Goal: Task Accomplishment & Management: Manage account settings

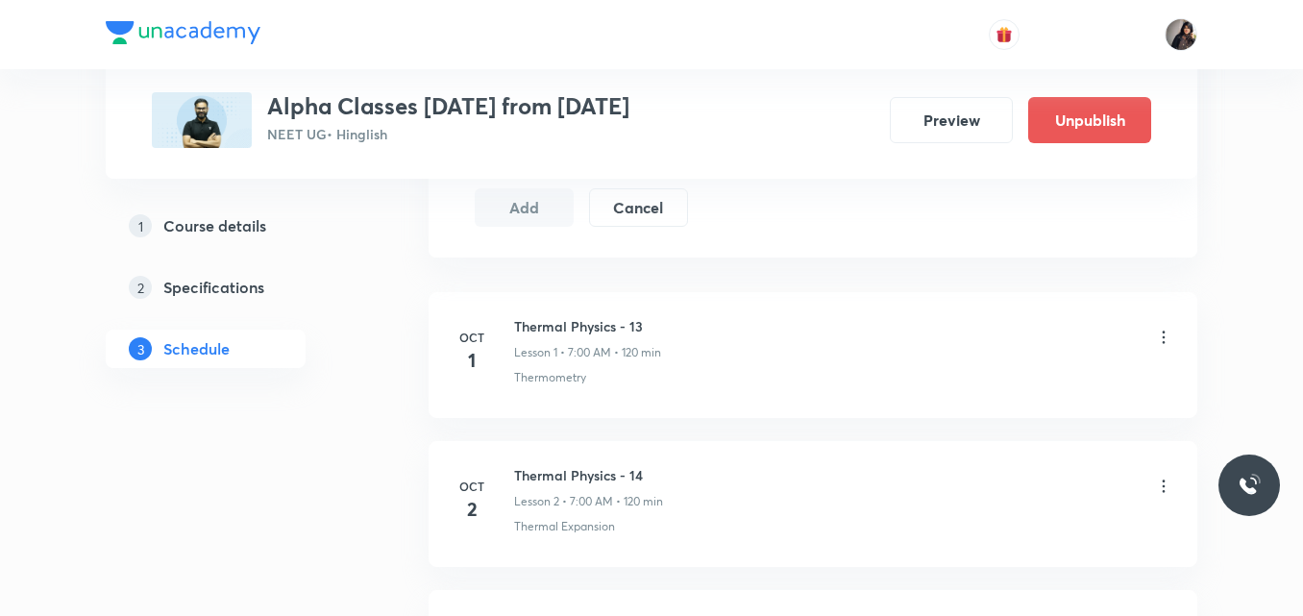
scroll to position [990, 0]
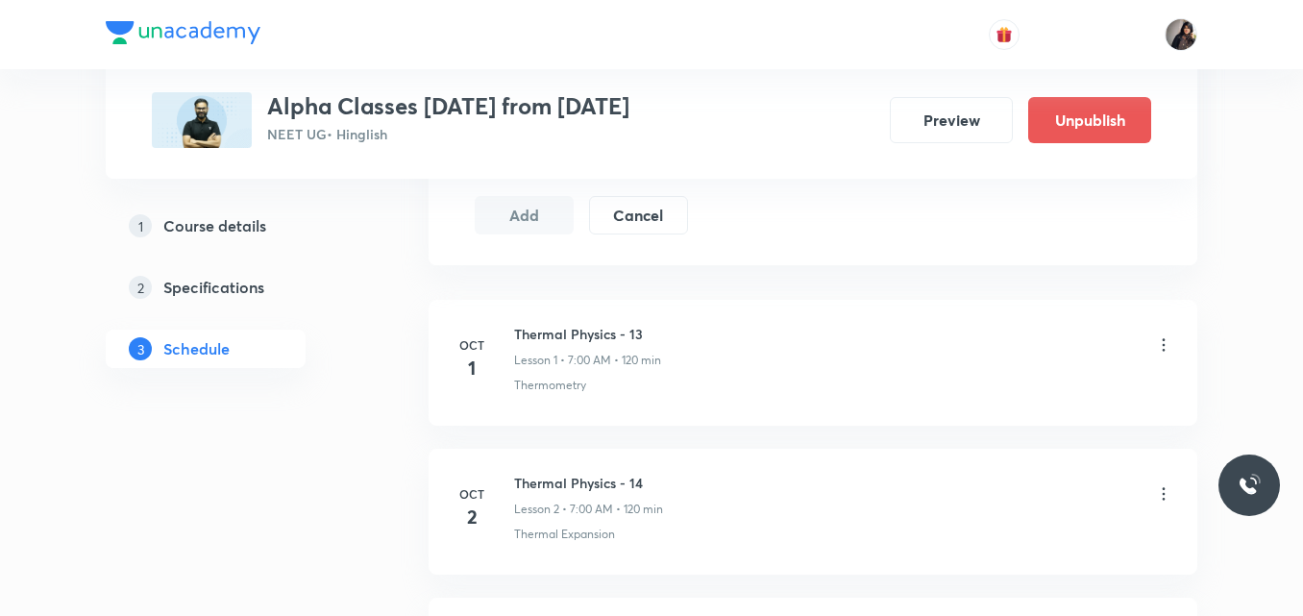
click at [1165, 341] on icon at bounding box center [1163, 344] width 19 height 19
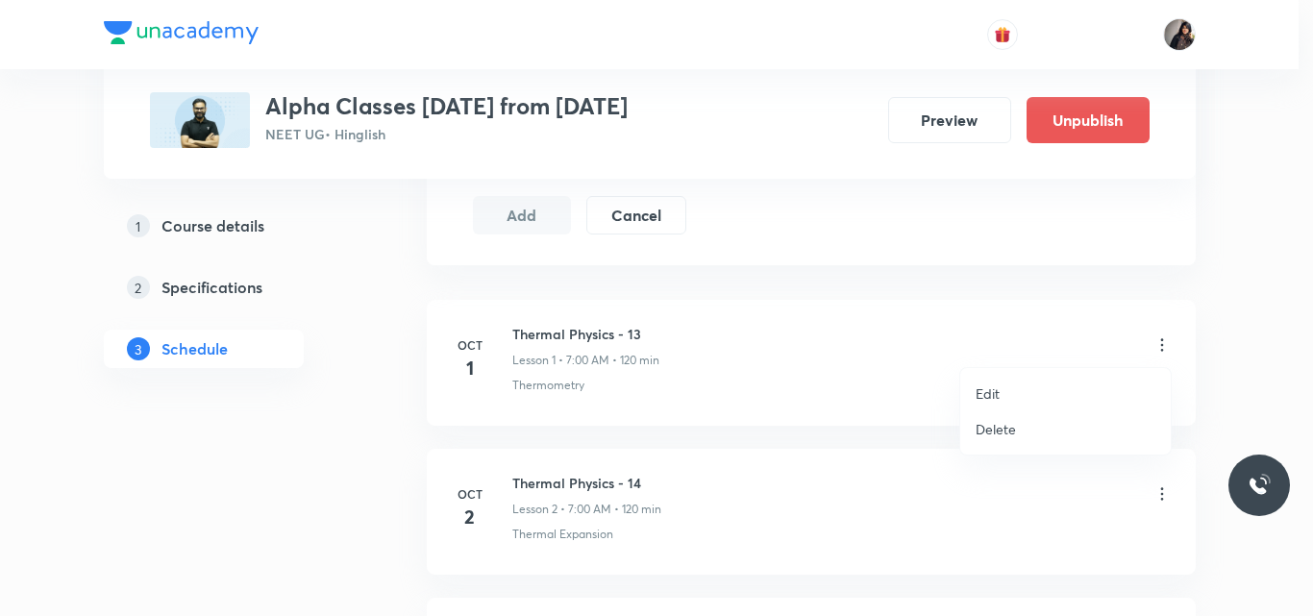
click at [989, 398] on p "Edit" at bounding box center [987, 393] width 24 height 20
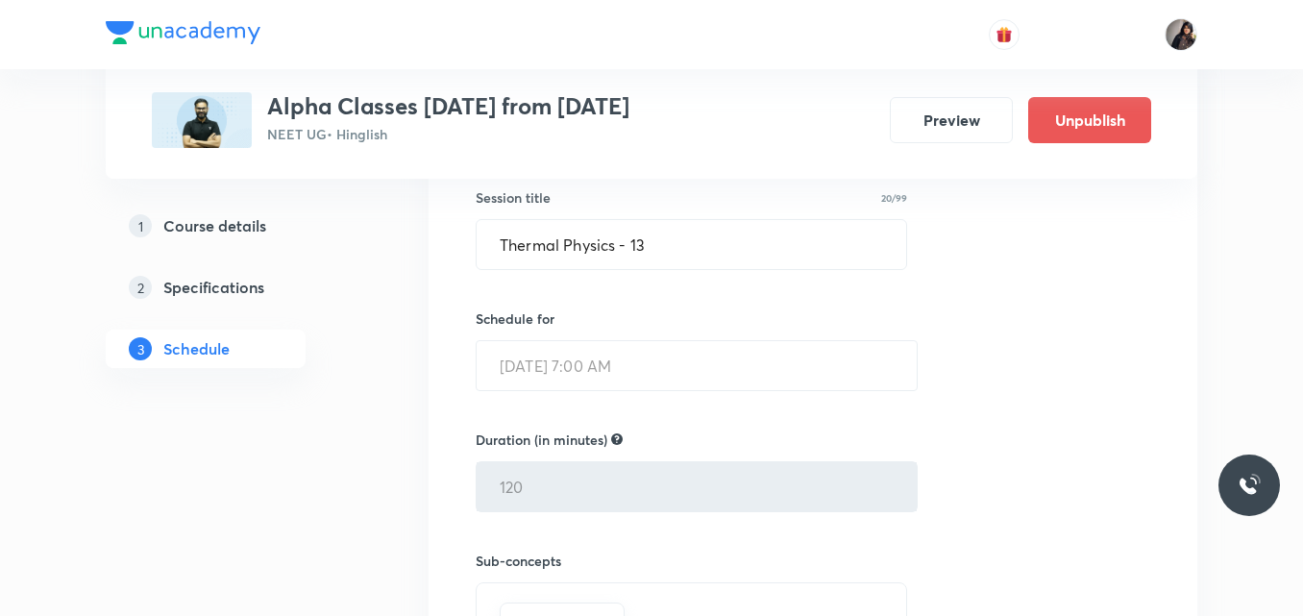
scroll to position [505, 0]
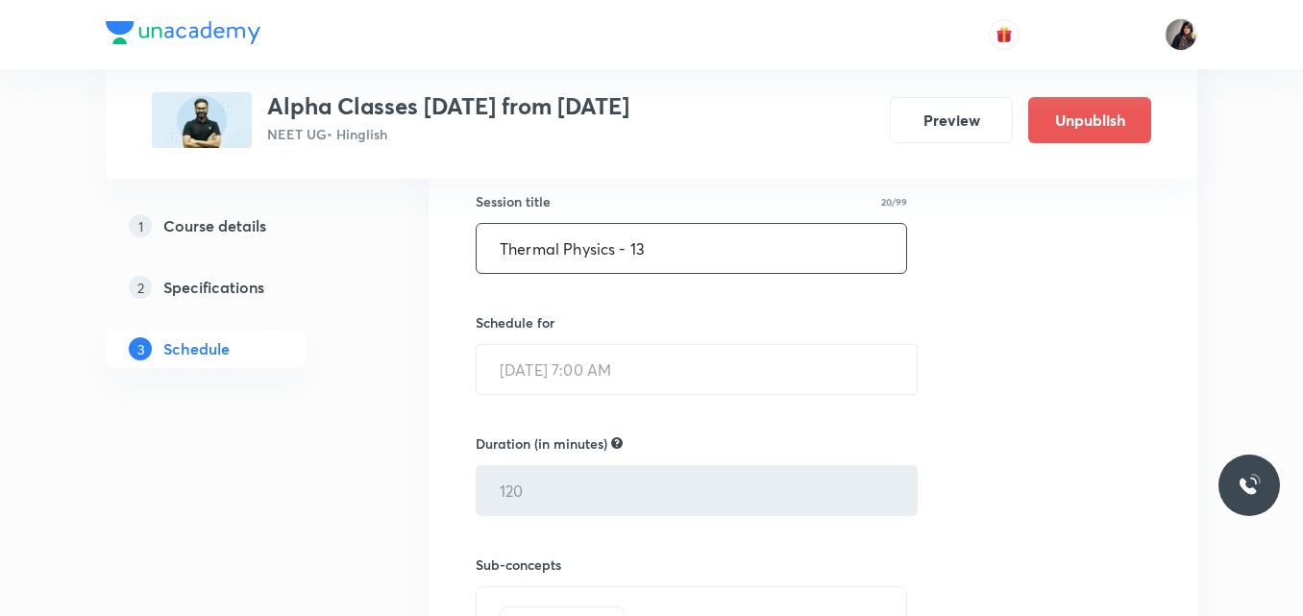
click at [656, 255] on input "Thermal Physics - 13" at bounding box center [692, 248] width 430 height 49
click at [1039, 402] on div "Session title 20/99 Thermal Physics - 13 ​ Schedule for Oct 1, 2025, 7:00 AM ​ …" at bounding box center [813, 446] width 675 height 586
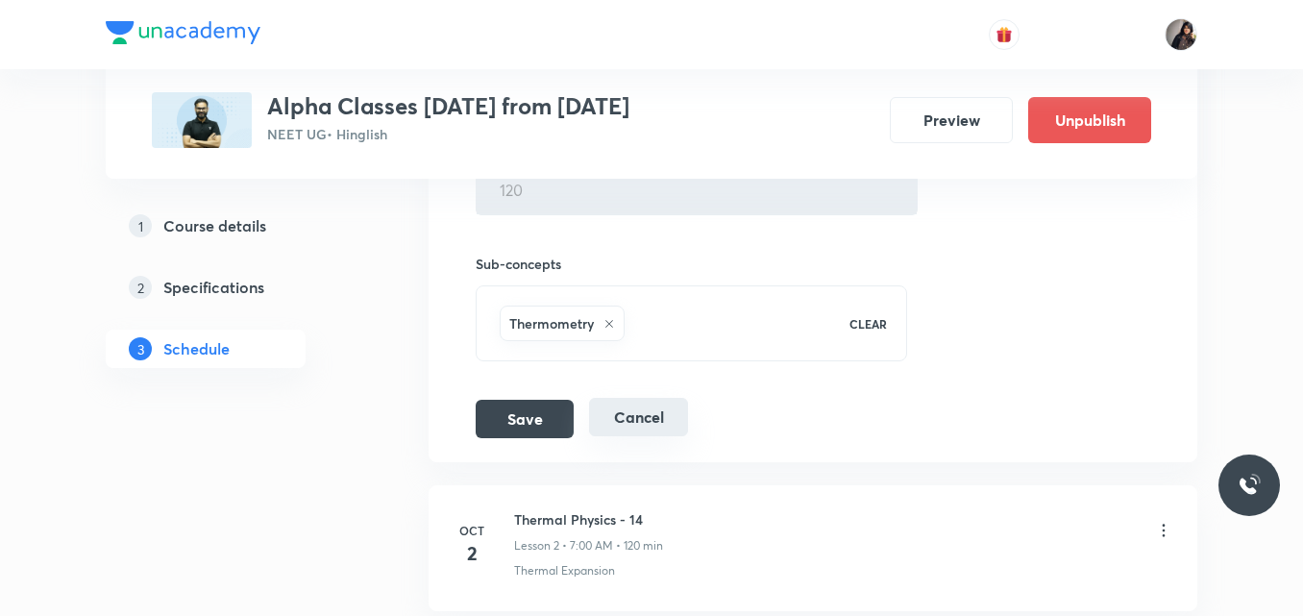
click at [628, 415] on button "Cancel" at bounding box center [638, 417] width 99 height 38
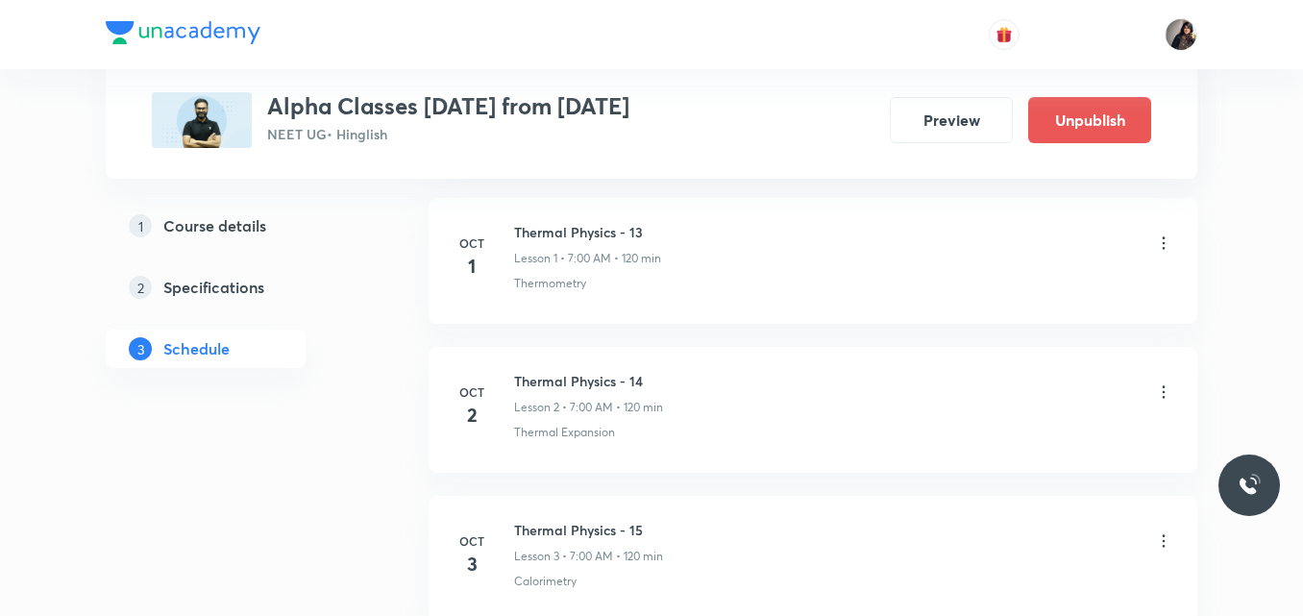
scroll to position [459, 0]
click at [1165, 234] on icon at bounding box center [1164, 239] width 3 height 12
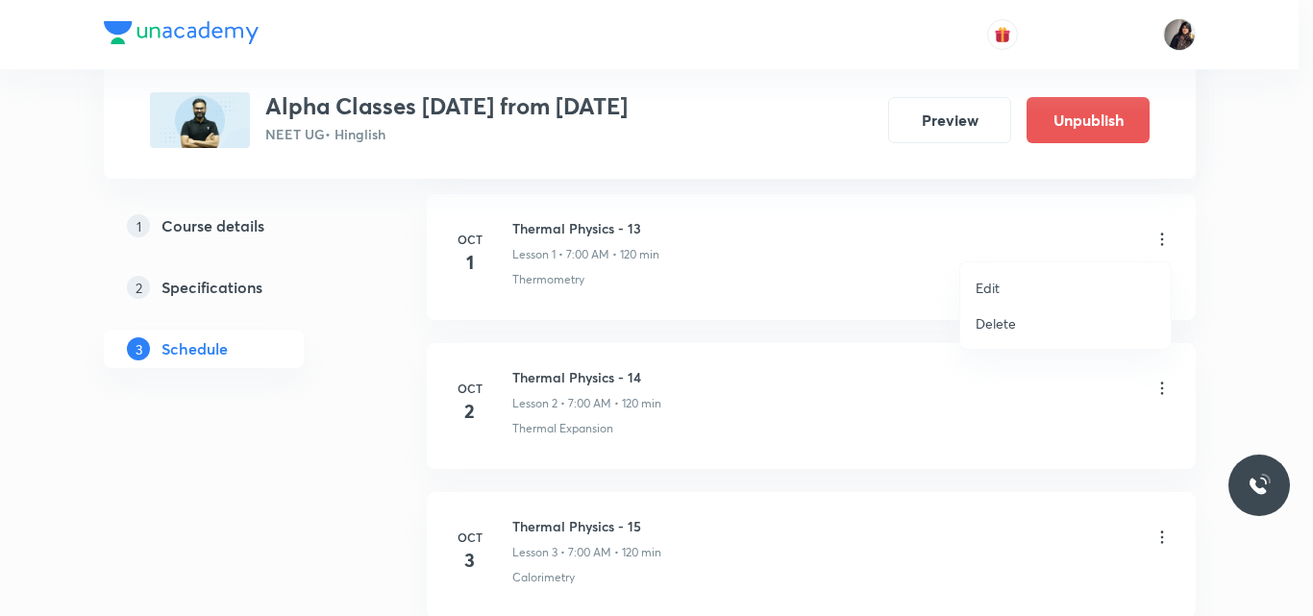
click at [1016, 326] on li "Delete" at bounding box center [1065, 324] width 210 height 36
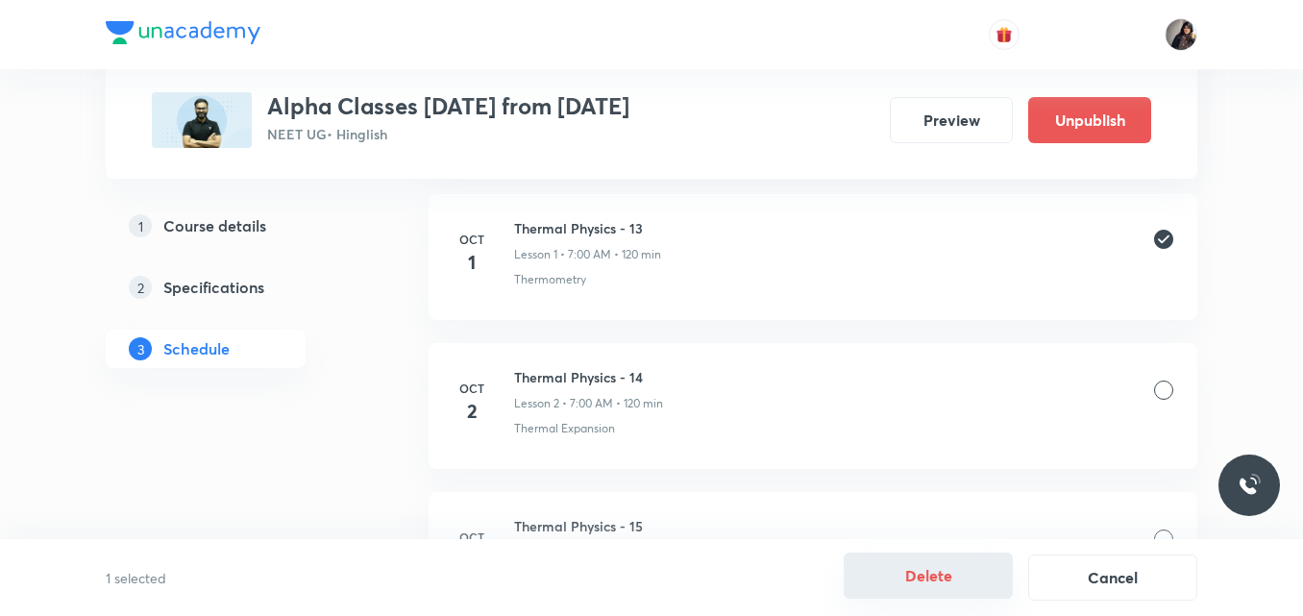
click at [951, 571] on button "Delete" at bounding box center [928, 576] width 169 height 46
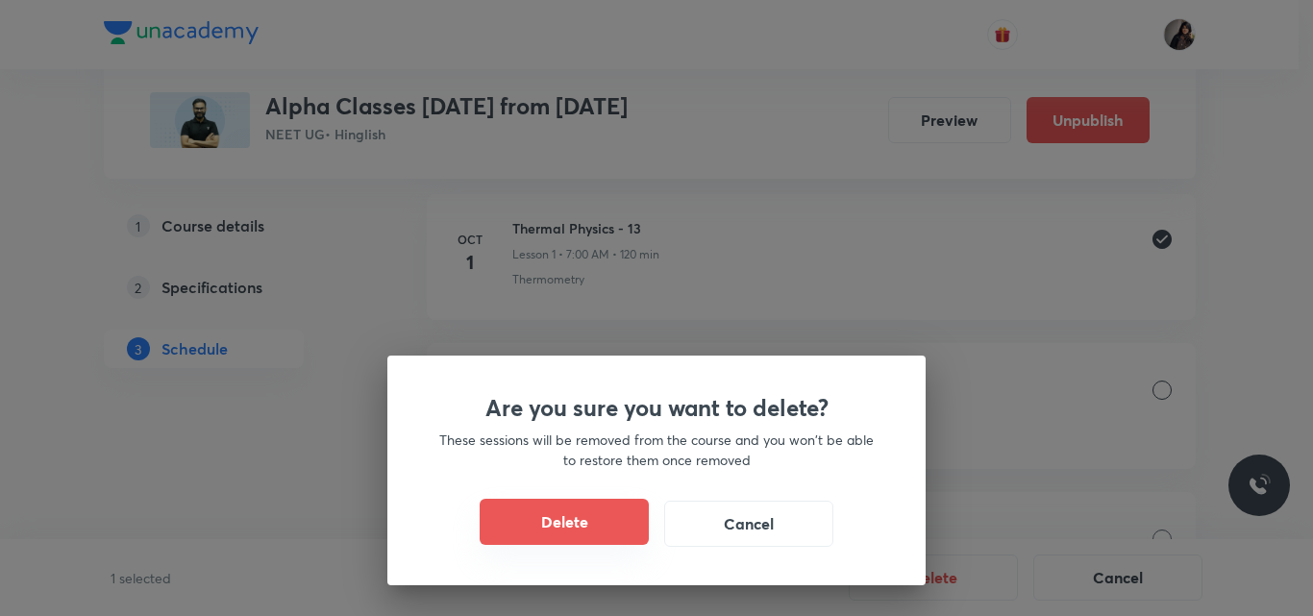
click at [608, 524] on button "Delete" at bounding box center [564, 522] width 169 height 46
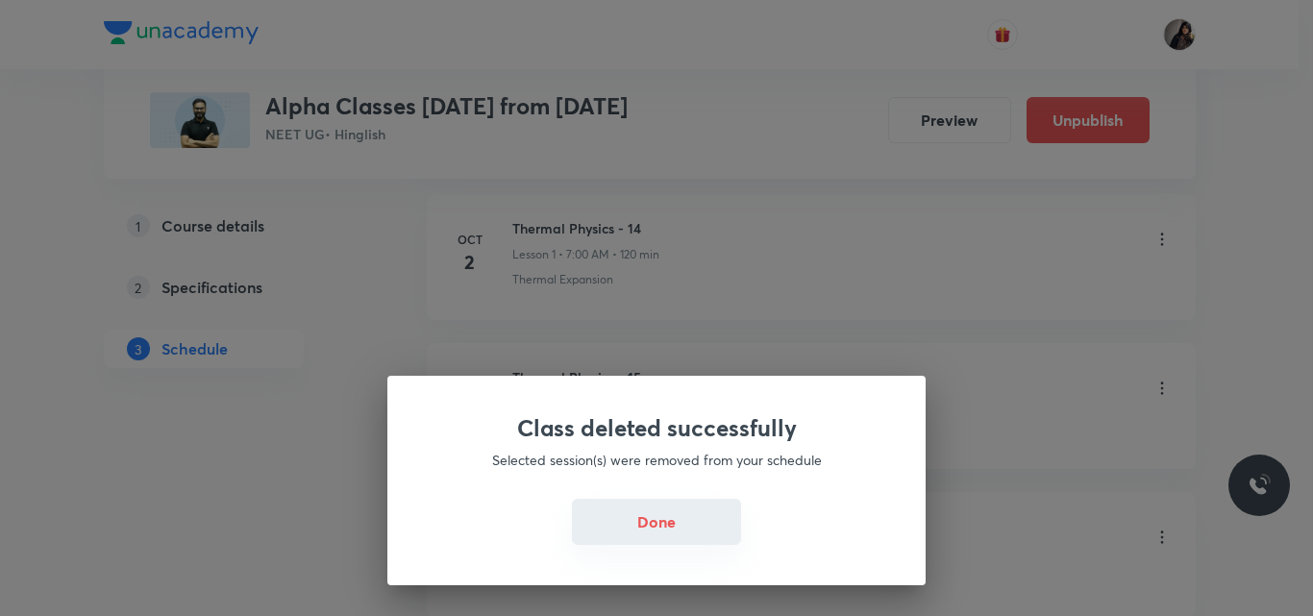
click at [655, 525] on button "Done" at bounding box center [656, 522] width 169 height 46
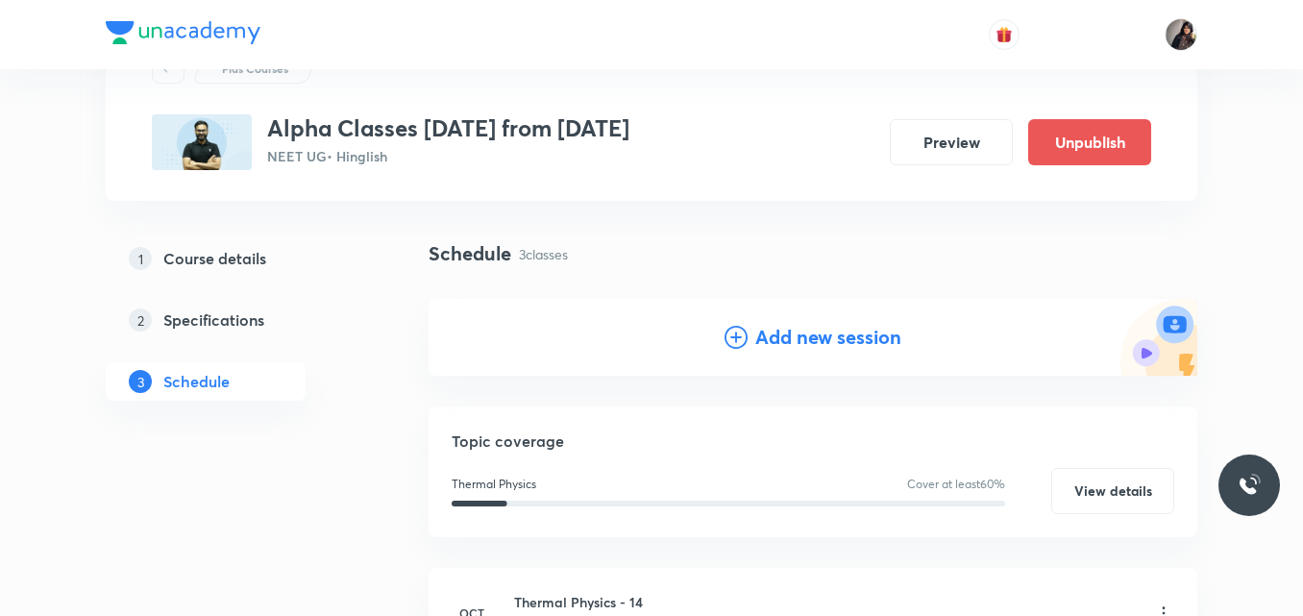
scroll to position [81, 0]
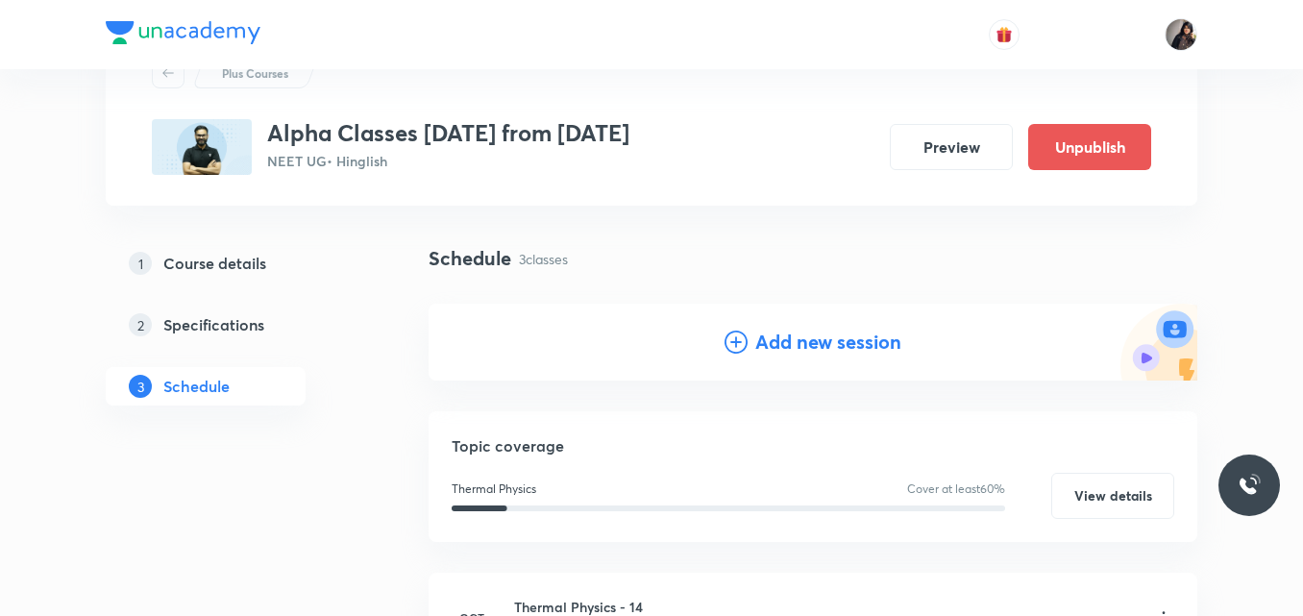
click at [756, 342] on h4 "Add new session" at bounding box center [828, 342] width 146 height 29
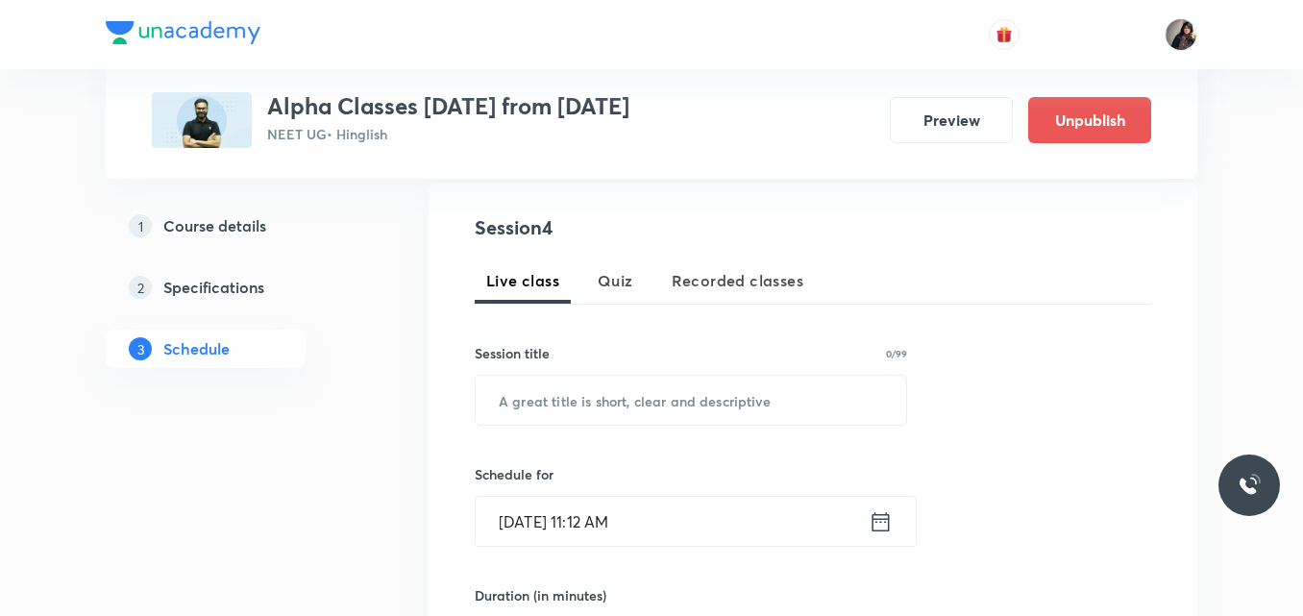
scroll to position [357, 0]
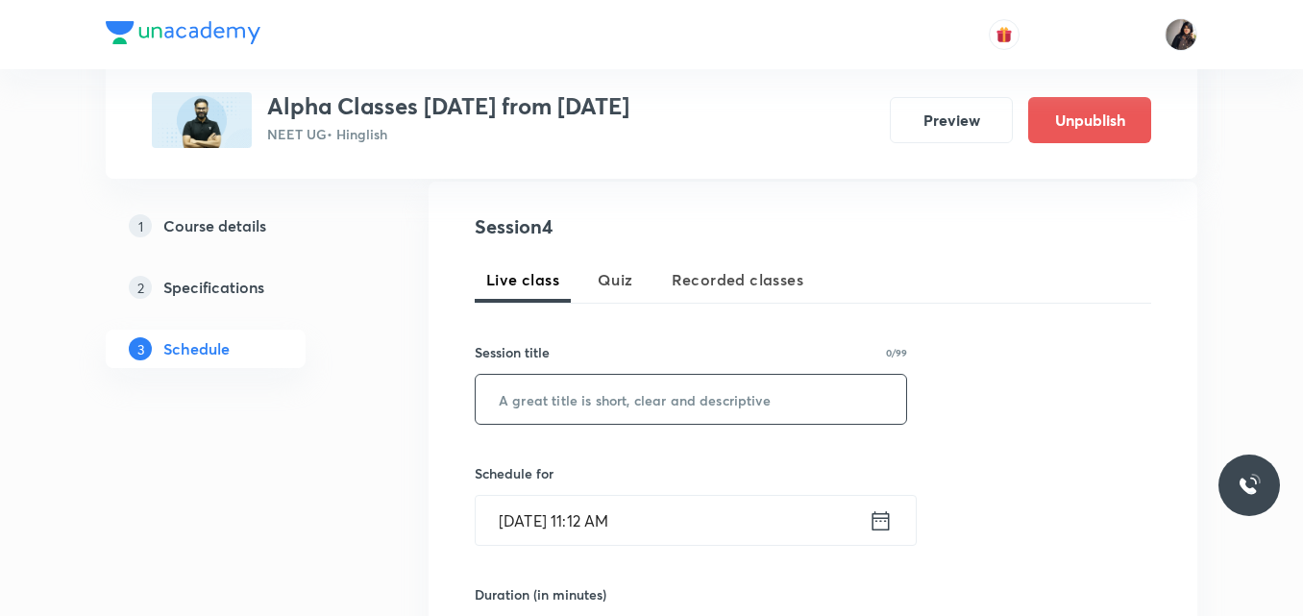
click at [642, 409] on input "text" at bounding box center [691, 399] width 431 height 49
paste input "Thermal Physics - 13"
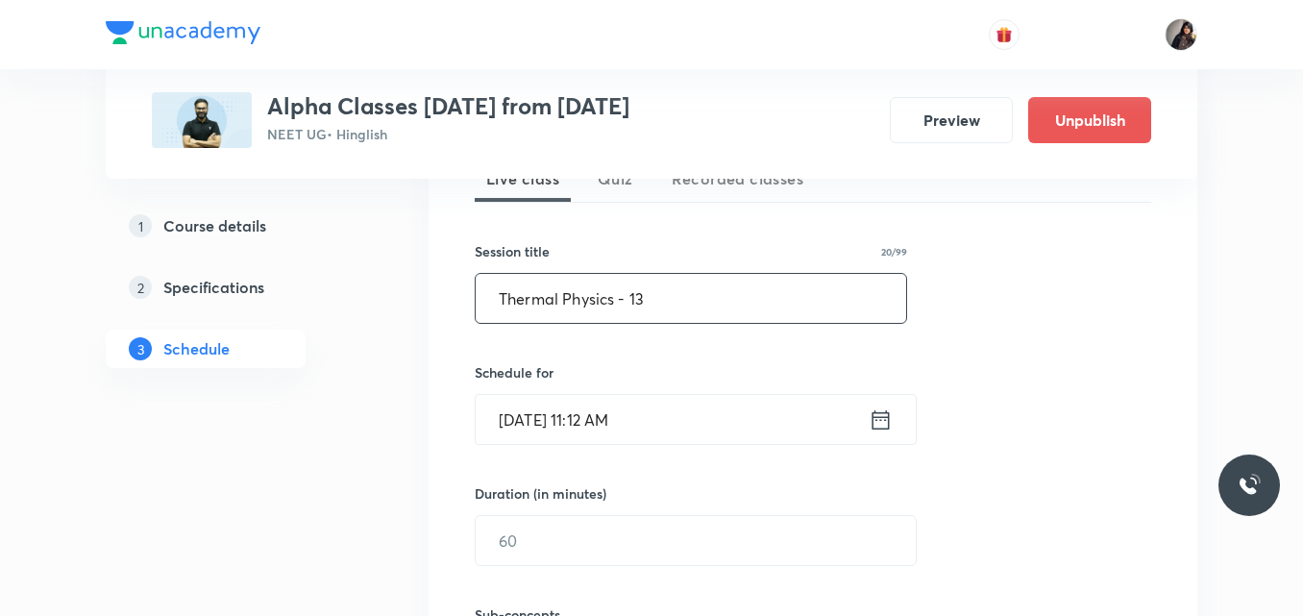
scroll to position [461, 0]
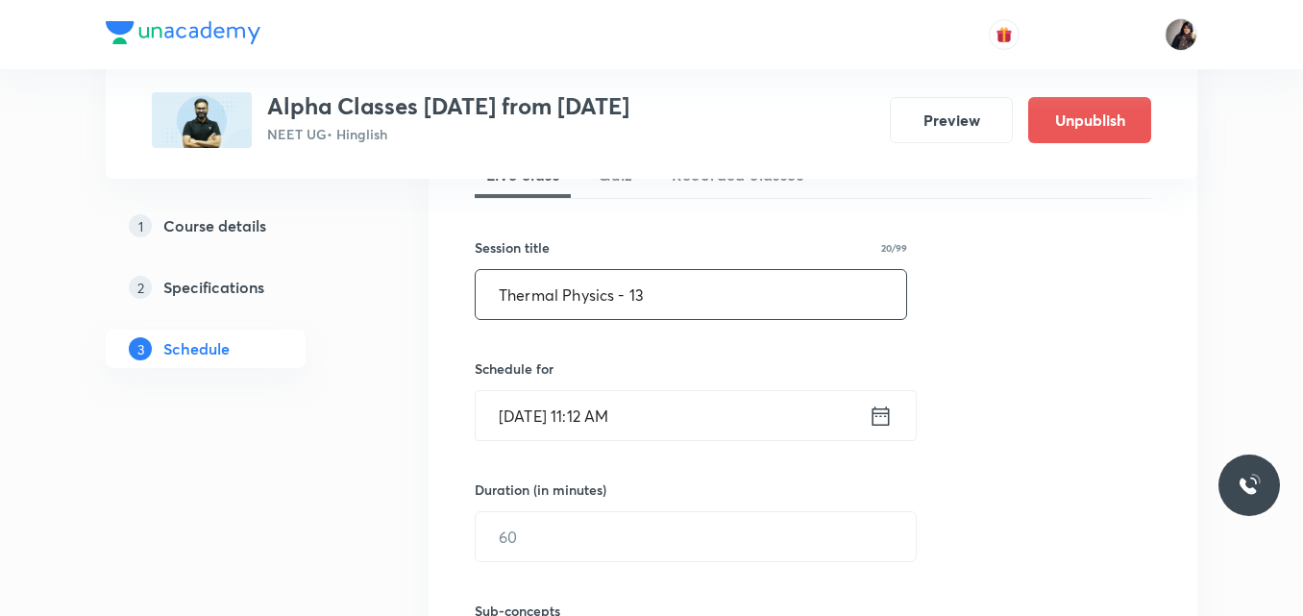
type input "Thermal Physics - 13"
click at [602, 417] on input "Oct 1, 2025, 11:12 AM" at bounding box center [672, 415] width 393 height 49
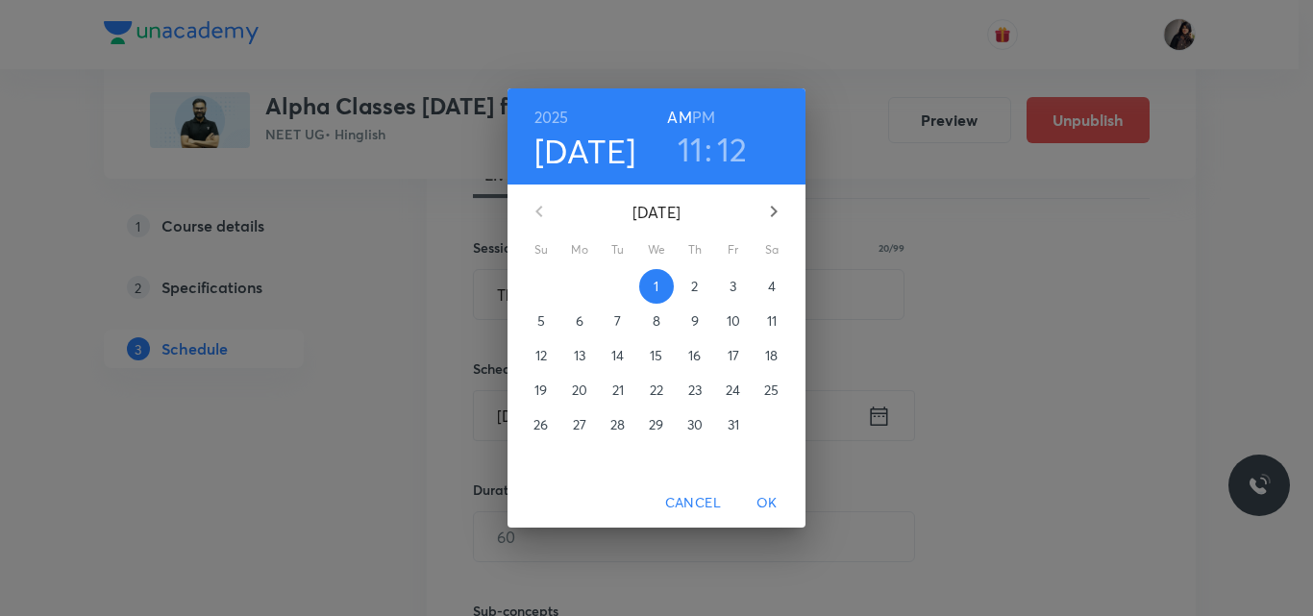
click at [543, 318] on p "5" at bounding box center [541, 320] width 8 height 19
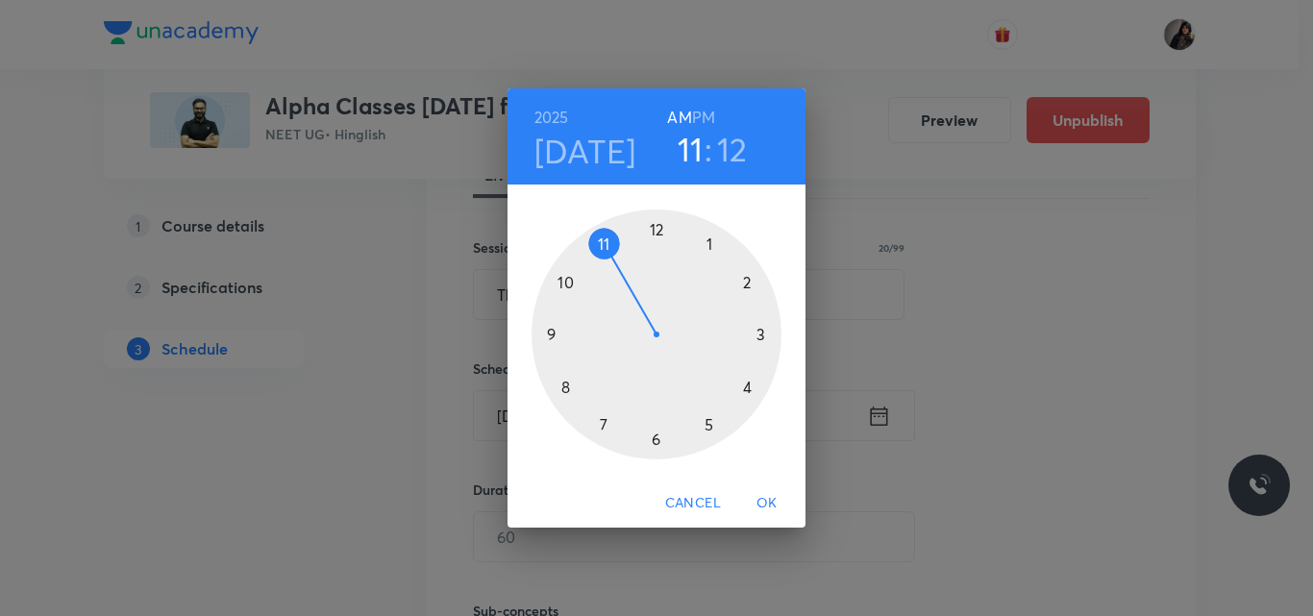
click at [658, 224] on div at bounding box center [656, 334] width 250 height 250
click at [703, 502] on span "Cancel" at bounding box center [693, 503] width 56 height 24
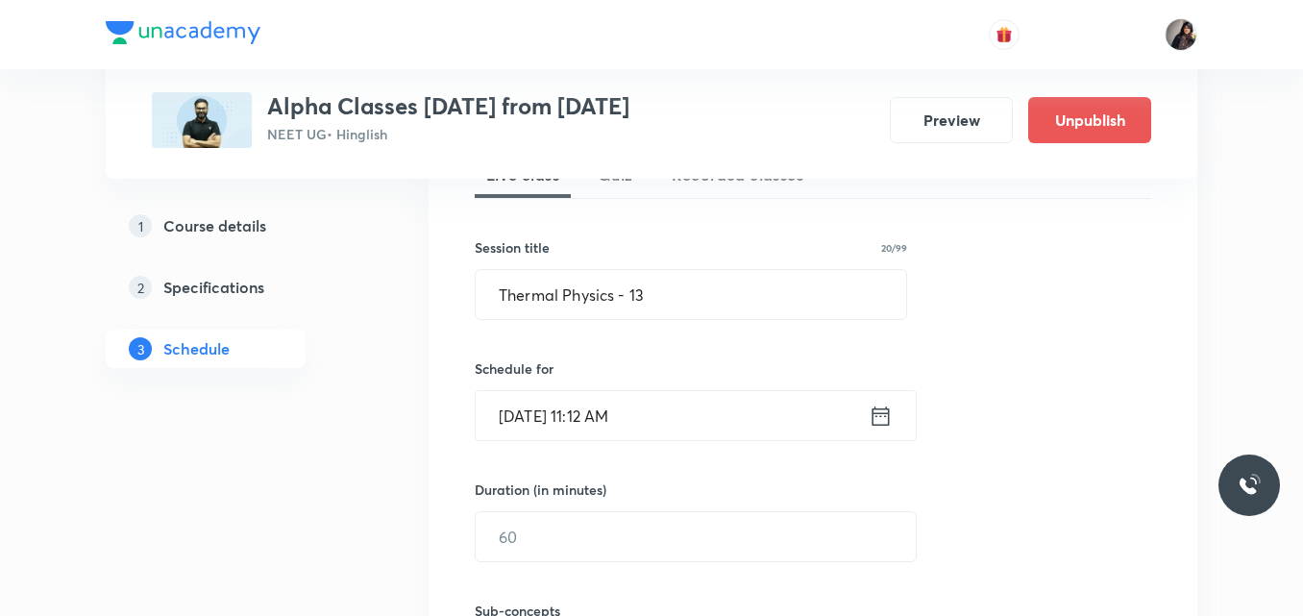
click at [595, 420] on input "Oct 1, 2025, 11:12 AM" at bounding box center [672, 415] width 393 height 49
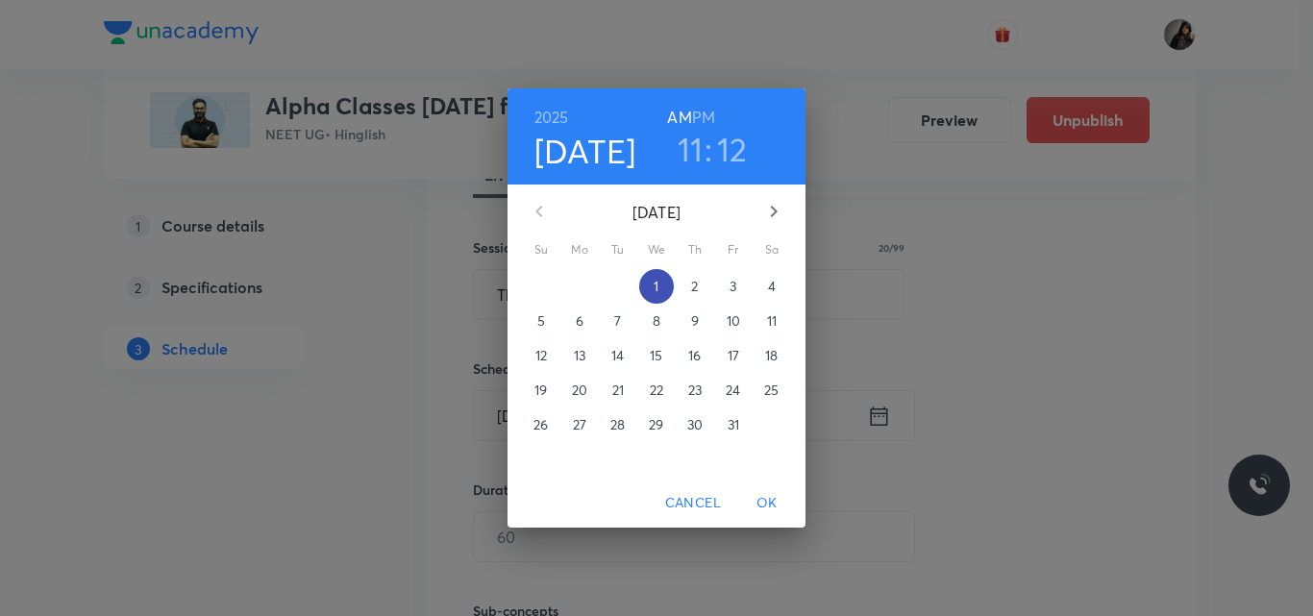
click at [653, 283] on span "1" at bounding box center [656, 286] width 35 height 19
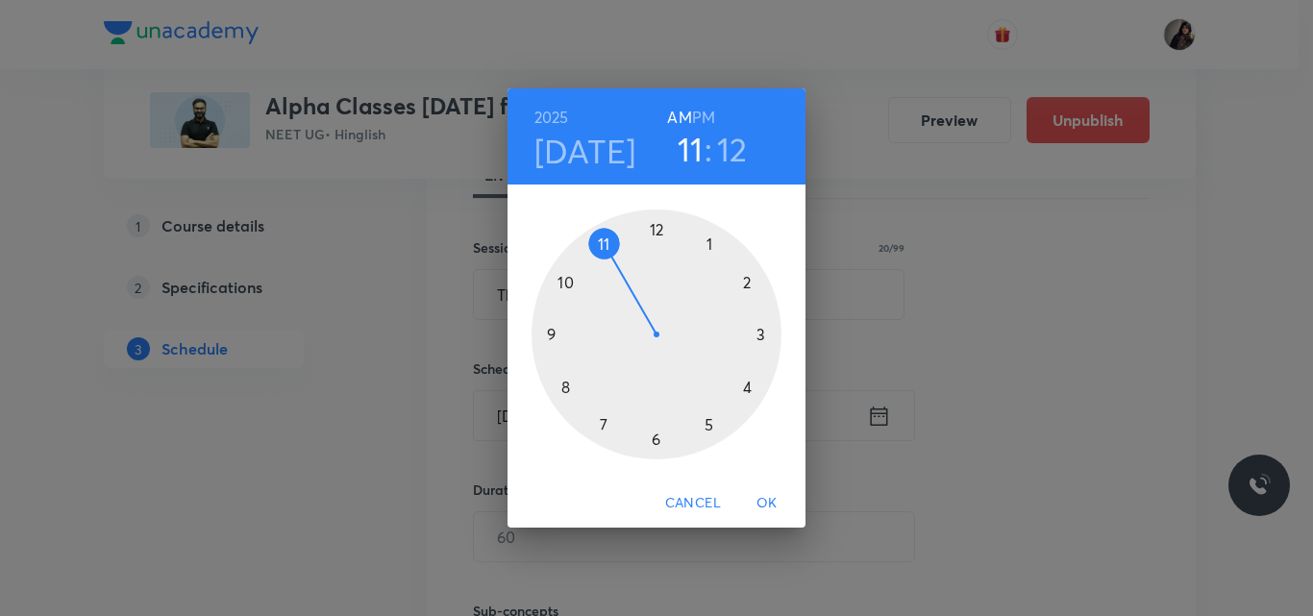
click at [707, 431] on div at bounding box center [656, 334] width 250 height 250
click at [655, 228] on div at bounding box center [656, 334] width 250 height 250
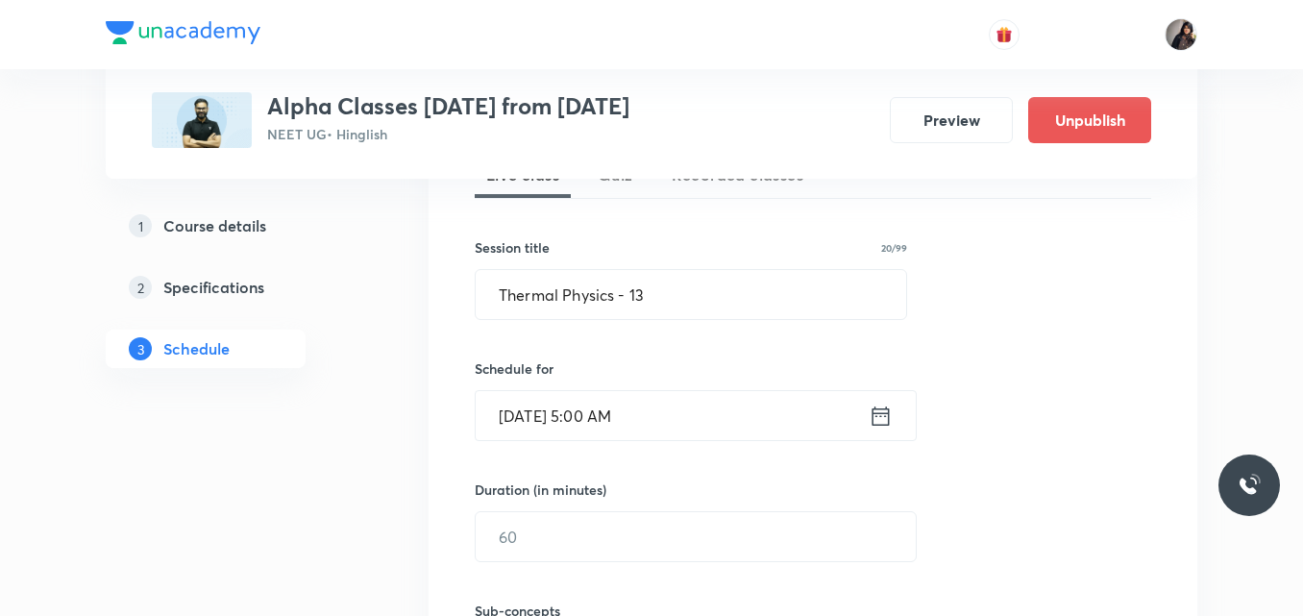
click at [632, 421] on input "Oct 1, 2025, 5:00 AM" at bounding box center [672, 415] width 393 height 49
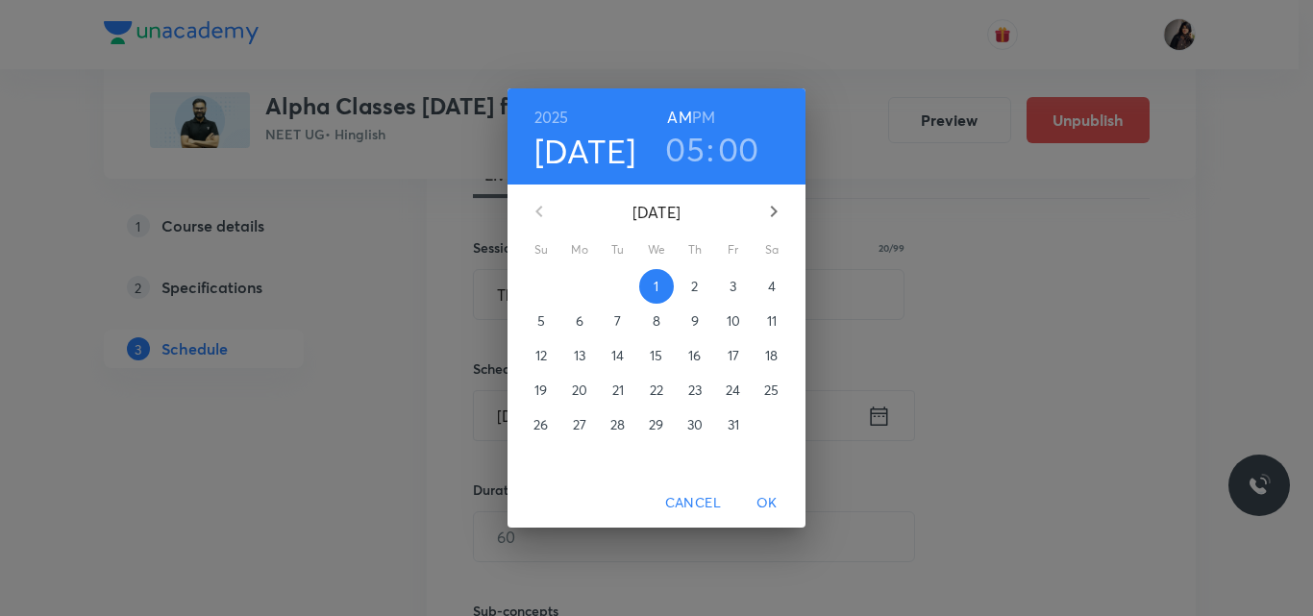
click at [703, 113] on h6 "PM" at bounding box center [703, 117] width 23 height 27
click at [770, 502] on span "OK" at bounding box center [767, 503] width 46 height 24
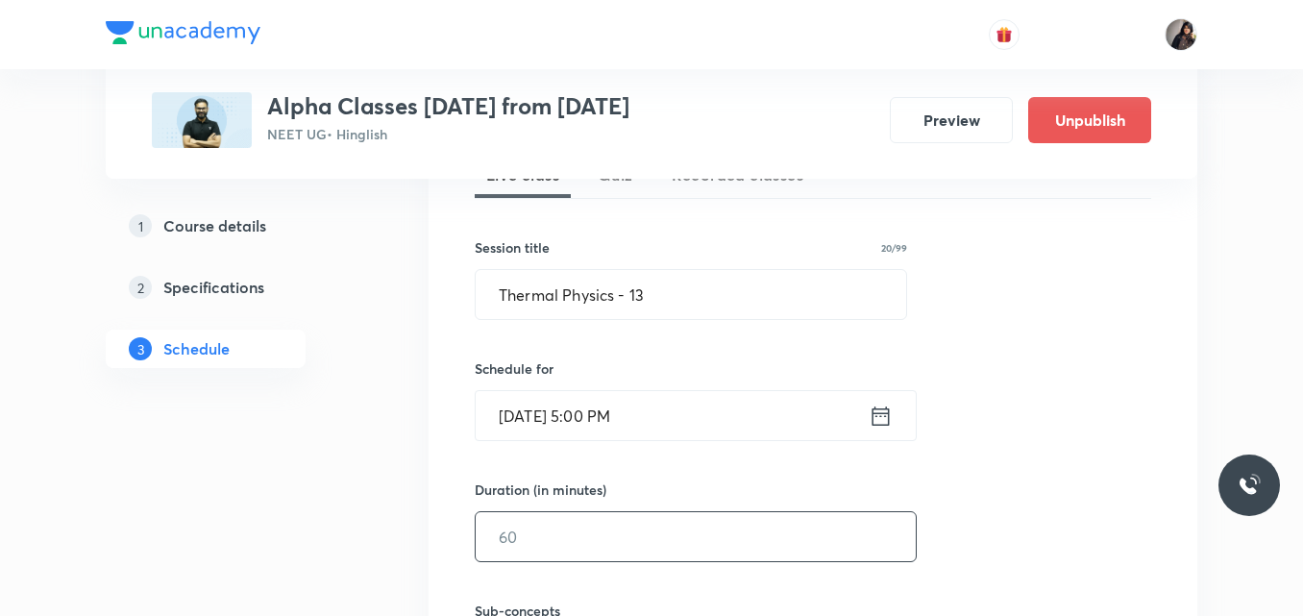
click at [609, 532] on input "text" at bounding box center [696, 536] width 440 height 49
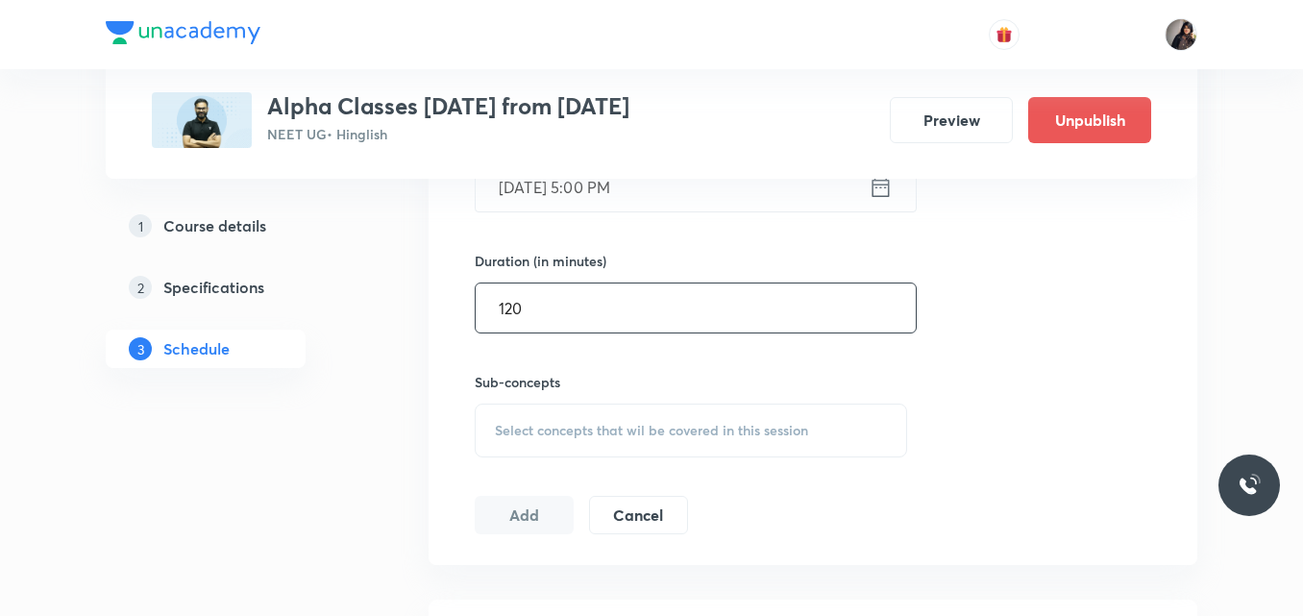
scroll to position [691, 0]
type input "120"
click at [612, 440] on div "Select concepts that wil be covered in this session" at bounding box center [691, 430] width 432 height 54
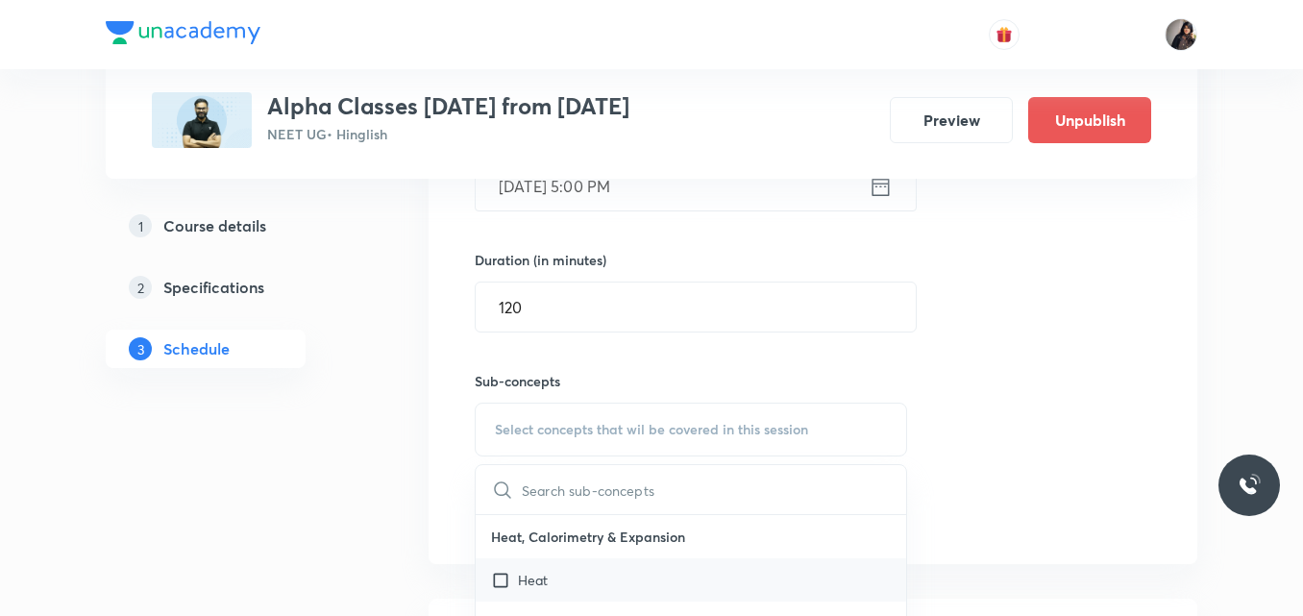
click at [611, 586] on div "Heat" at bounding box center [691, 579] width 431 height 43
checkbox input "true"
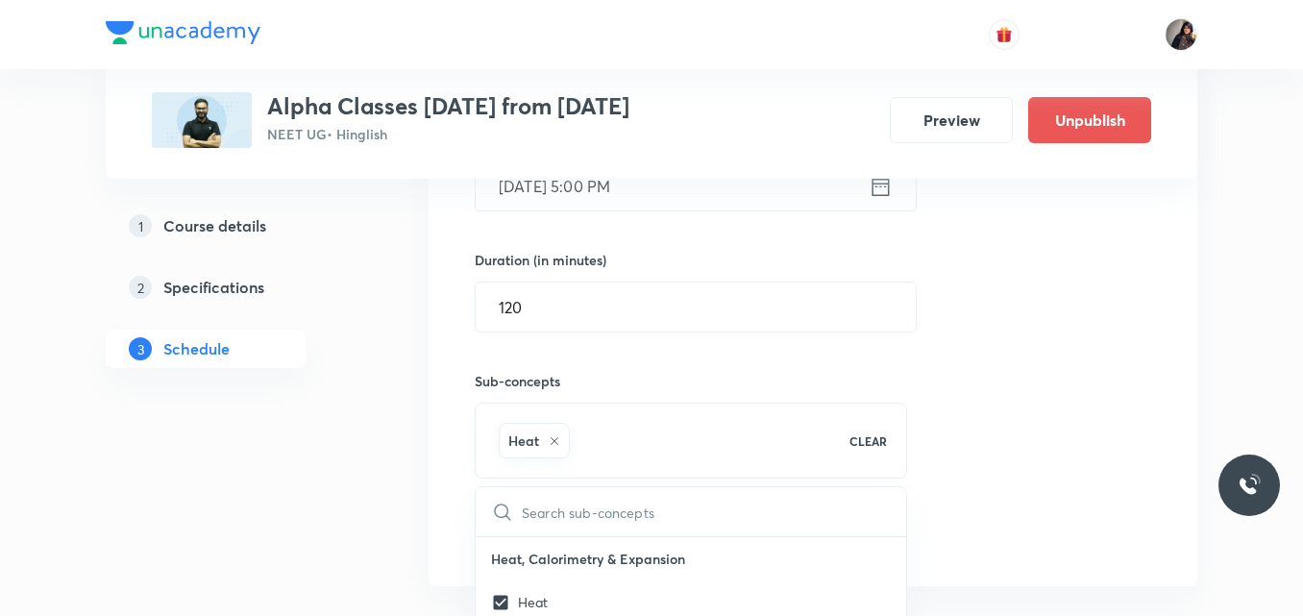
click at [1045, 426] on div "Session 4 Live class Quiz Recorded classes Session title 20/99 Thermal Physics …" at bounding box center [813, 217] width 677 height 678
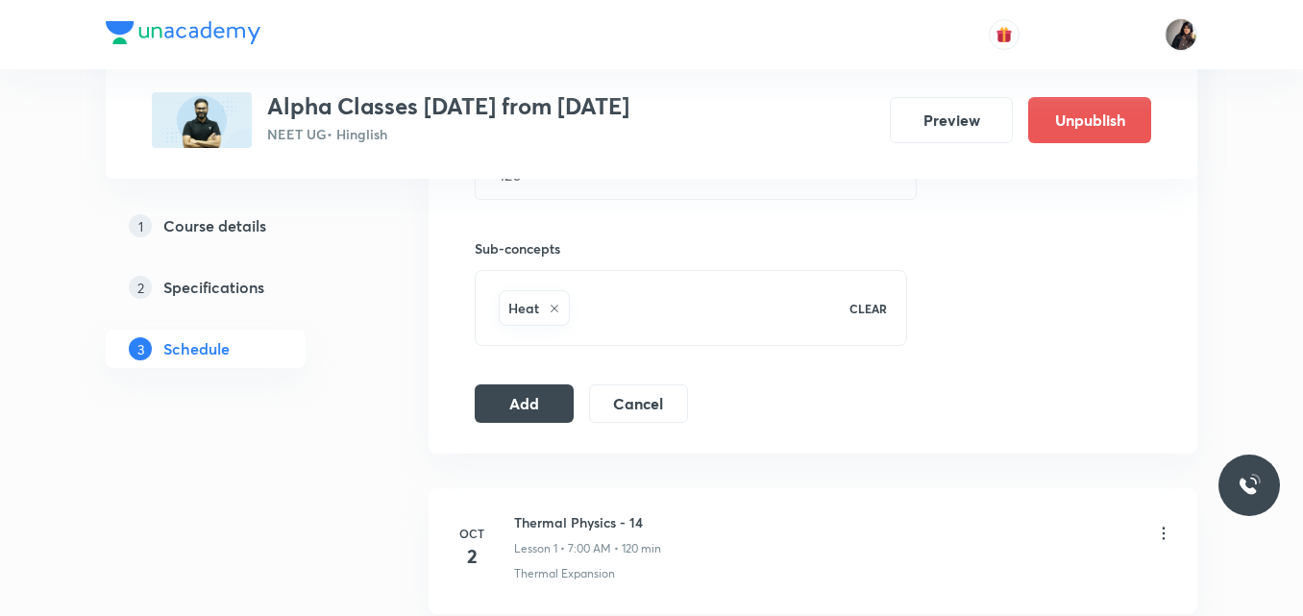
scroll to position [825, 0]
click at [536, 401] on button "Add" at bounding box center [524, 401] width 99 height 38
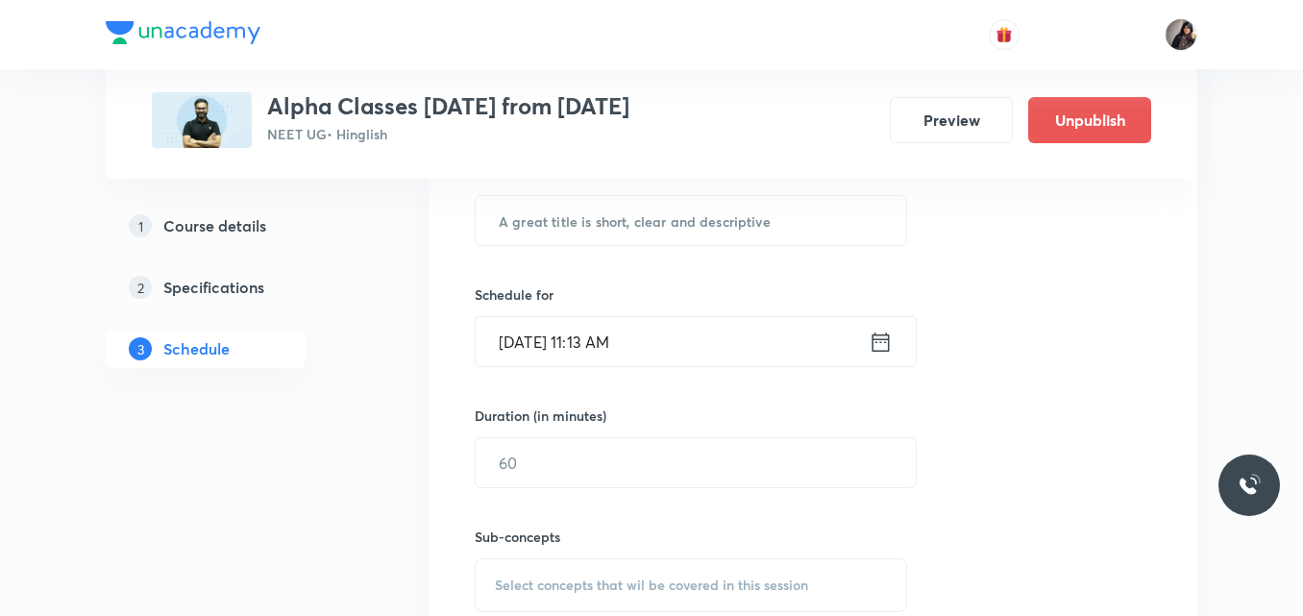
scroll to position [533, 0]
click at [984, 472] on div "Session 5 Live class Quiz Recorded classes Session title 0/99 ​ Schedule for [D…" at bounding box center [813, 363] width 677 height 655
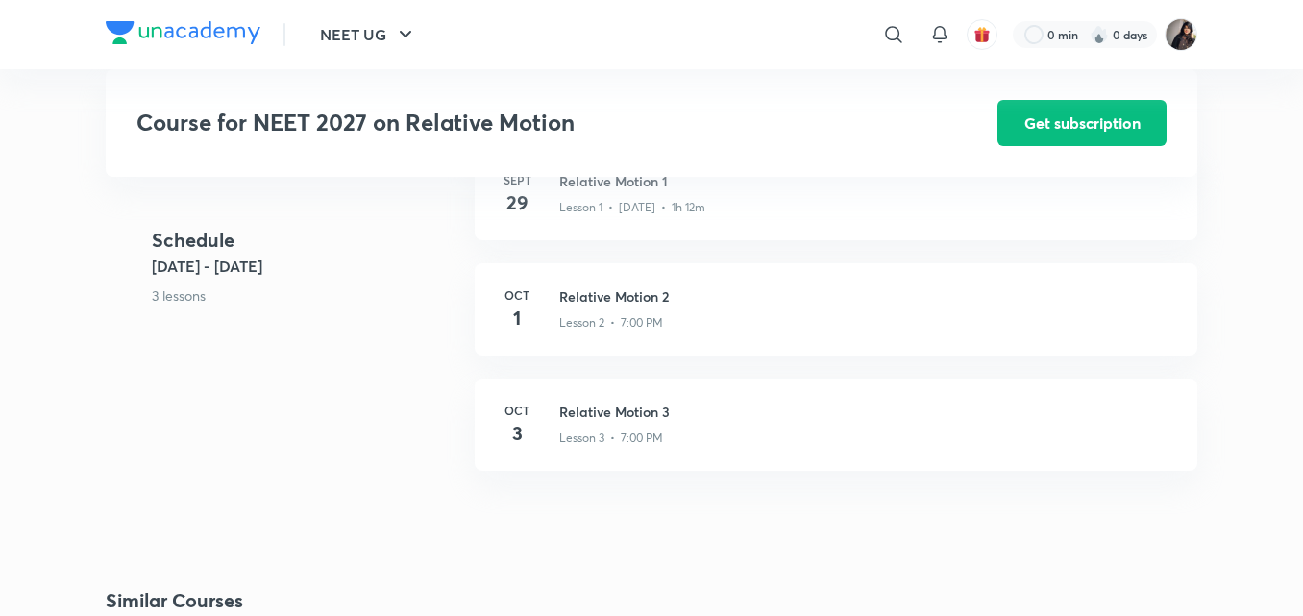
scroll to position [869, 0]
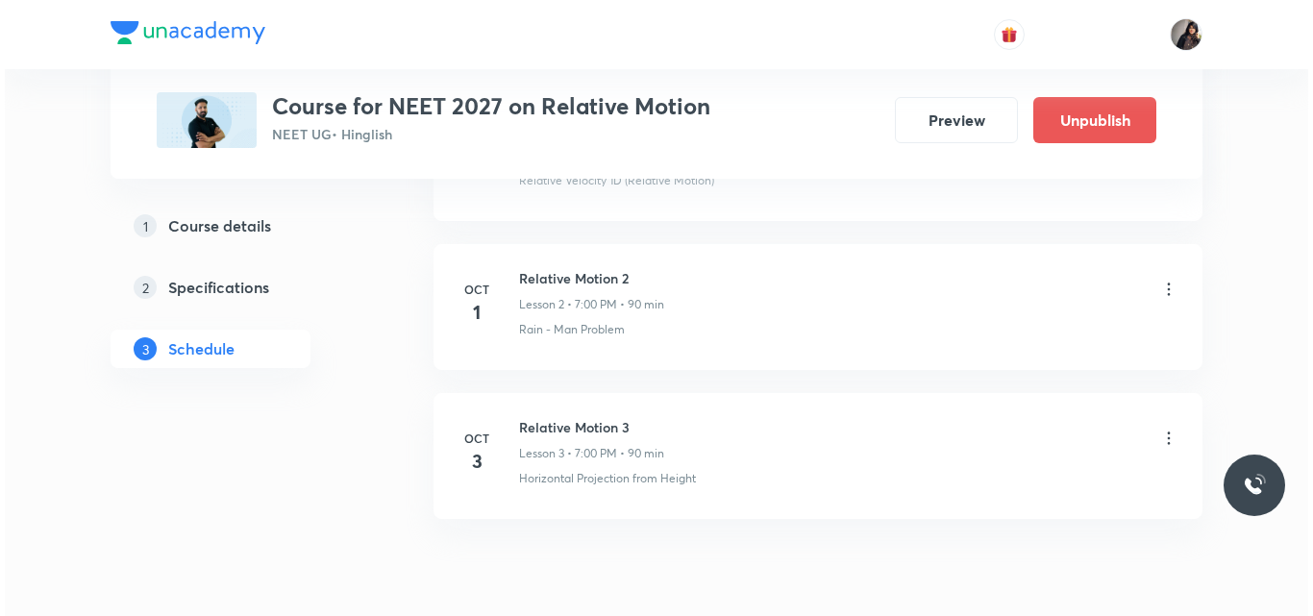
scroll to position [1195, 0]
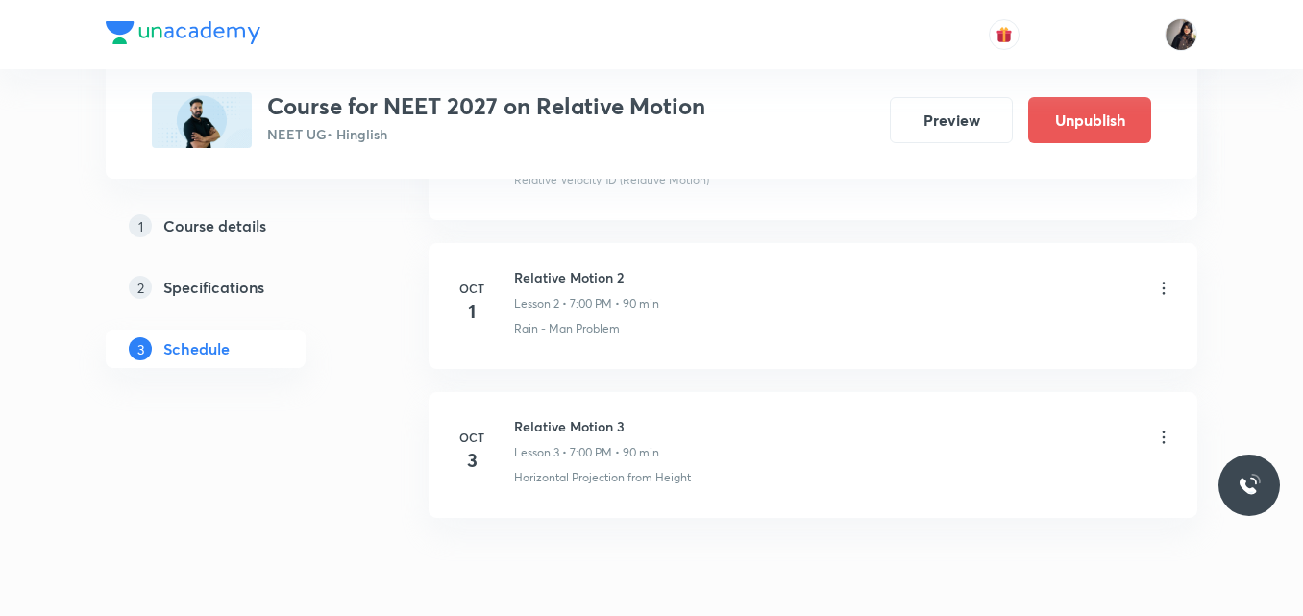
click at [1167, 284] on icon at bounding box center [1163, 288] width 19 height 19
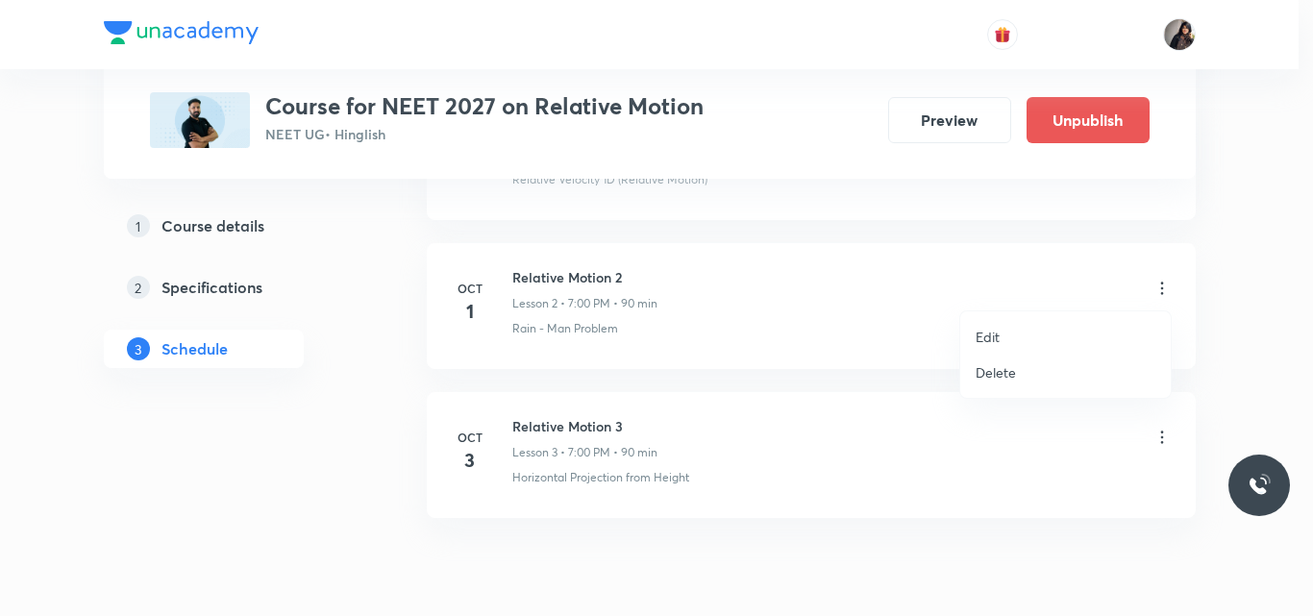
click at [986, 333] on p "Edit" at bounding box center [987, 337] width 24 height 20
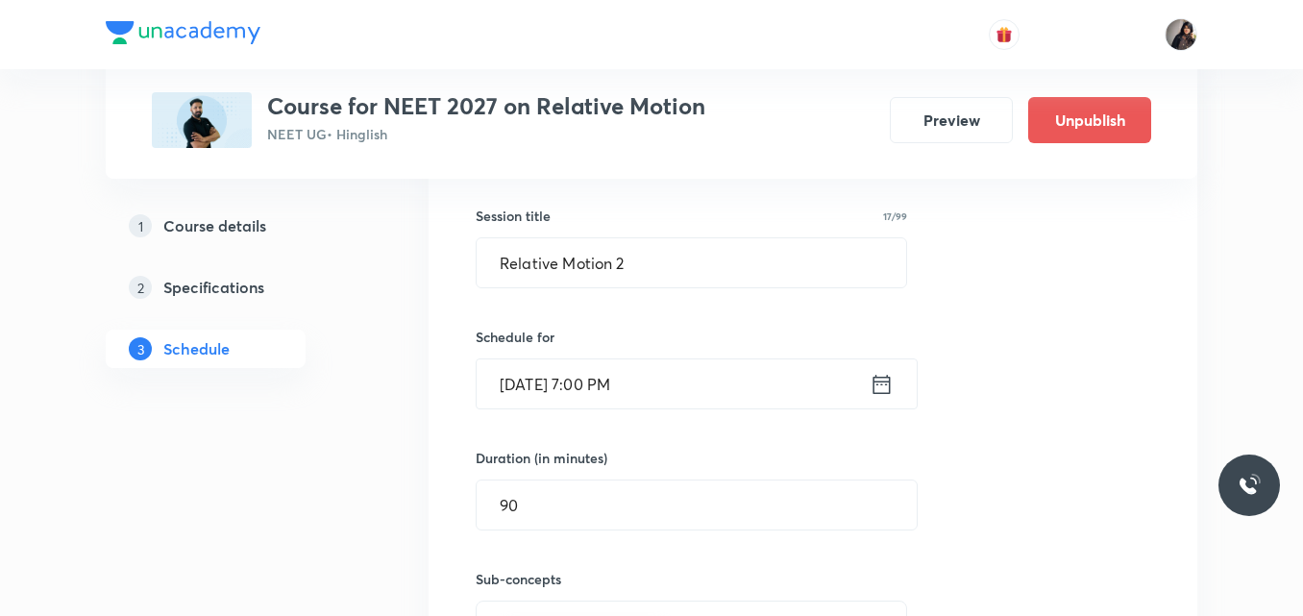
scroll to position [638, 0]
click at [536, 383] on input "Oct 1, 2025, 7:00 PM" at bounding box center [673, 384] width 393 height 49
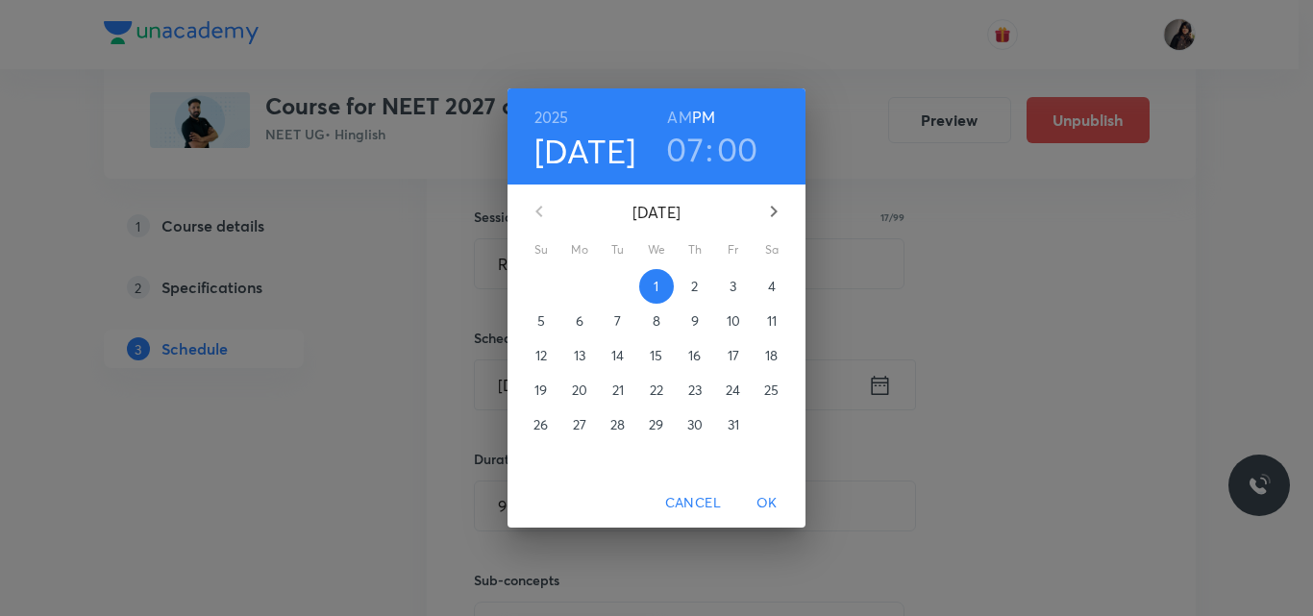
click at [772, 291] on p "4" at bounding box center [772, 286] width 8 height 19
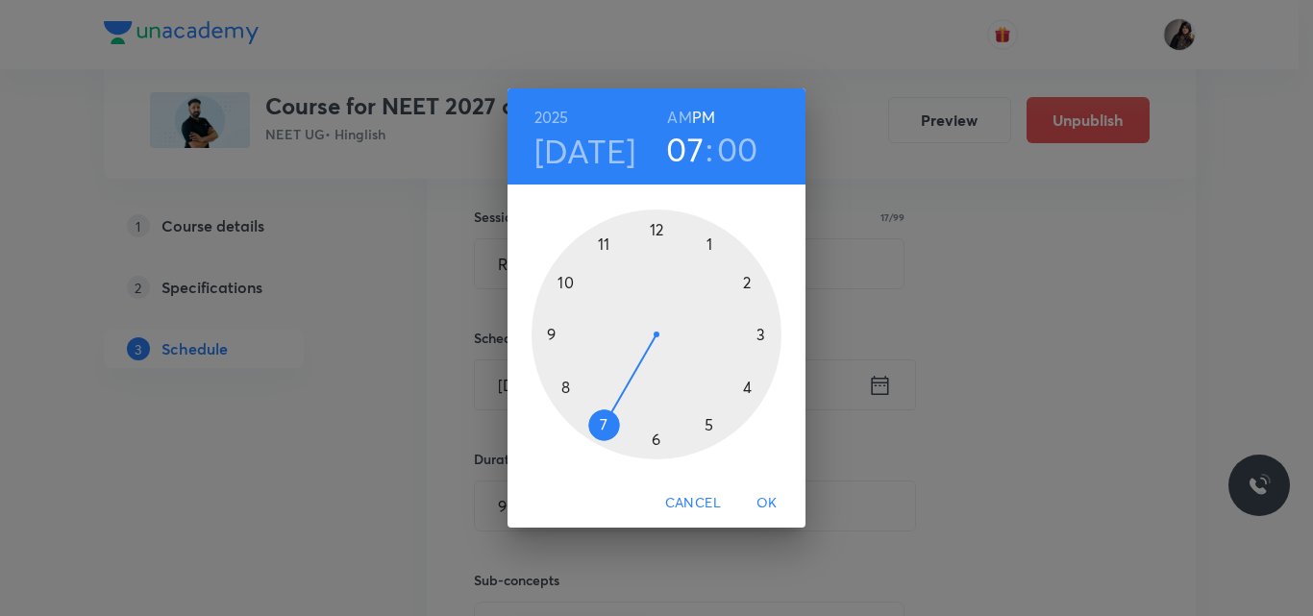
click at [767, 501] on span "OK" at bounding box center [767, 503] width 46 height 24
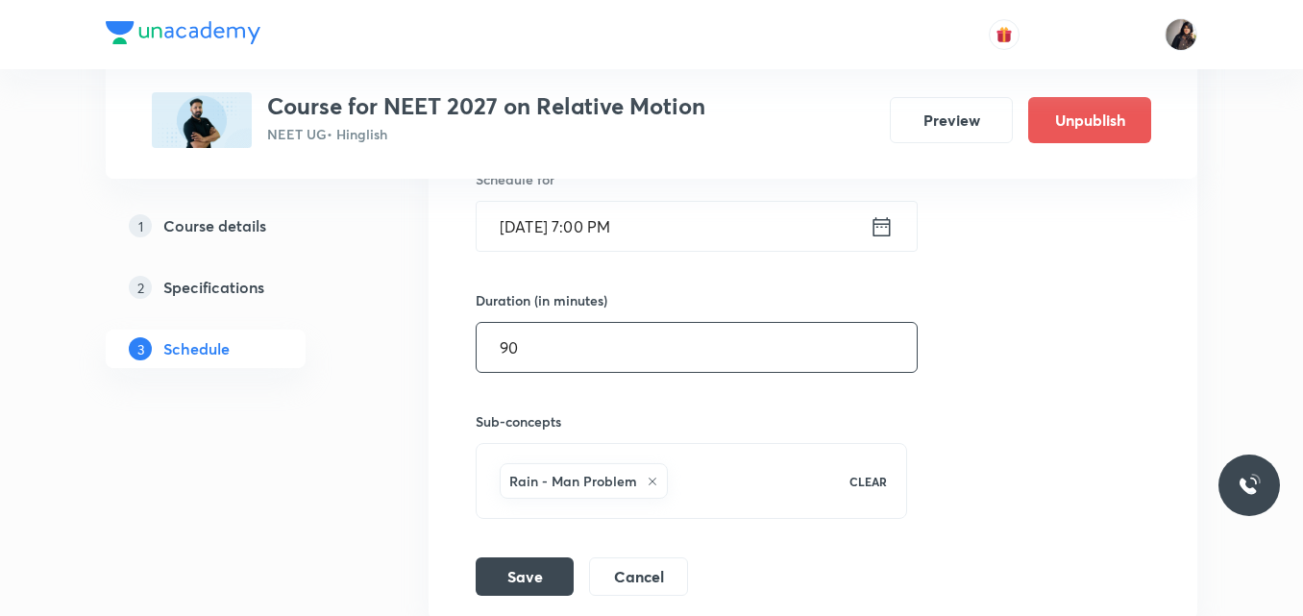
scroll to position [803, 0]
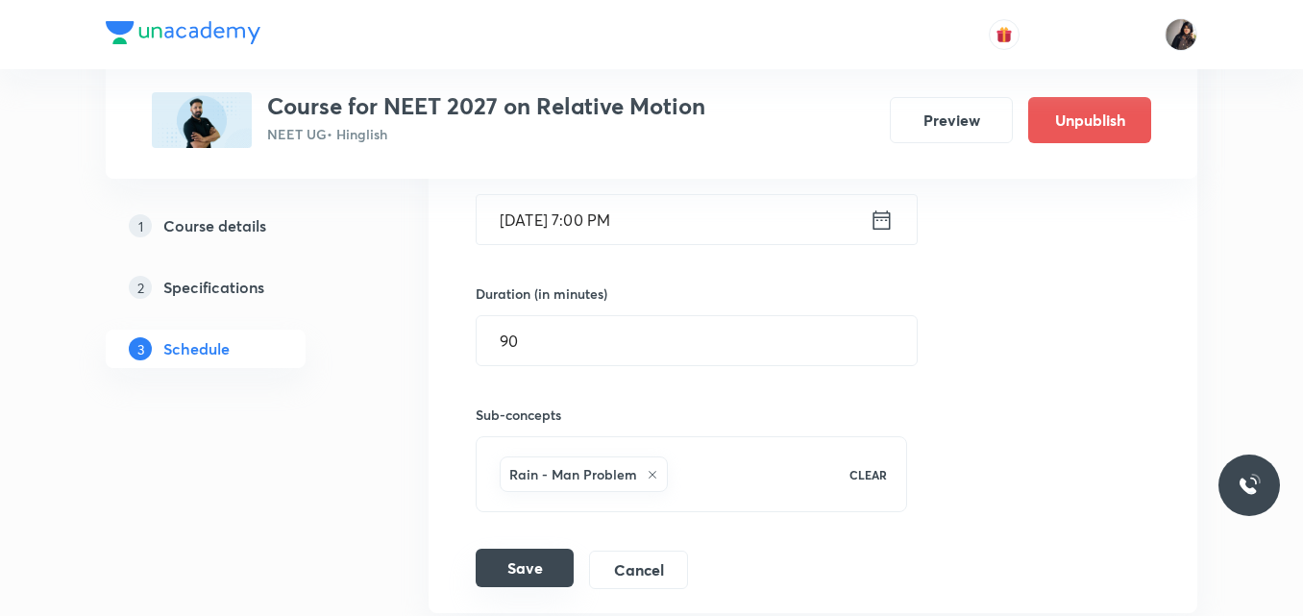
click at [517, 569] on button "Save" at bounding box center [525, 568] width 98 height 38
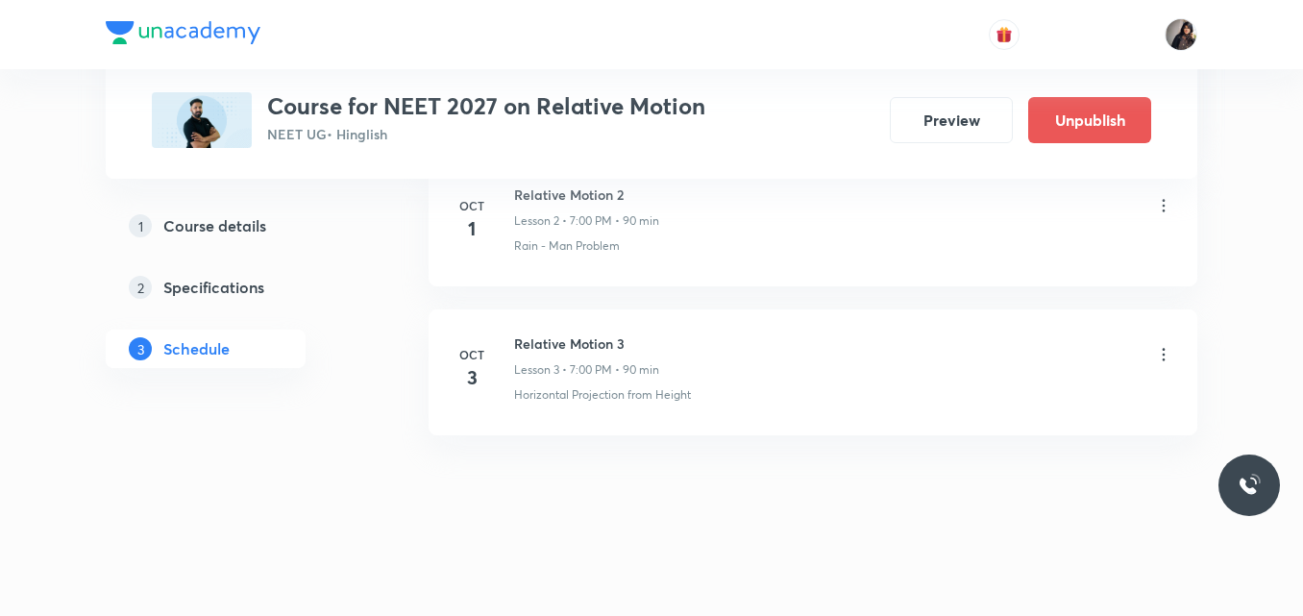
scroll to position [642, 0]
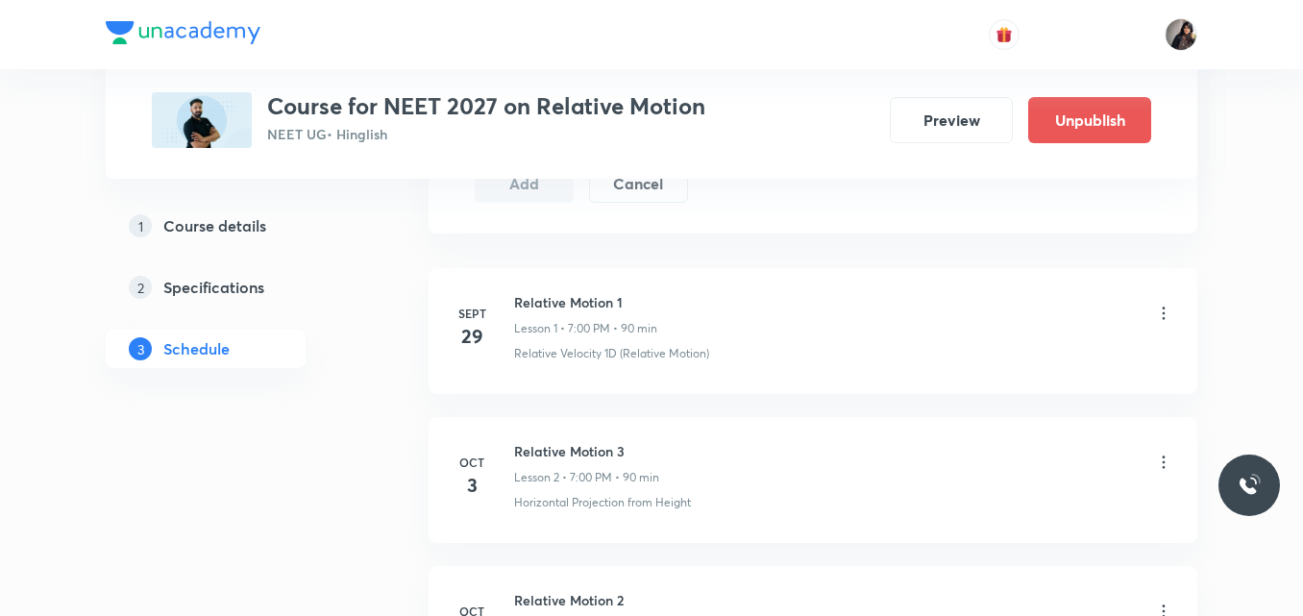
scroll to position [1021, 0]
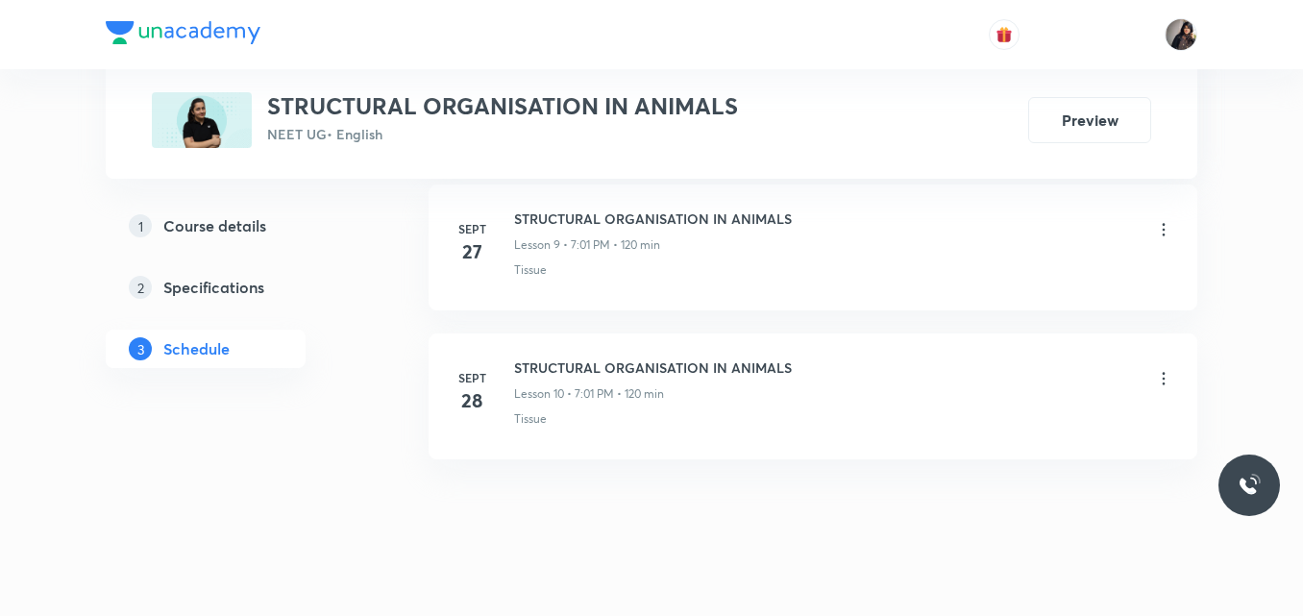
scroll to position [2323, 0]
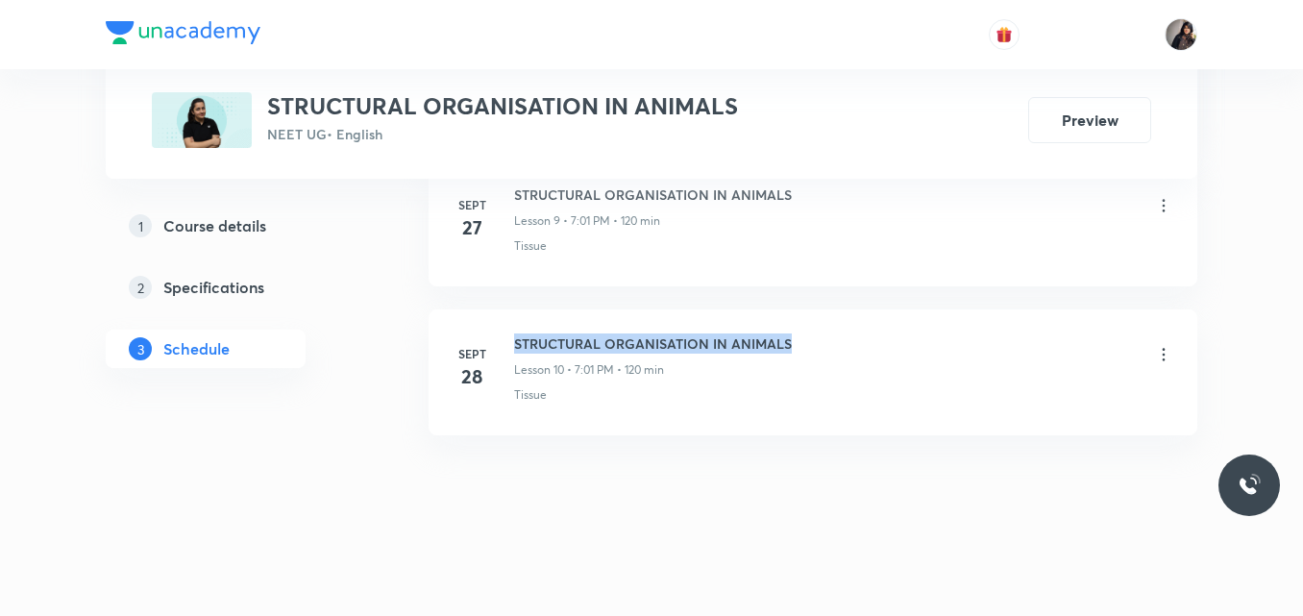
drag, startPoint x: 797, startPoint y: 341, endPoint x: 516, endPoint y: 344, distance: 280.6
click at [516, 344] on div "STRUCTURAL ORGANISATION IN ANIMALS Lesson 10 • 7:01 PM • 120 min" at bounding box center [843, 355] width 659 height 45
copy h6 "STRUCTURAL ORGANISATION IN ANIMALS"
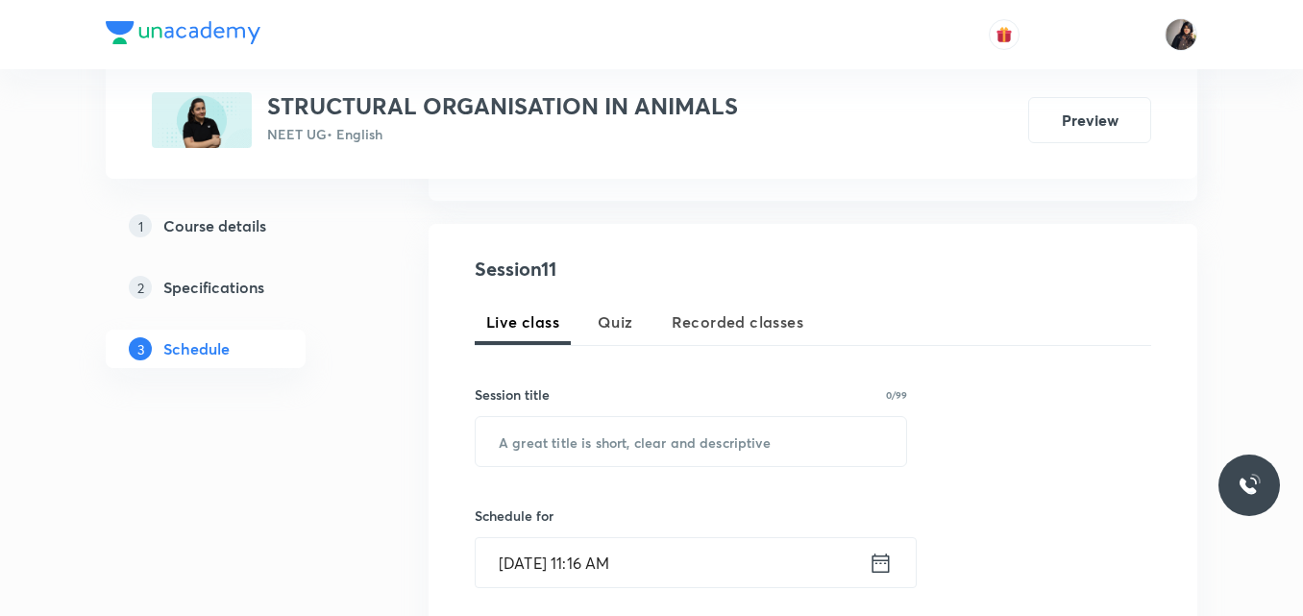
scroll to position [345, 0]
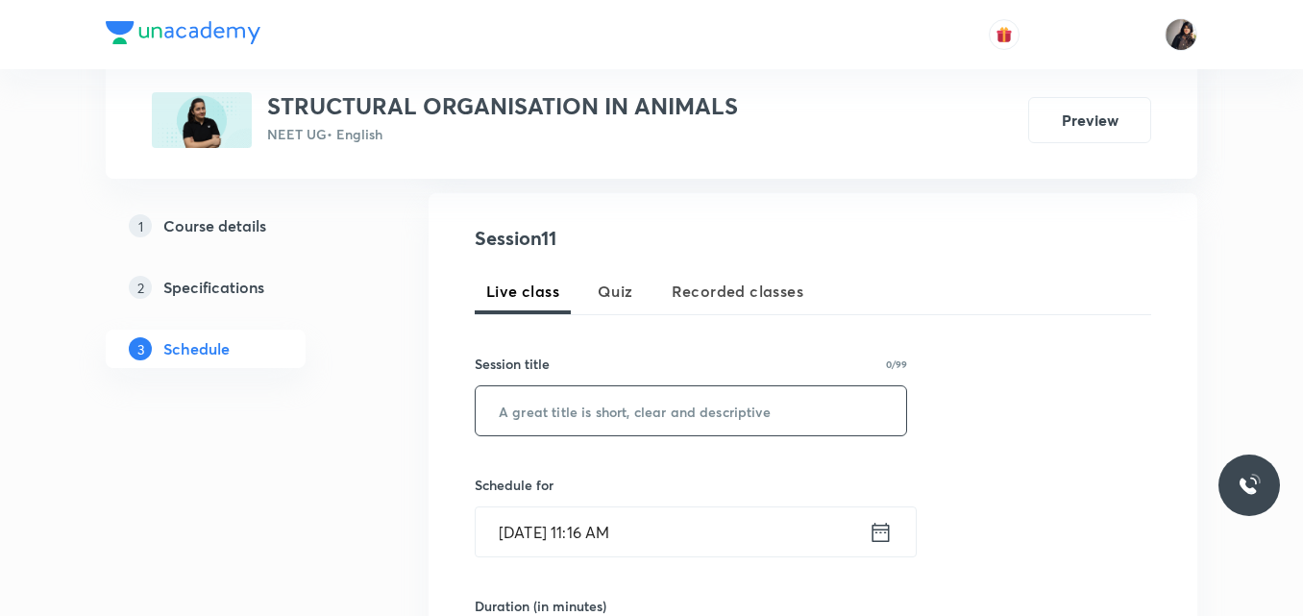
paste input "STRUCTURAL ORGANISATION IN ANIMALS"
click at [528, 408] on input "STRUCTURAL ORGANISATION IN ANIMALS" at bounding box center [691, 410] width 431 height 49
type input "STRUCTURAL ORGANISATION IN ANIMALS"
type input "Cockroach"
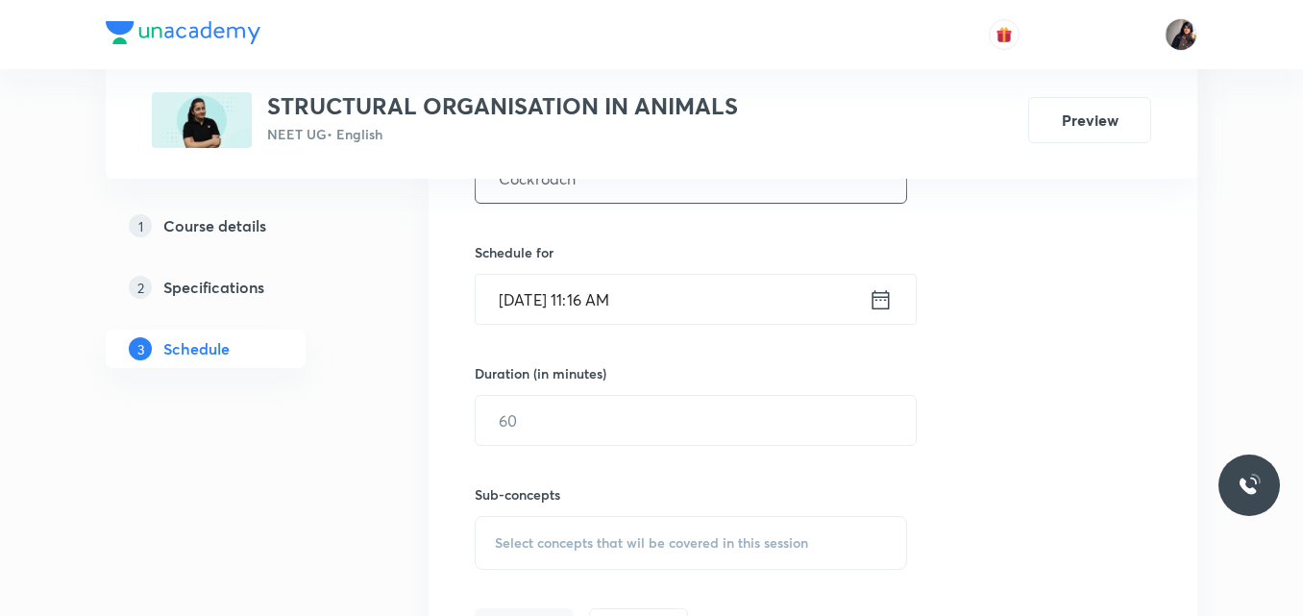
scroll to position [579, 0]
click at [603, 300] on input "Oct 1, 2025, 11:16 AM" at bounding box center [672, 297] width 393 height 49
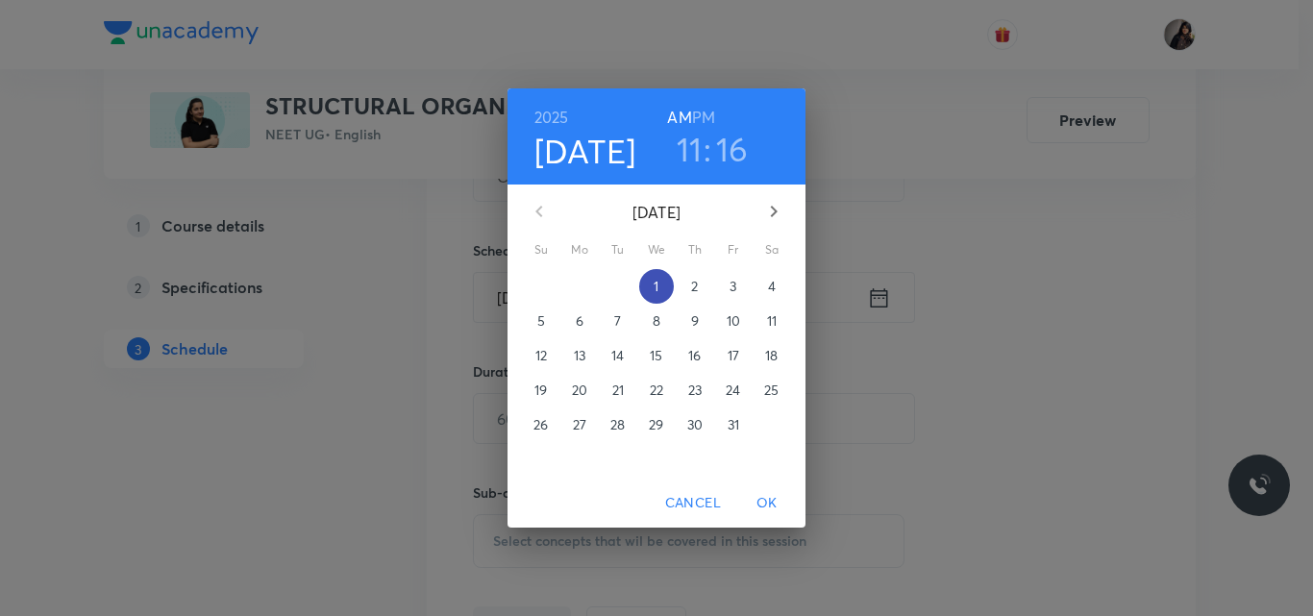
click at [654, 284] on p "1" at bounding box center [655, 286] width 5 height 19
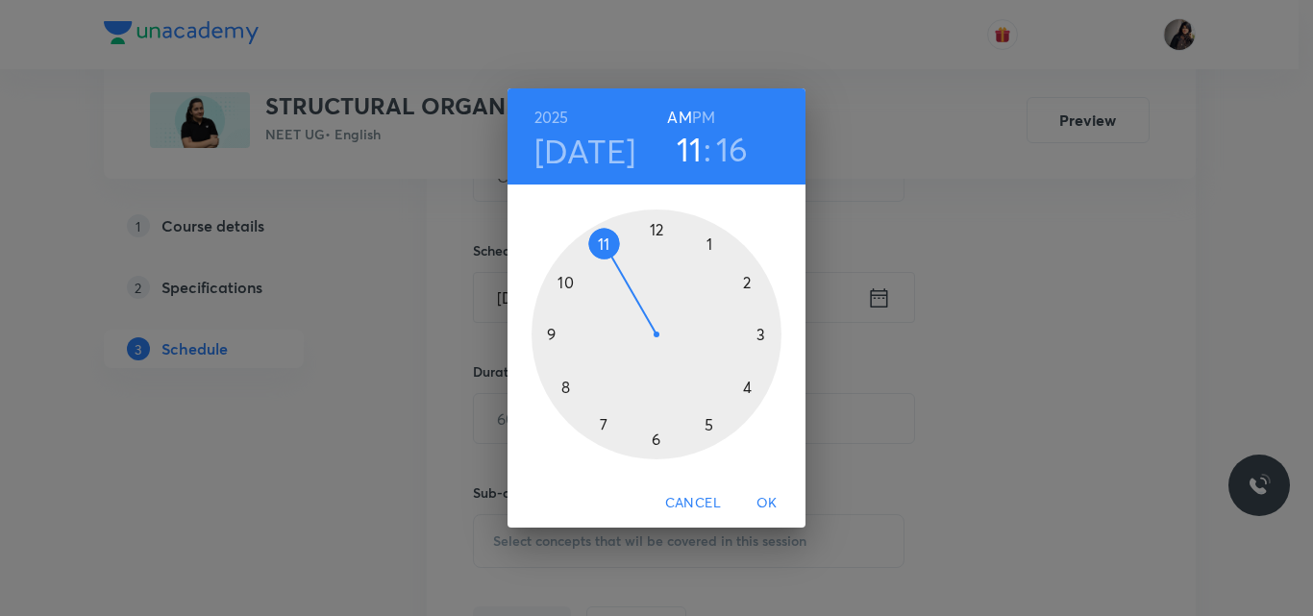
click at [604, 421] on div at bounding box center [656, 334] width 250 height 250
click at [656, 231] on div at bounding box center [656, 334] width 250 height 250
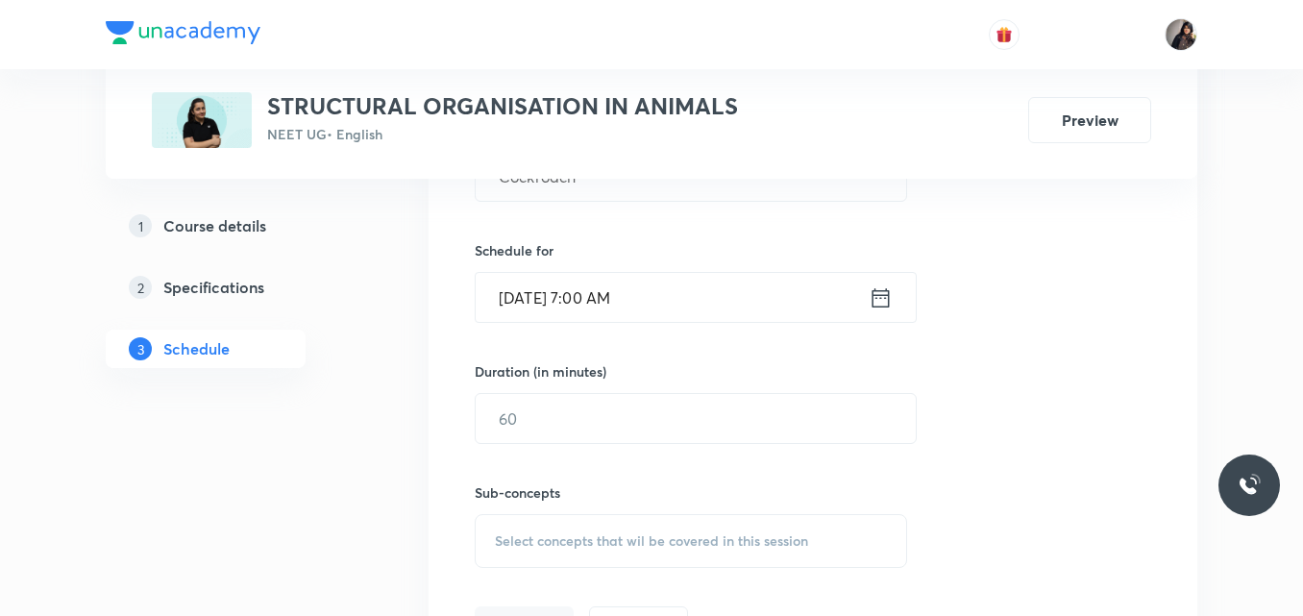
click at [636, 300] on input "Oct 1, 2025, 7:00 AM" at bounding box center [672, 297] width 393 height 49
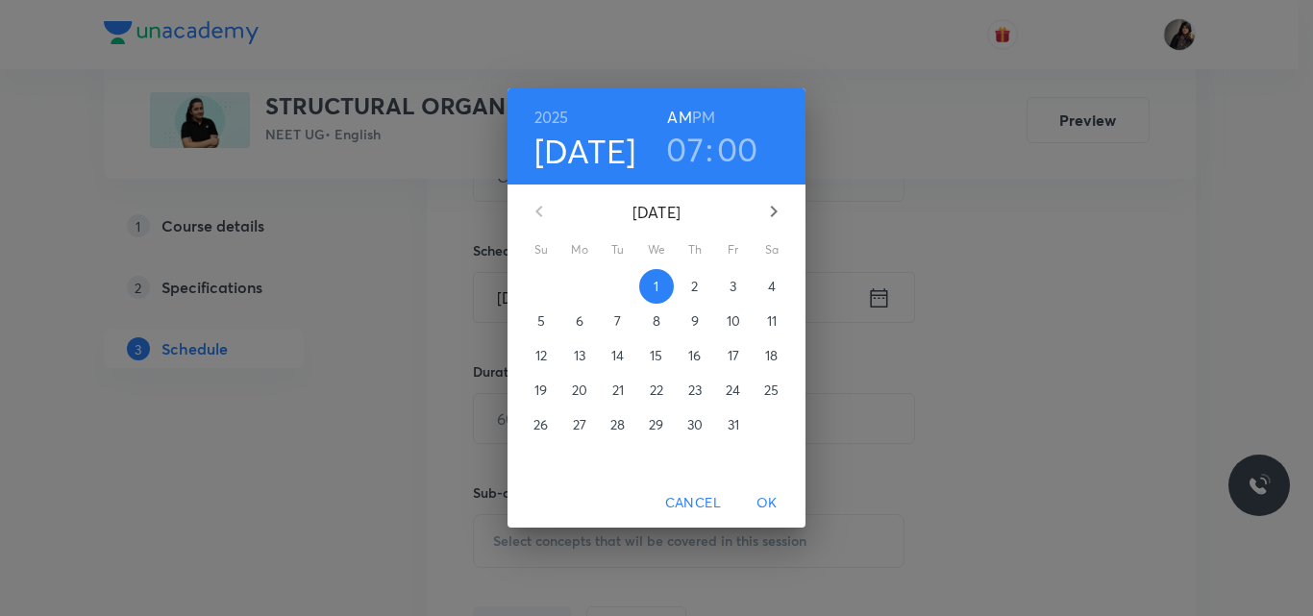
click at [706, 113] on h6 "PM" at bounding box center [703, 117] width 23 height 27
click at [769, 502] on span "OK" at bounding box center [767, 503] width 46 height 24
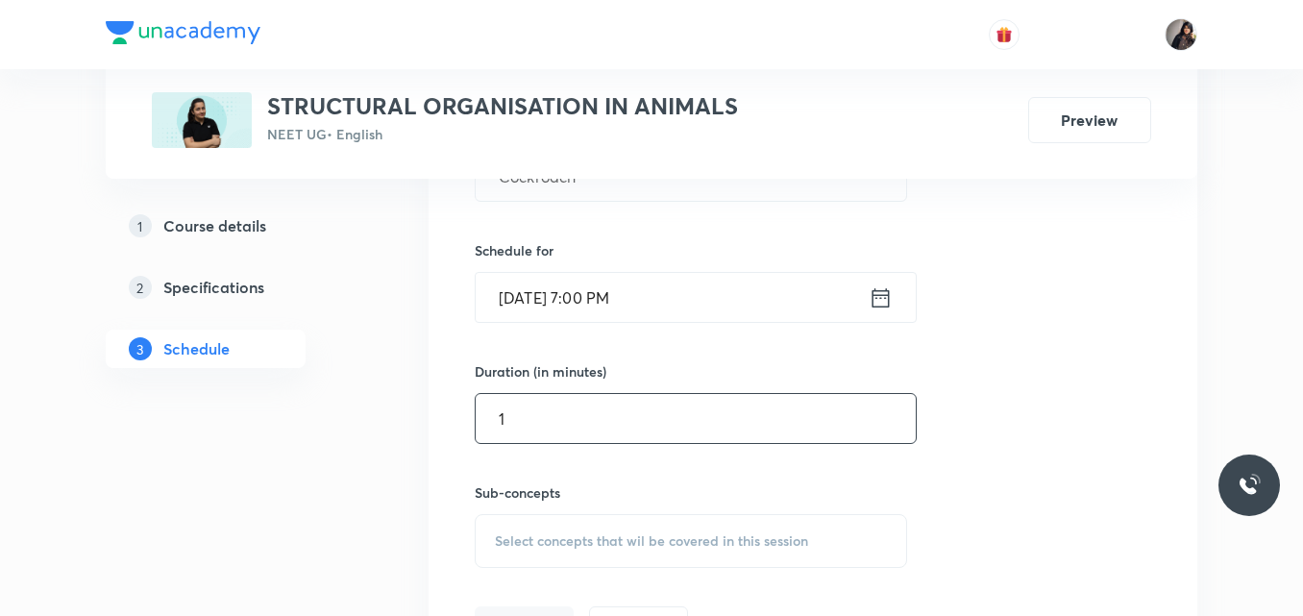
click at [577, 424] on input "1" at bounding box center [696, 418] width 440 height 49
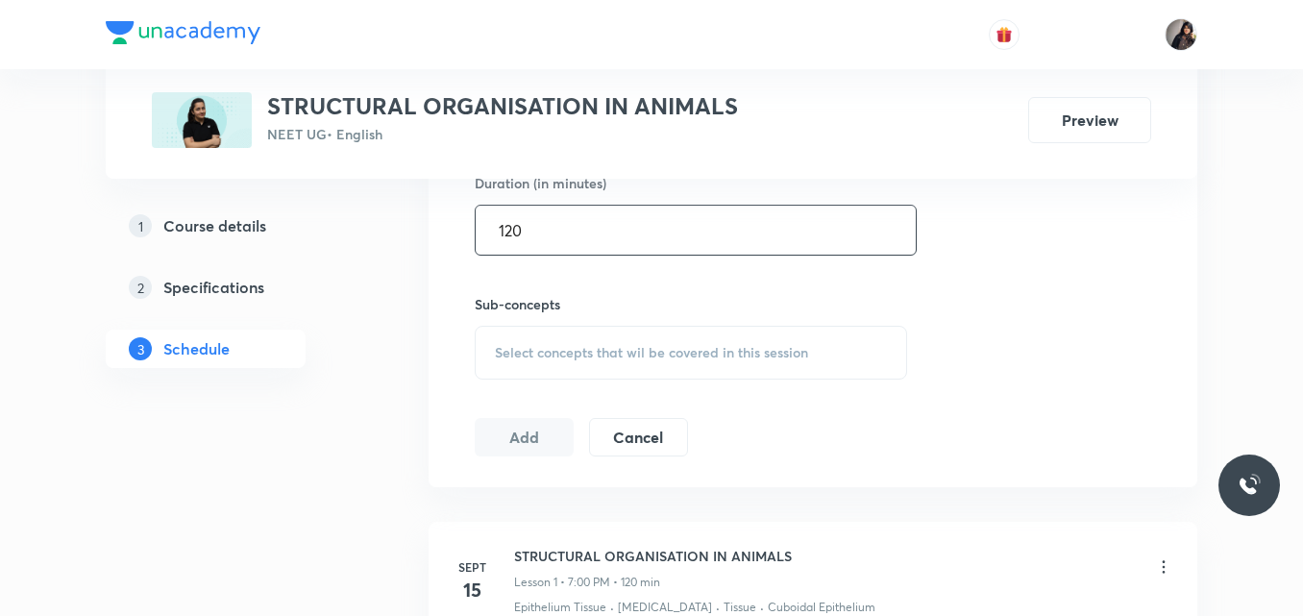
scroll to position [775, 0]
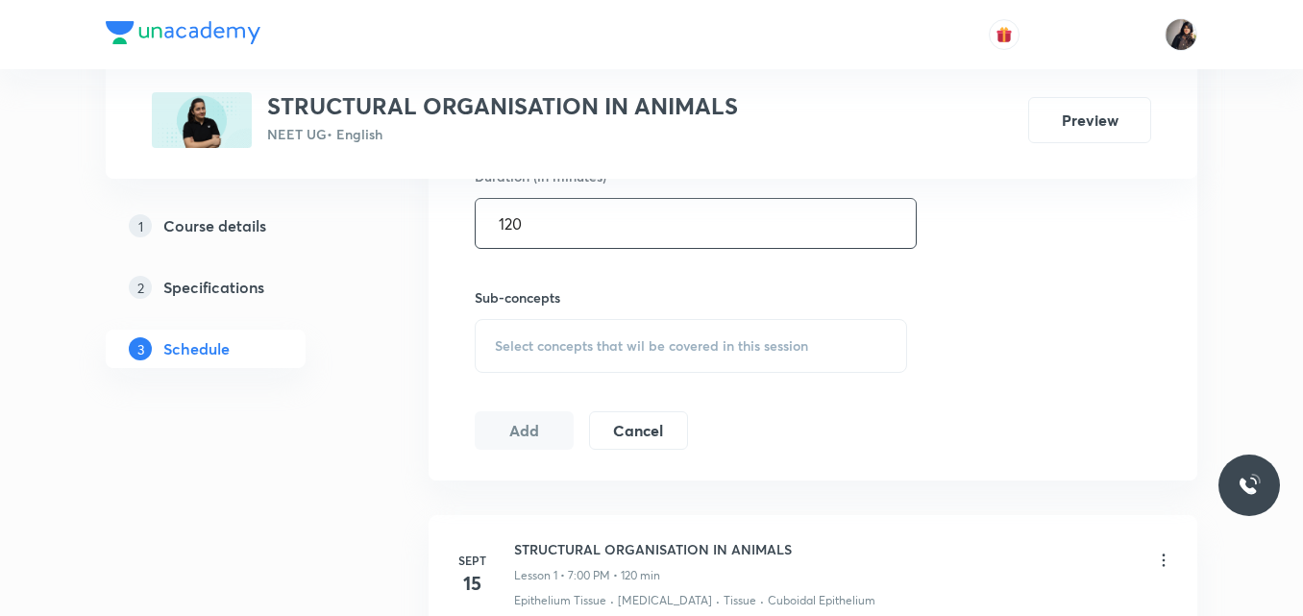
type input "120"
click at [555, 352] on span "Select concepts that wil be covered in this session" at bounding box center [651, 345] width 313 height 15
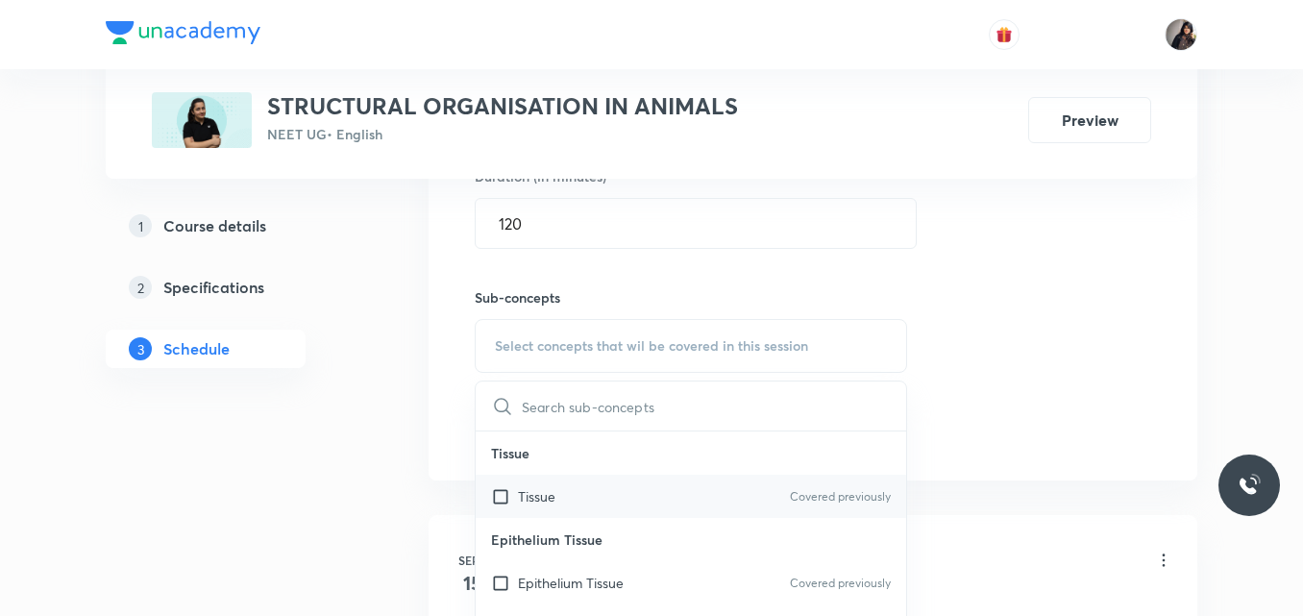
click at [545, 516] on div "Tissue Covered previously" at bounding box center [691, 496] width 431 height 43
checkbox input "true"
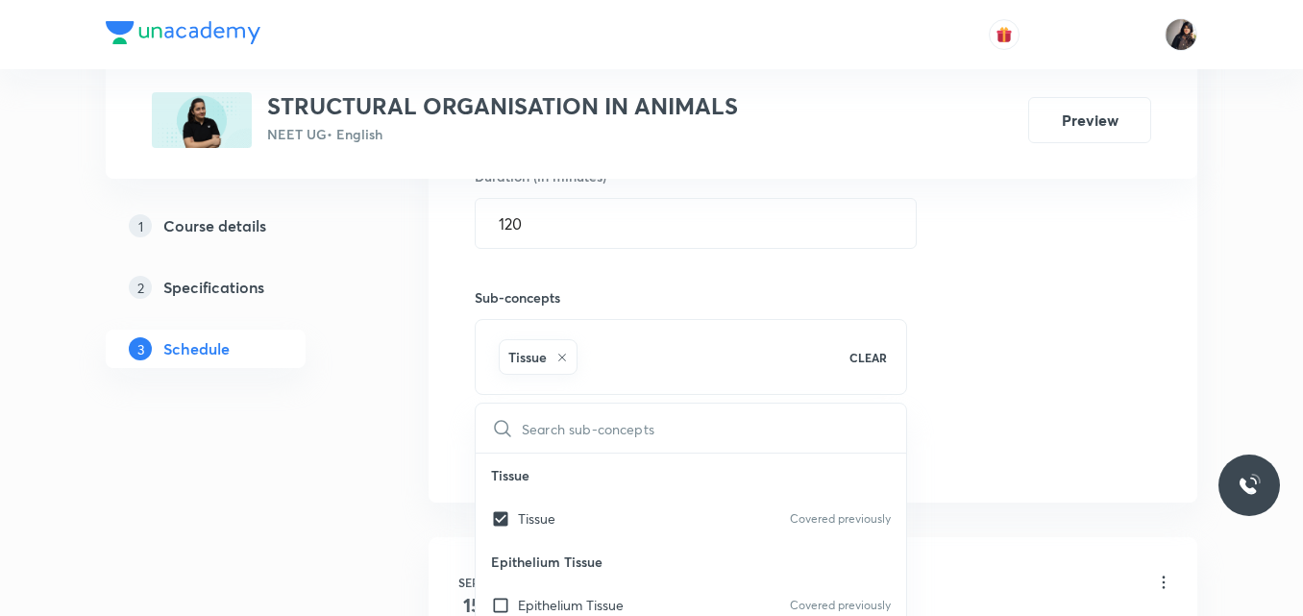
click at [975, 399] on div "Session 11 Live class Quiz Recorded classes Session title 9/99 Cockroach ​ Sche…" at bounding box center [813, 133] width 677 height 678
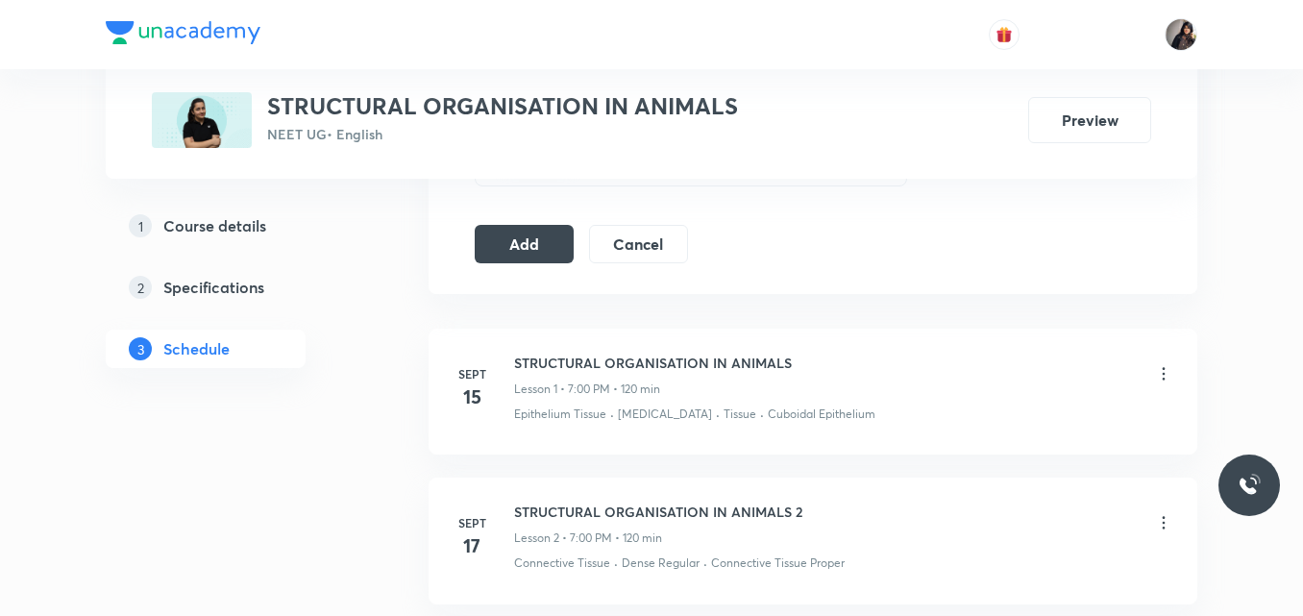
scroll to position [987, 0]
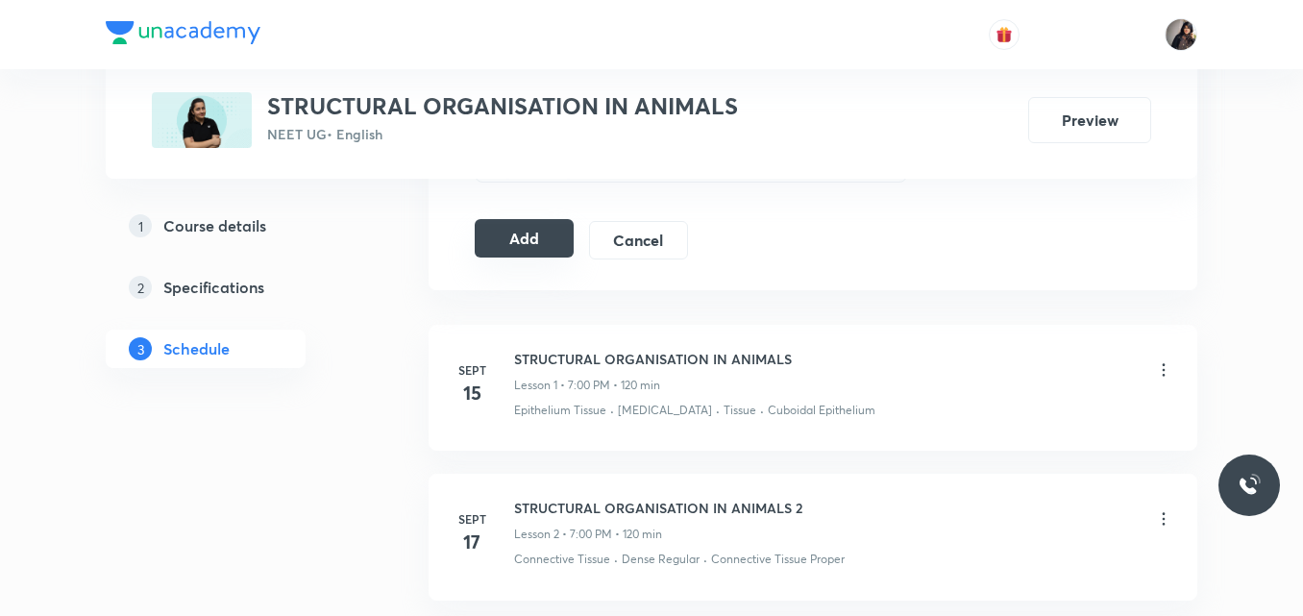
click at [528, 233] on button "Add" at bounding box center [524, 238] width 99 height 38
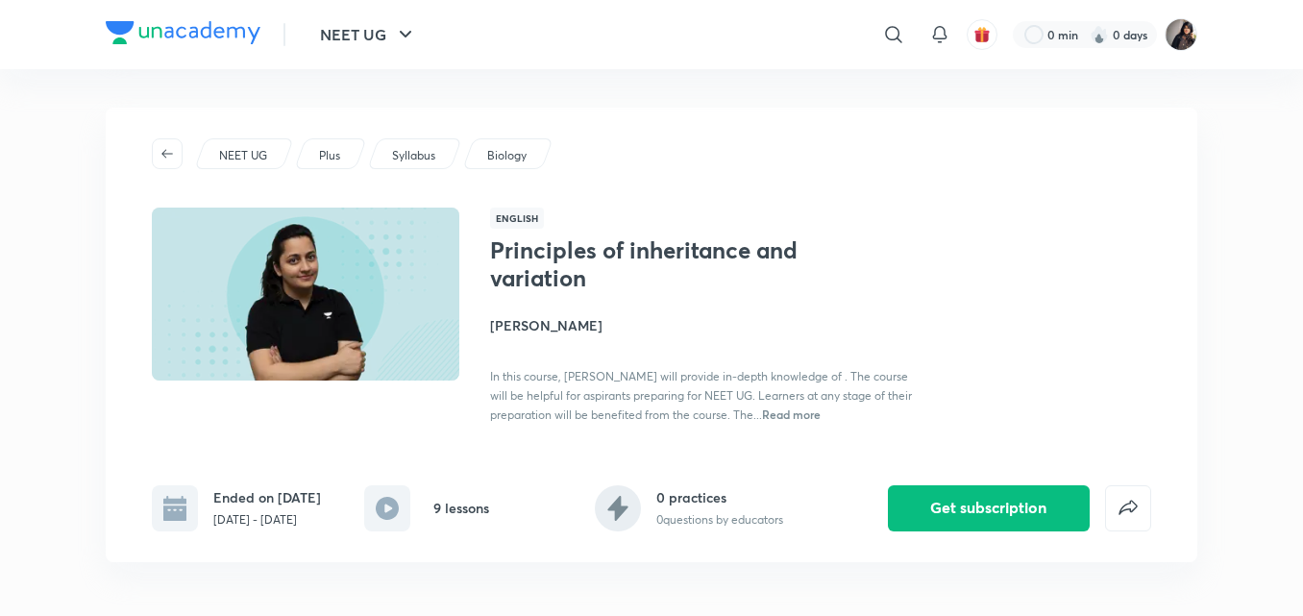
click at [653, 119] on div "NEET UG Plus Syllabus Biology English Principles of inheritance and variation […" at bounding box center [652, 335] width 1092 height 455
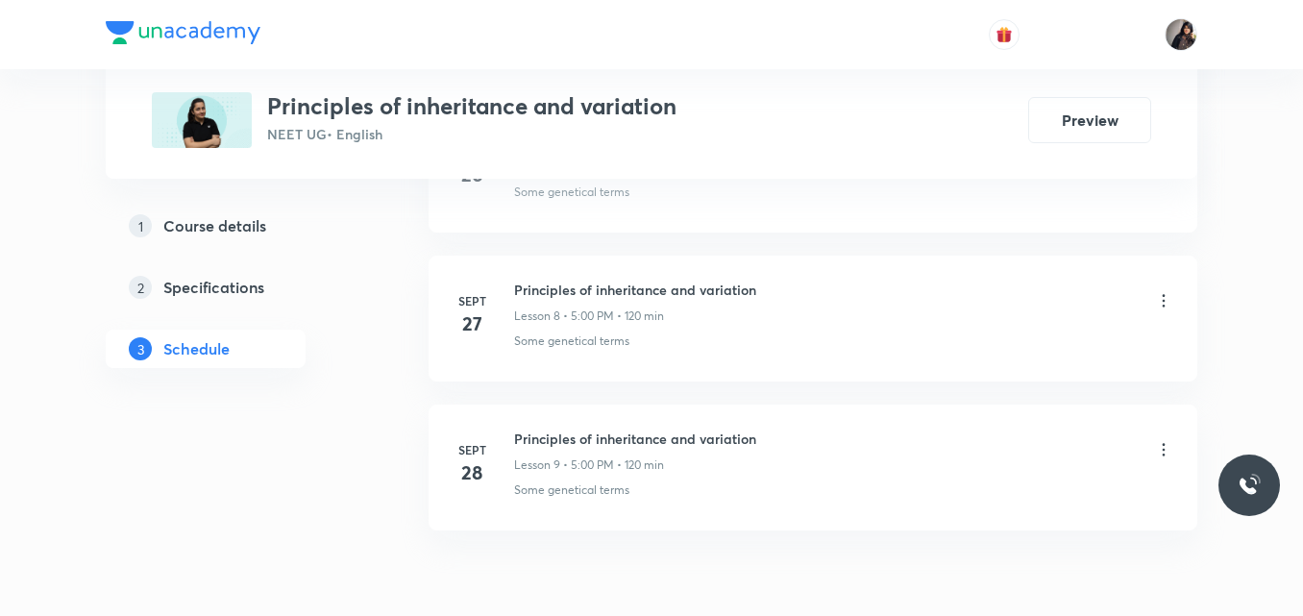
scroll to position [2173, 0]
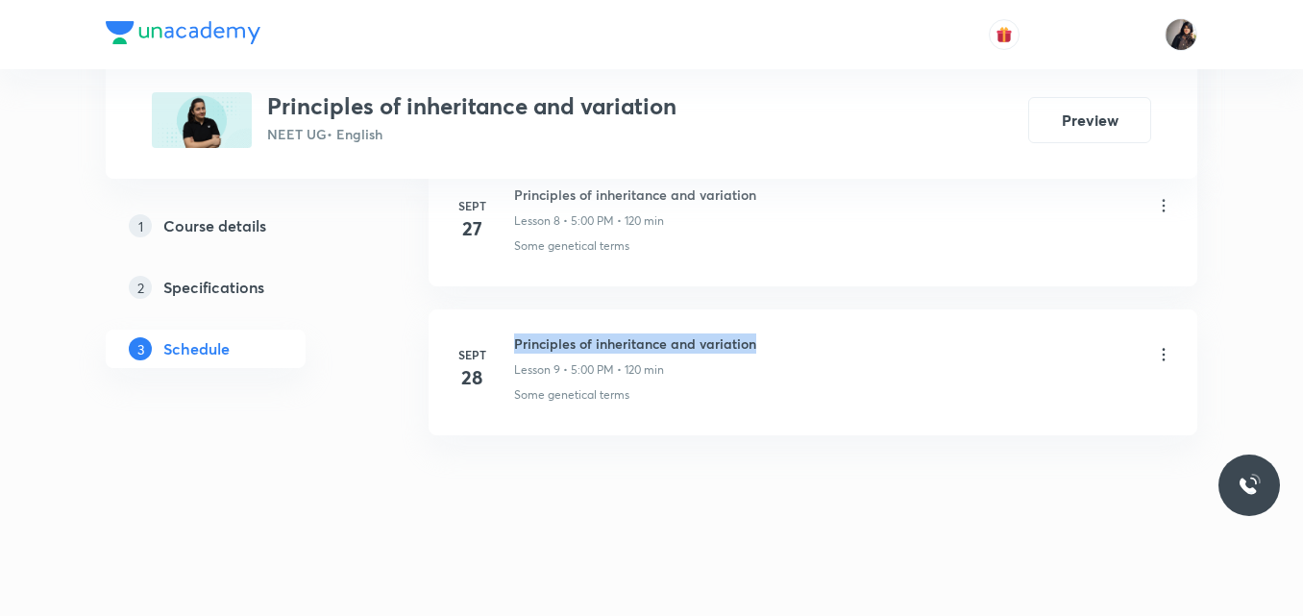
drag, startPoint x: 758, startPoint y: 343, endPoint x: 515, endPoint y: 344, distance: 243.1
click at [515, 344] on div "Principles of inheritance and variation Lesson 9 • 5:00 PM • 120 min" at bounding box center [843, 355] width 659 height 45
copy h6 "Principles of inheritance and variation"
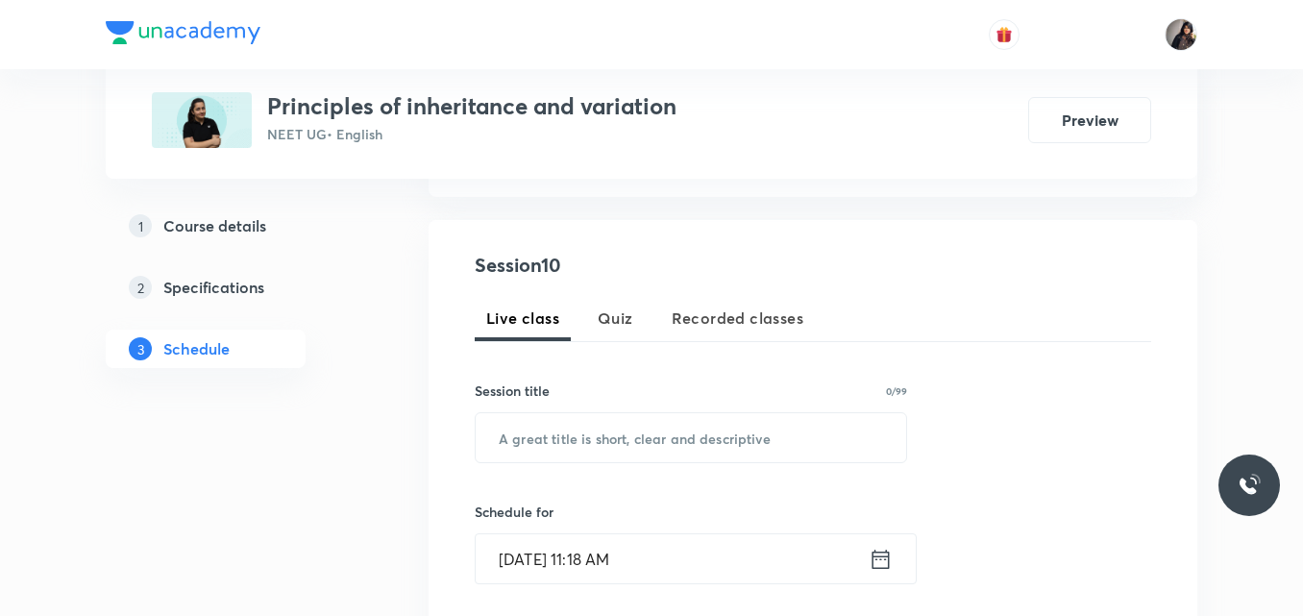
scroll to position [317, 0]
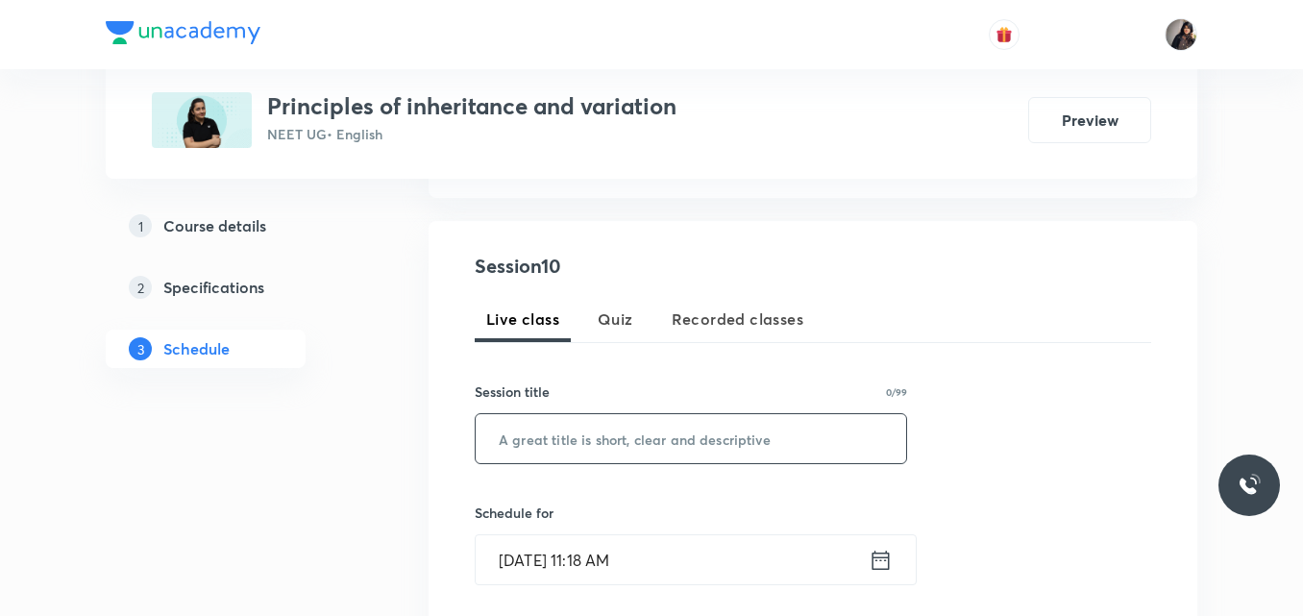
click at [524, 438] on input "text" at bounding box center [691, 438] width 431 height 49
paste input "Principles of inheritance and variation"
type input "Principles of inheritance and variation"
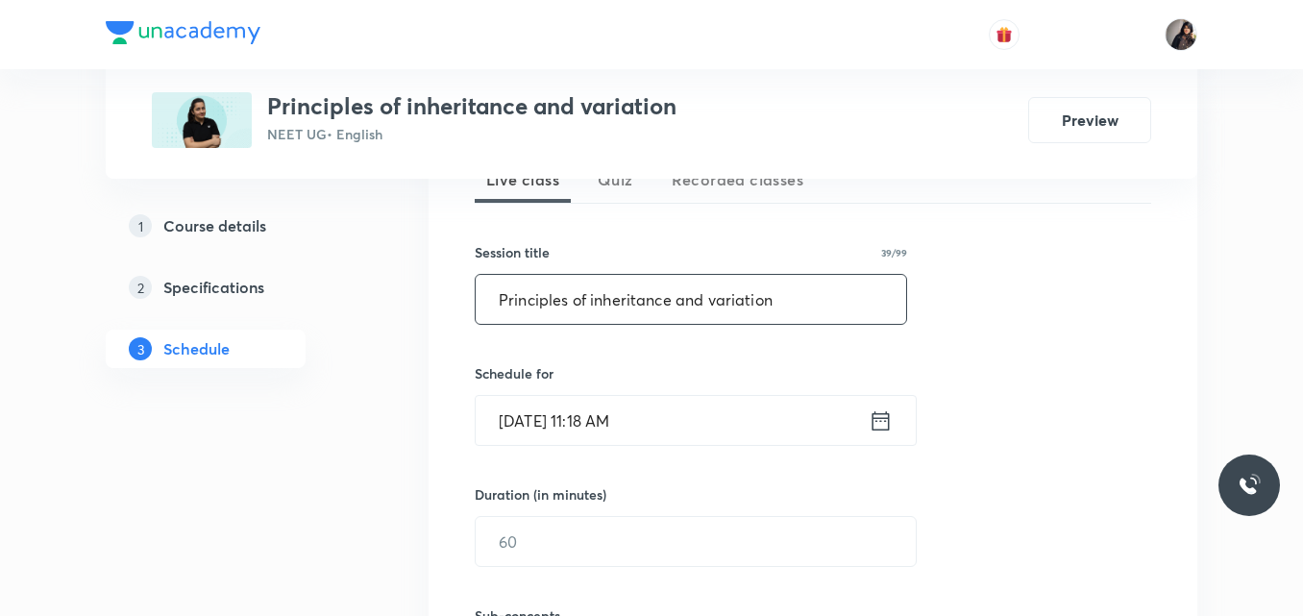
scroll to position [457, 0]
click at [530, 412] on input "Oct 1, 2025, 11:18 AM" at bounding box center [672, 419] width 393 height 49
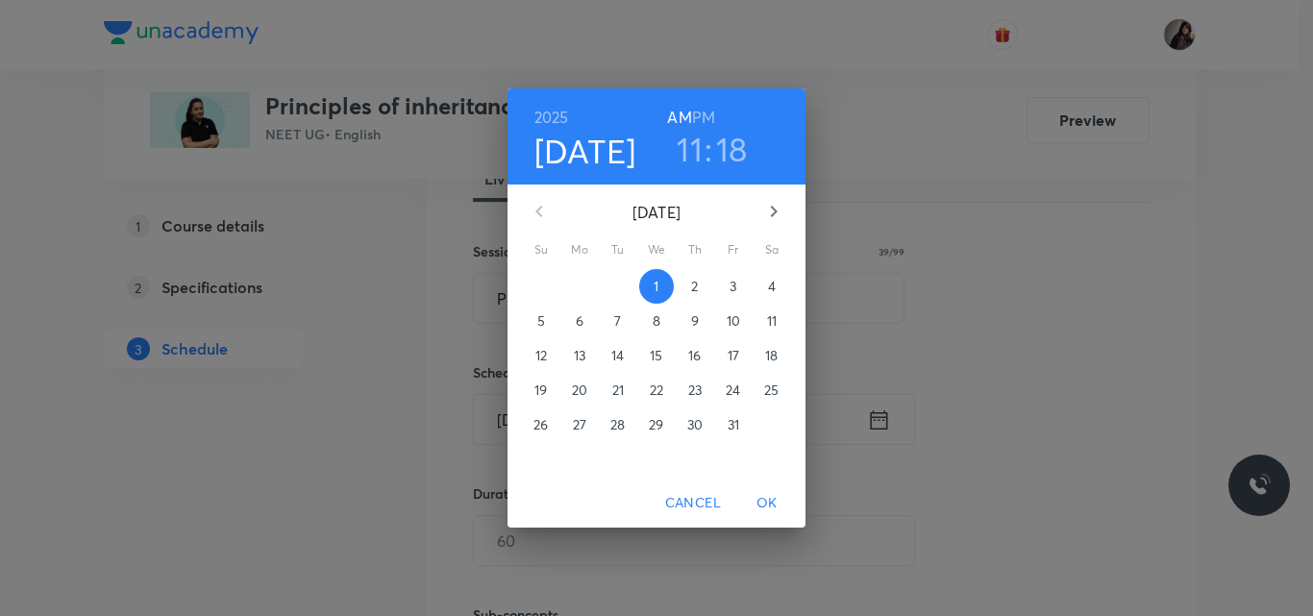
click at [709, 283] on span "2" at bounding box center [695, 286] width 35 height 19
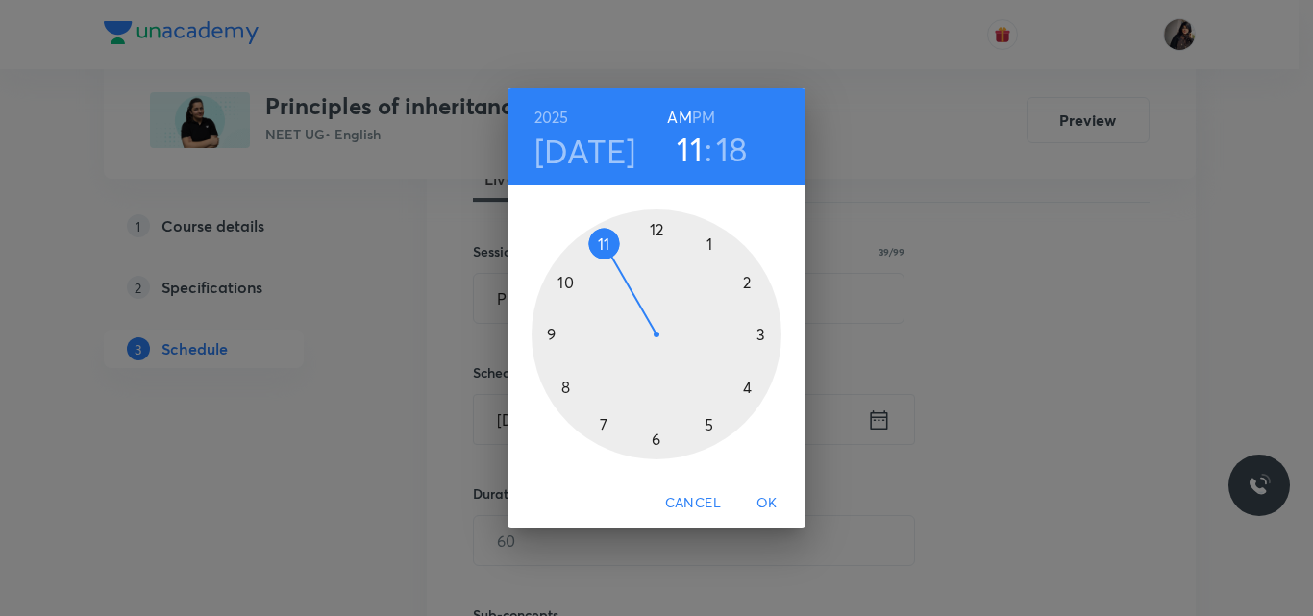
click at [704, 428] on div at bounding box center [656, 334] width 250 height 250
click at [654, 235] on div at bounding box center [656, 334] width 250 height 250
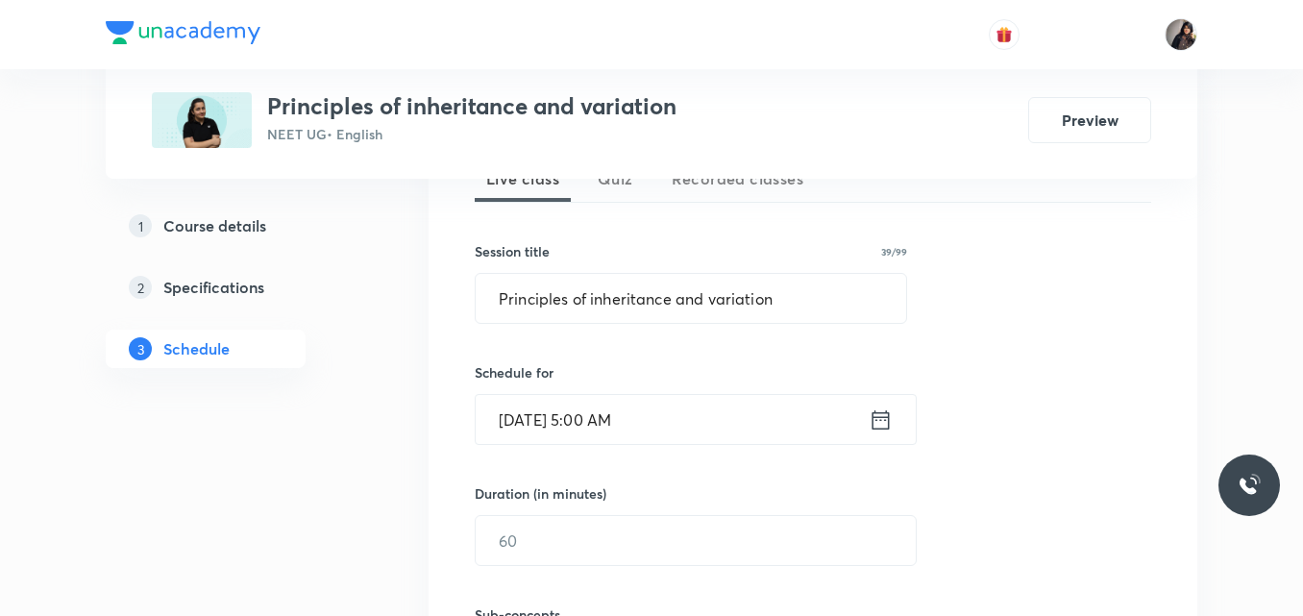
click at [637, 421] on input "Oct 2, 2025, 5:00 AM" at bounding box center [672, 419] width 393 height 49
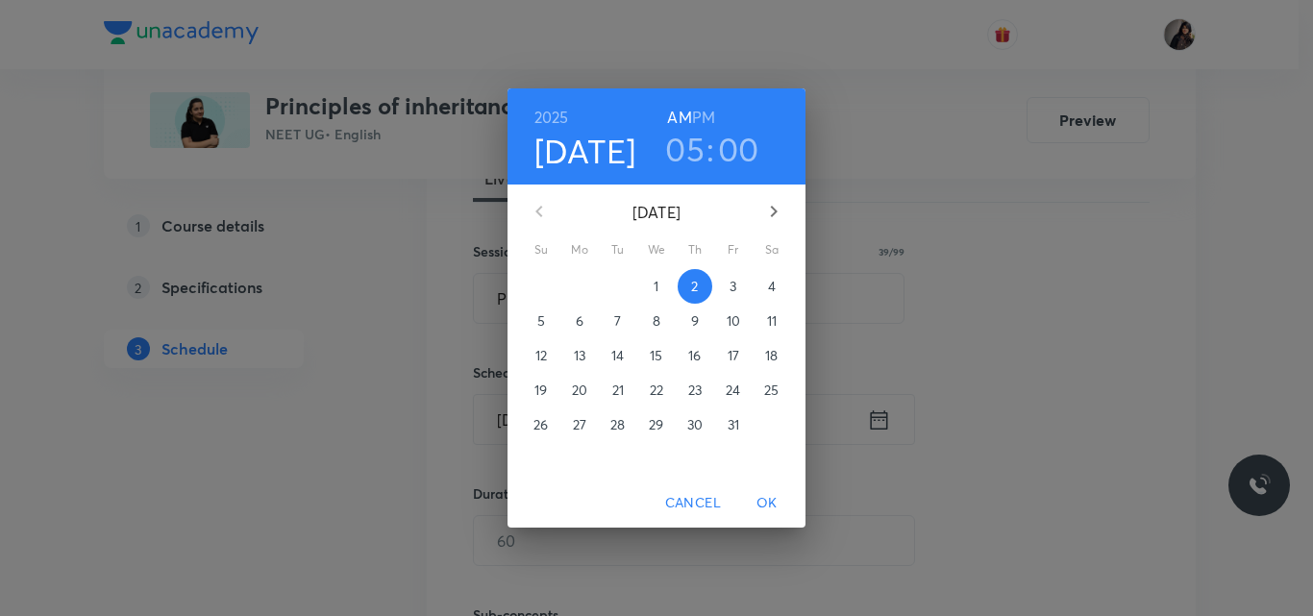
click at [700, 117] on h6 "PM" at bounding box center [703, 117] width 23 height 27
click at [768, 503] on span "OK" at bounding box center [767, 503] width 46 height 24
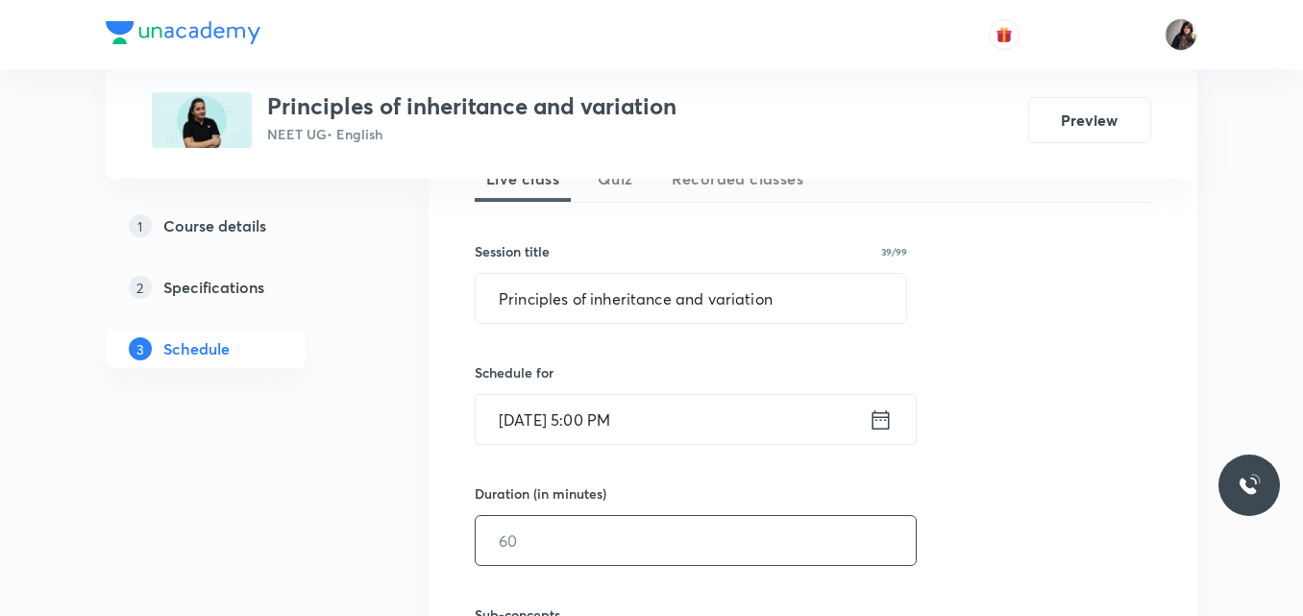
click at [566, 538] on input "text" at bounding box center [696, 540] width 440 height 49
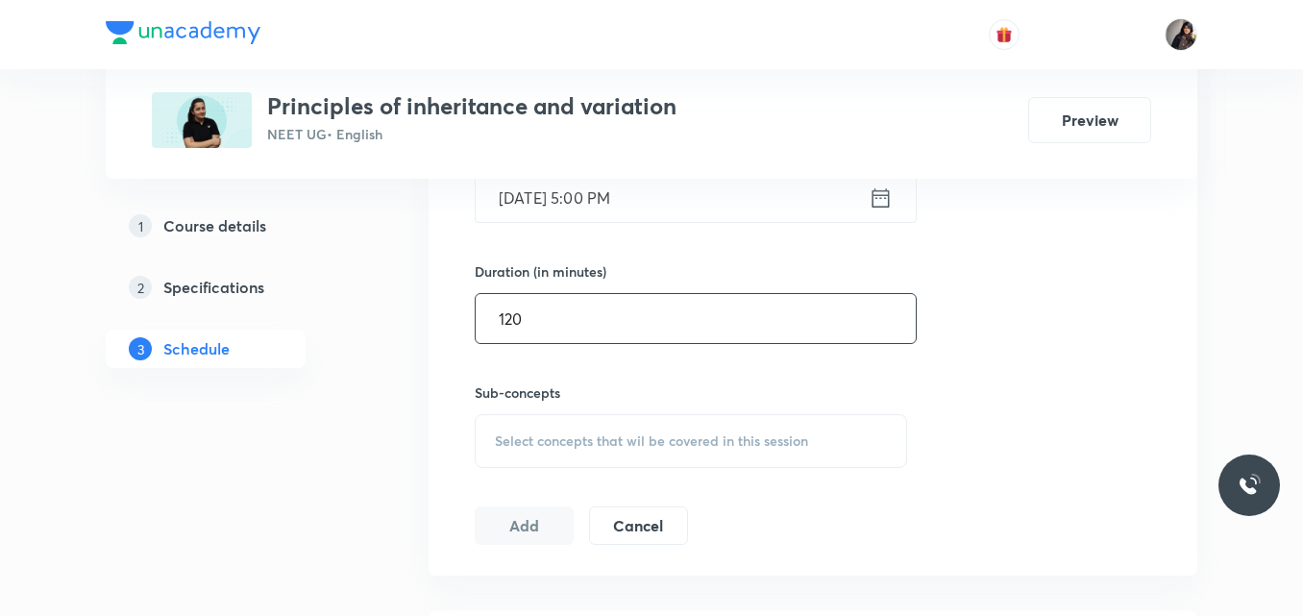
scroll to position [707, 0]
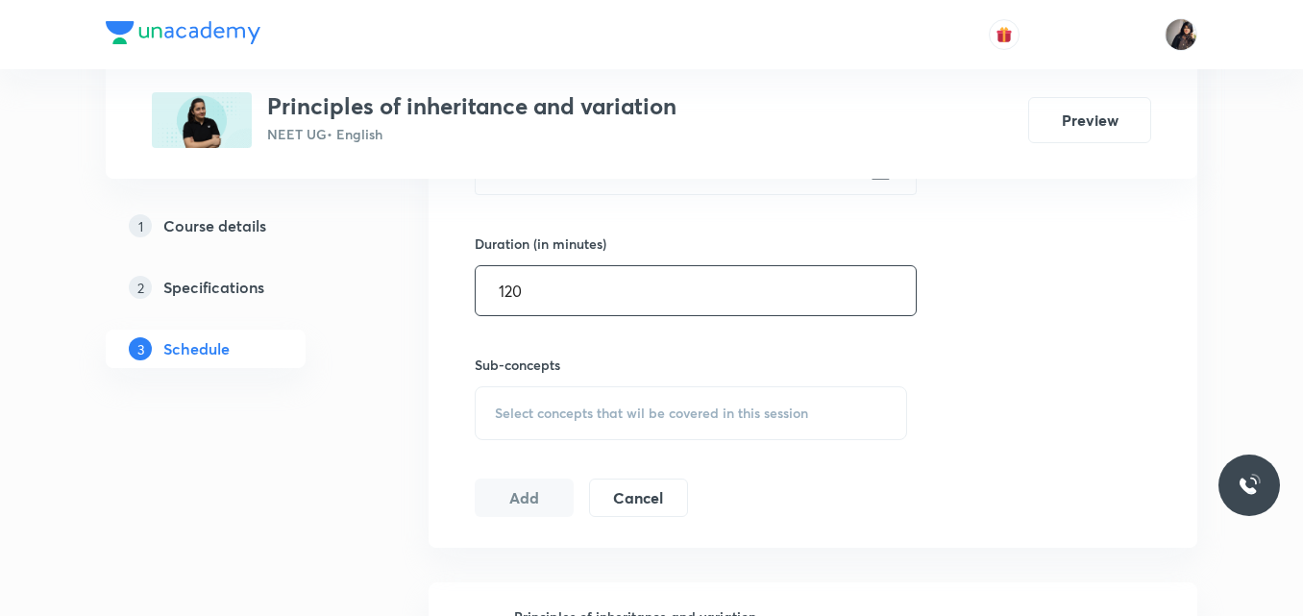
type input "120"
click at [553, 427] on div "Select concepts that wil be covered in this session" at bounding box center [691, 413] width 432 height 54
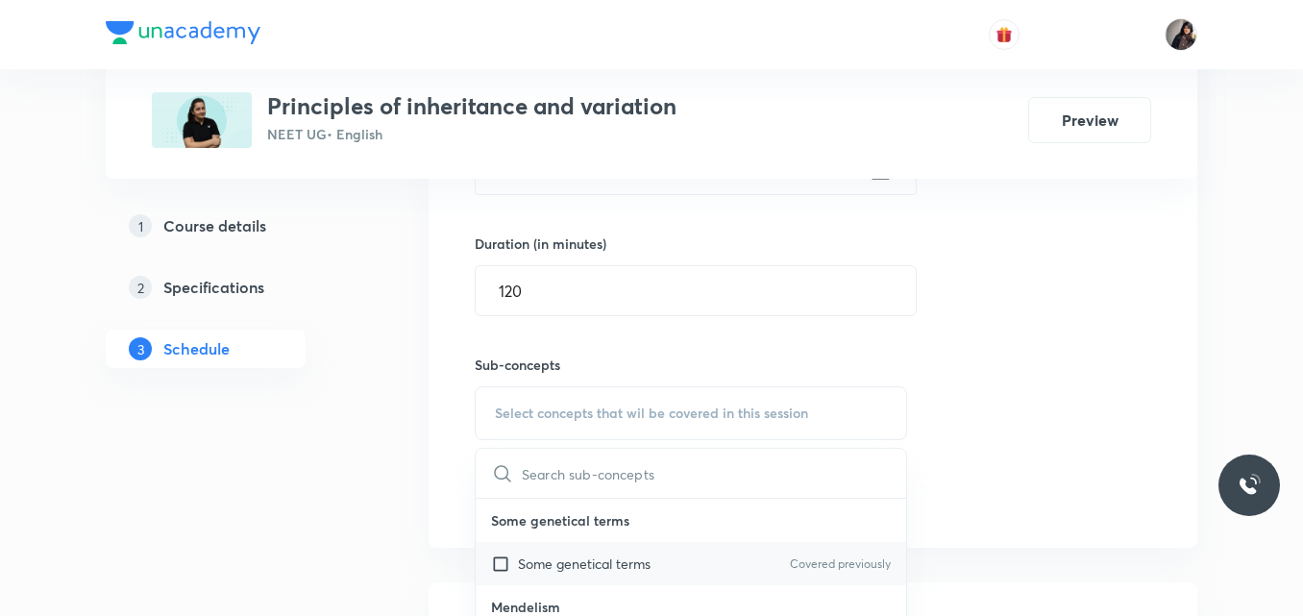
click at [548, 562] on p "Some genetical terms" at bounding box center [584, 564] width 133 height 20
checkbox input "true"
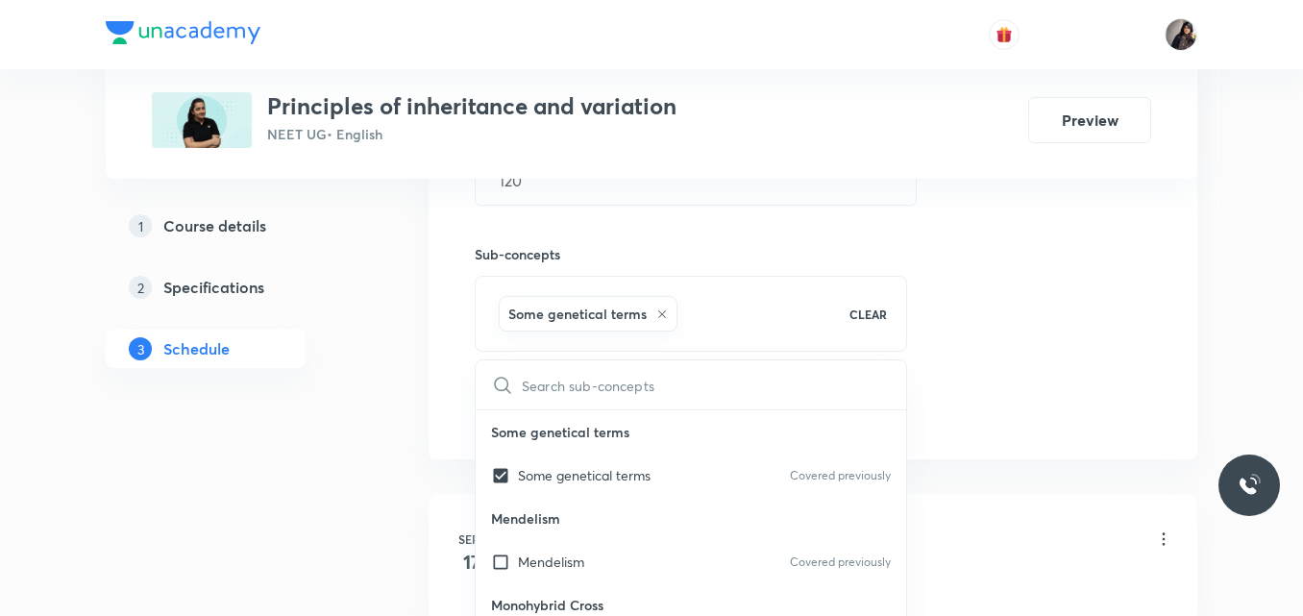
scroll to position [819, 0]
click at [1005, 451] on div "Session 10 Live class Quiz Recorded classes Session title 39/99 Principles of i…" at bounding box center [813, 88] width 769 height 739
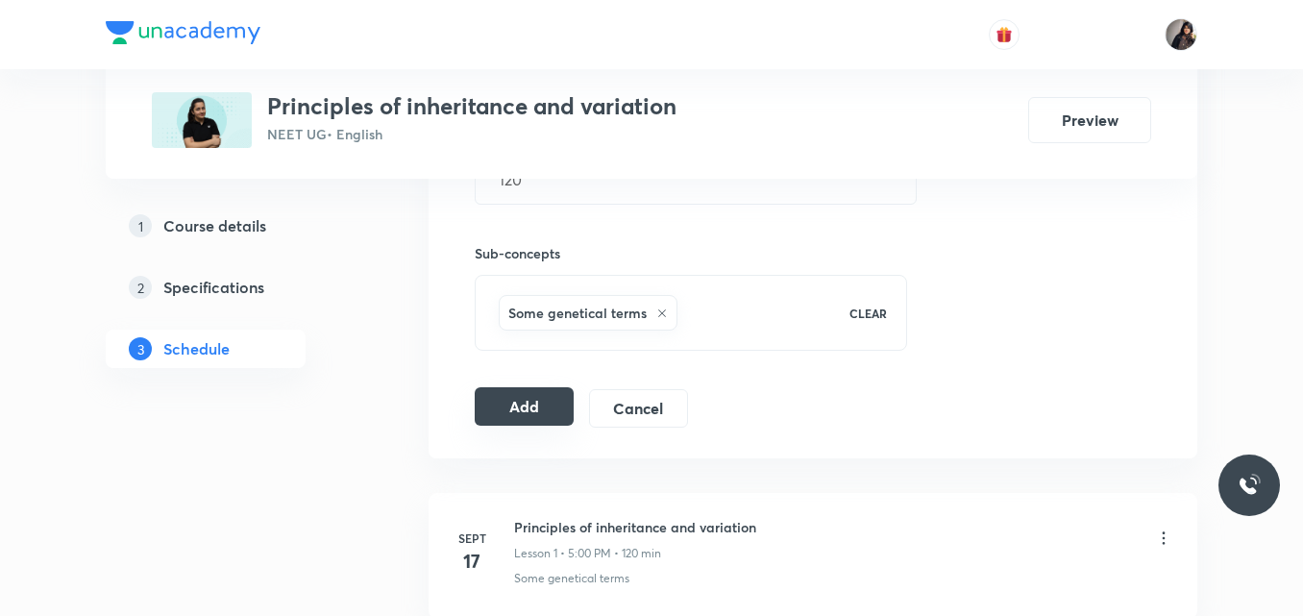
click at [520, 401] on button "Add" at bounding box center [524, 406] width 99 height 38
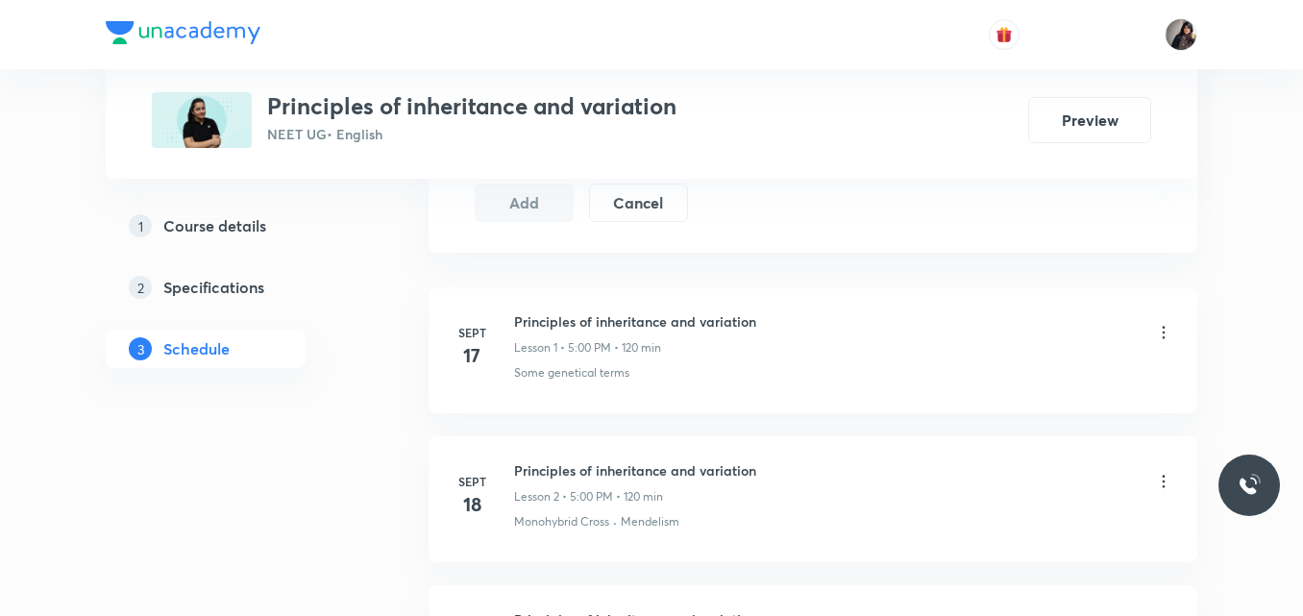
scroll to position [1025, 0]
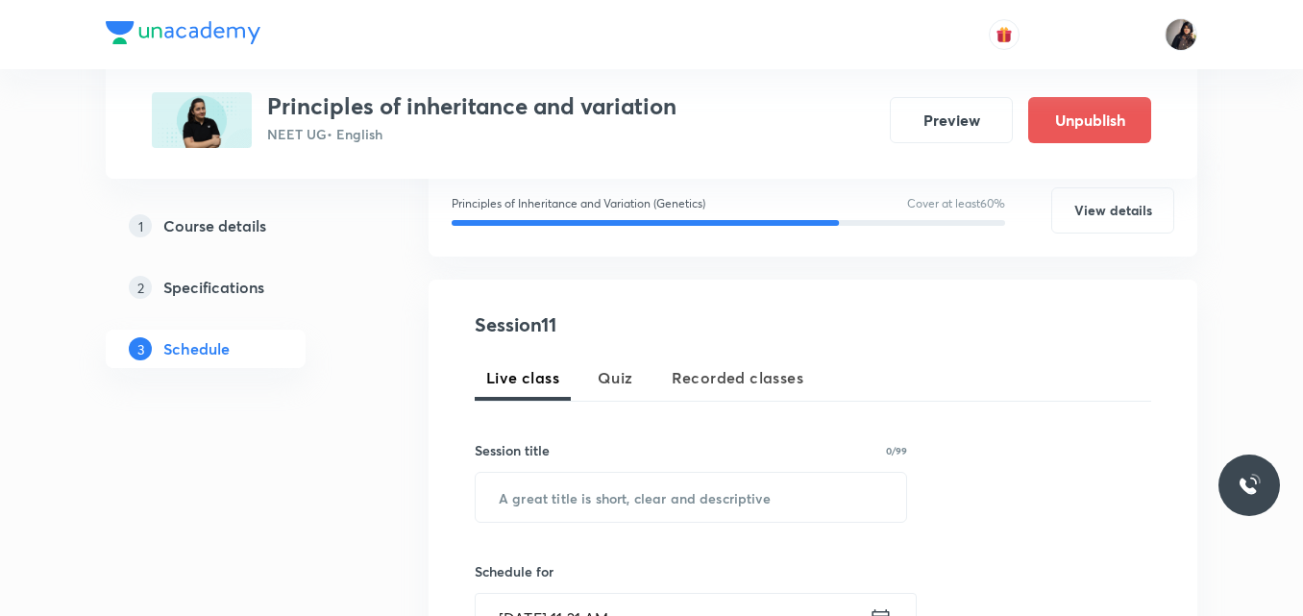
scroll to position [266, 0]
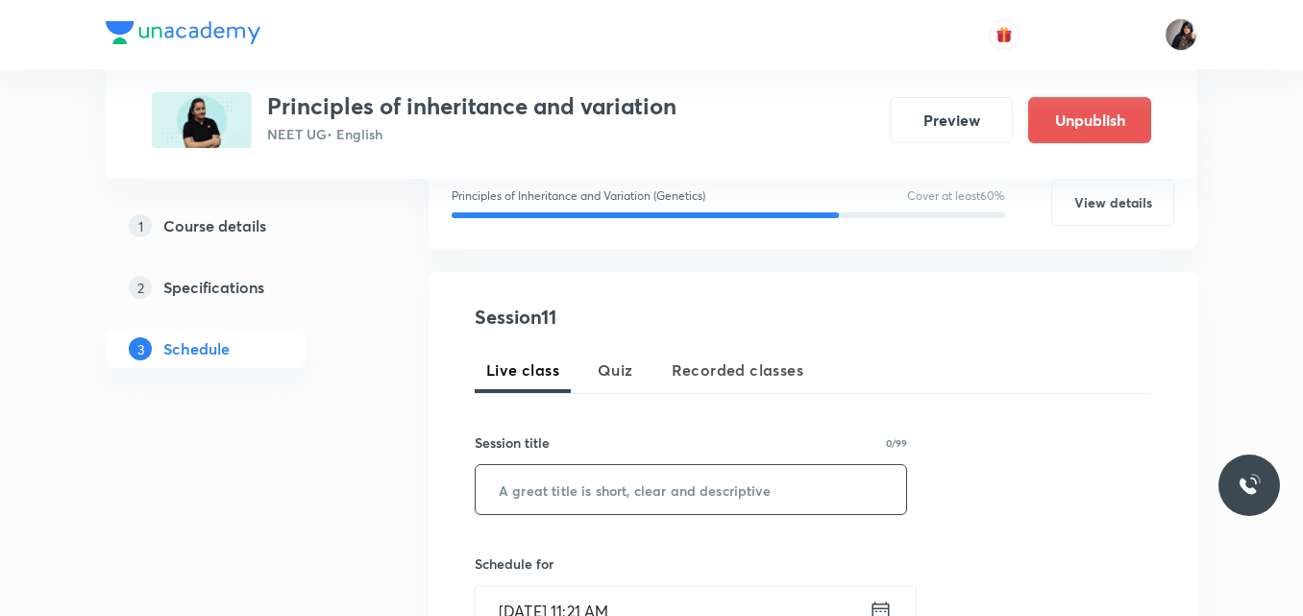
click at [587, 489] on input "text" at bounding box center [691, 489] width 431 height 49
paste input "Principles of inheritance and variation"
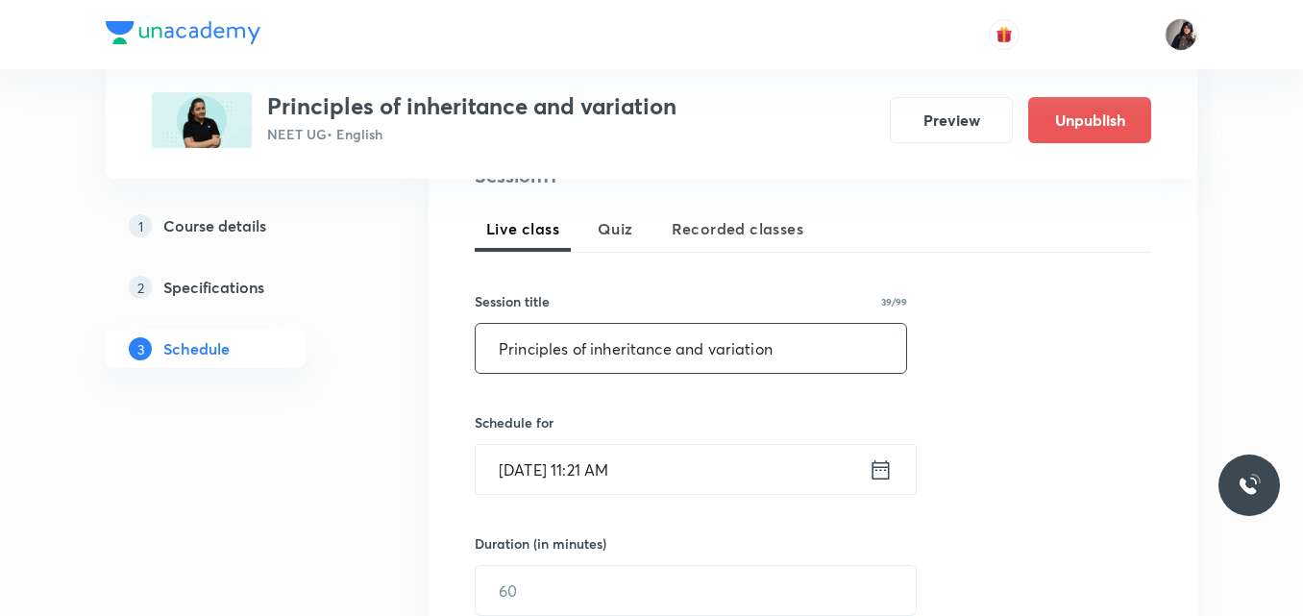
scroll to position [408, 0]
type input "Principles of inheritance and variation"
click at [533, 467] on input "Oct 1, 2025, 11:21 AM" at bounding box center [672, 468] width 393 height 49
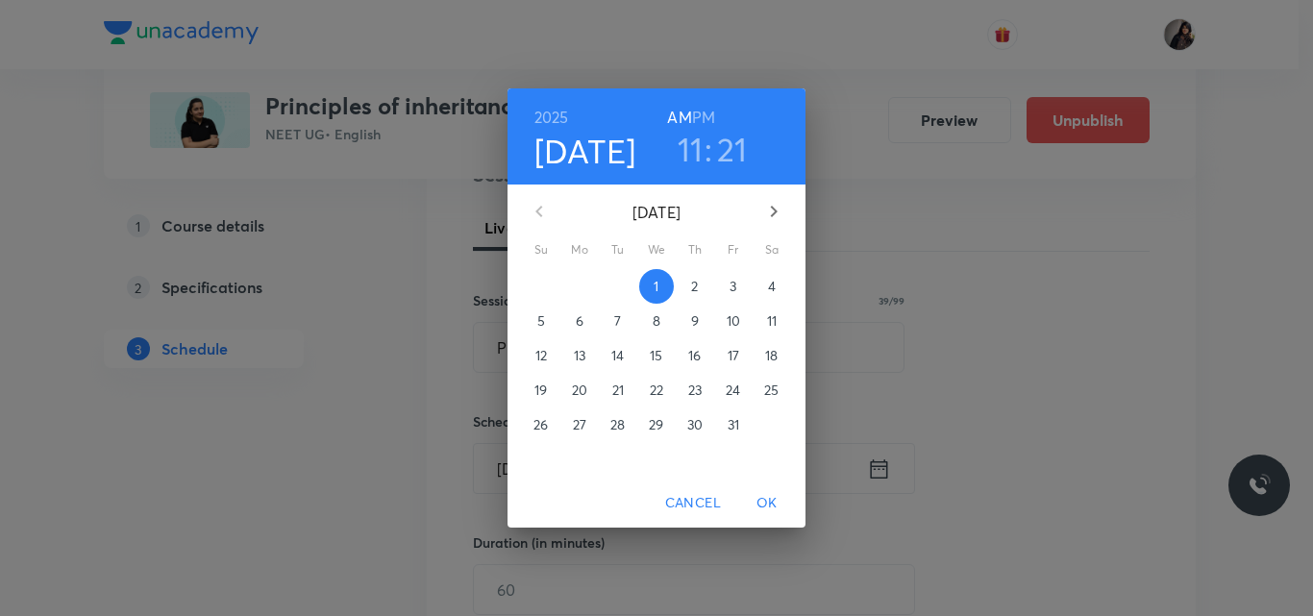
click at [727, 281] on span "3" at bounding box center [733, 286] width 35 height 19
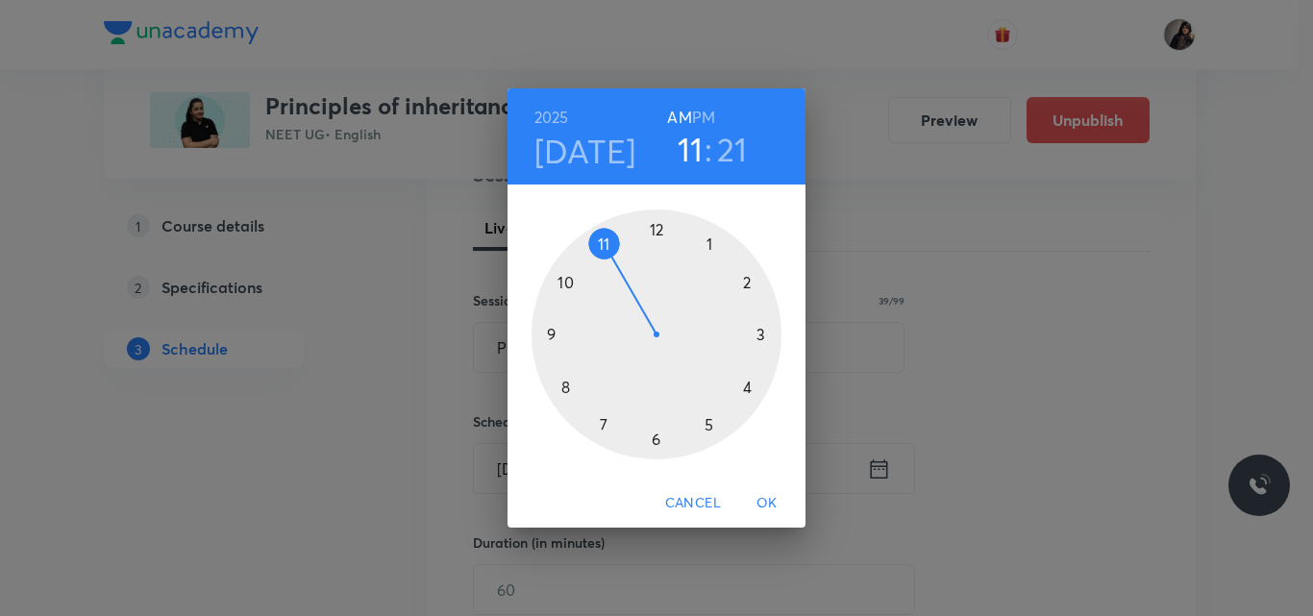
click at [707, 430] on div at bounding box center [656, 334] width 250 height 250
click at [657, 233] on div at bounding box center [656, 334] width 250 height 250
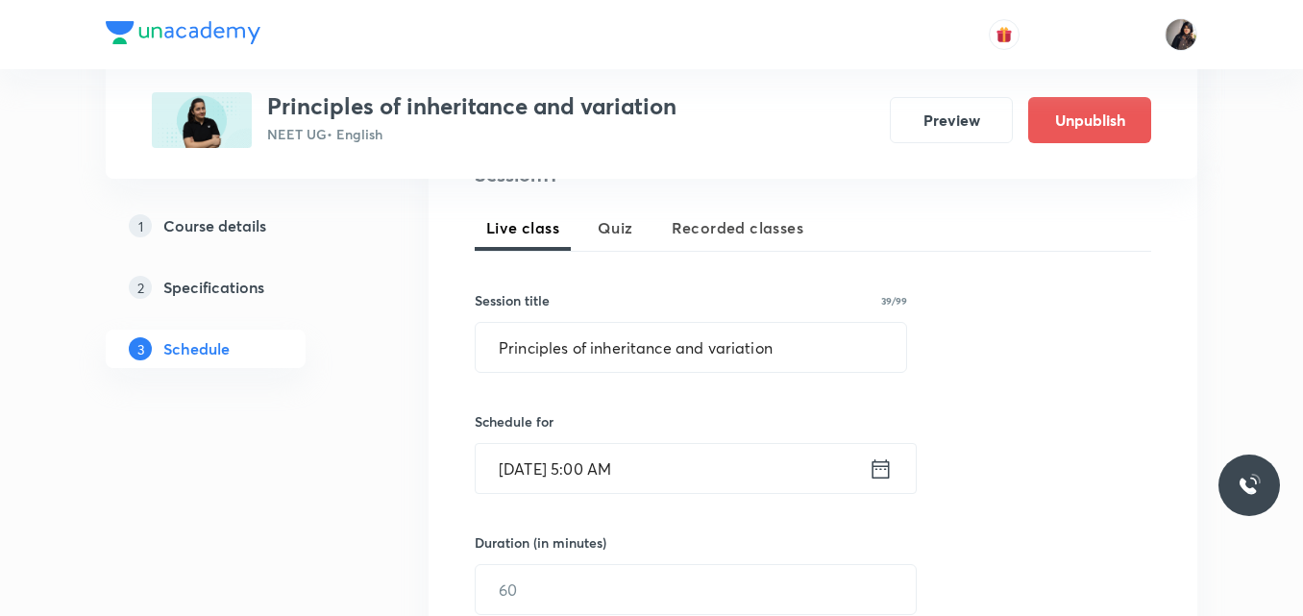
click at [642, 462] on input "Oct 3, 2025, 5:00 AM" at bounding box center [672, 468] width 393 height 49
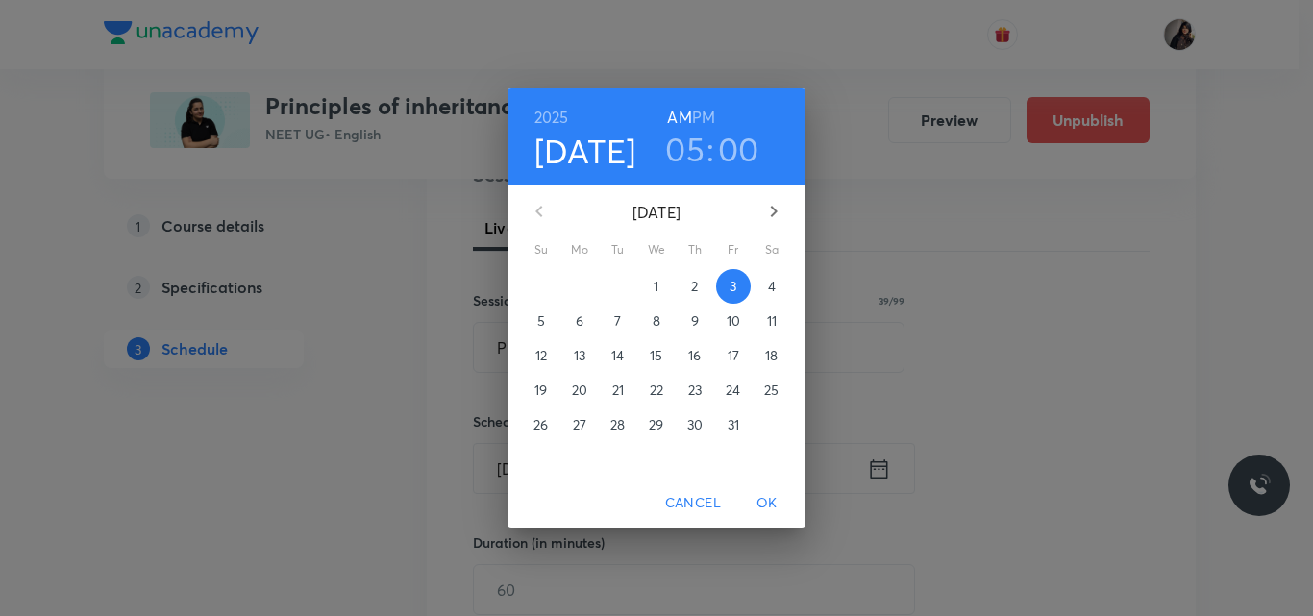
click at [710, 113] on h6 "PM" at bounding box center [703, 117] width 23 height 27
click at [764, 504] on span "OK" at bounding box center [767, 503] width 46 height 24
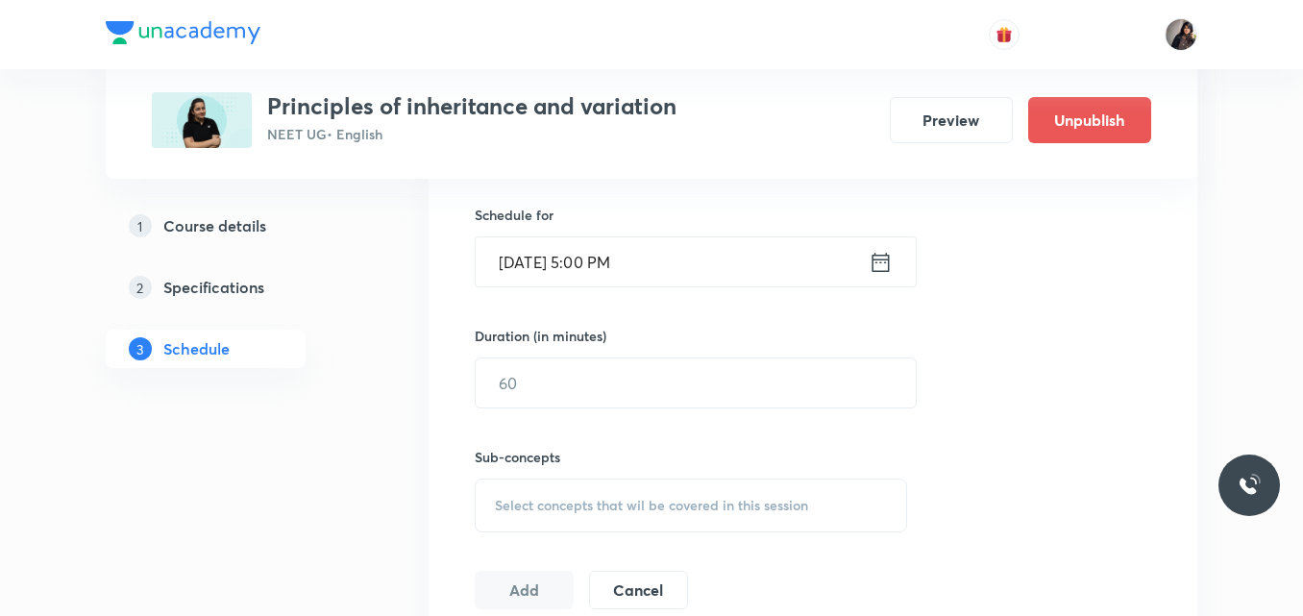
scroll to position [616, 0]
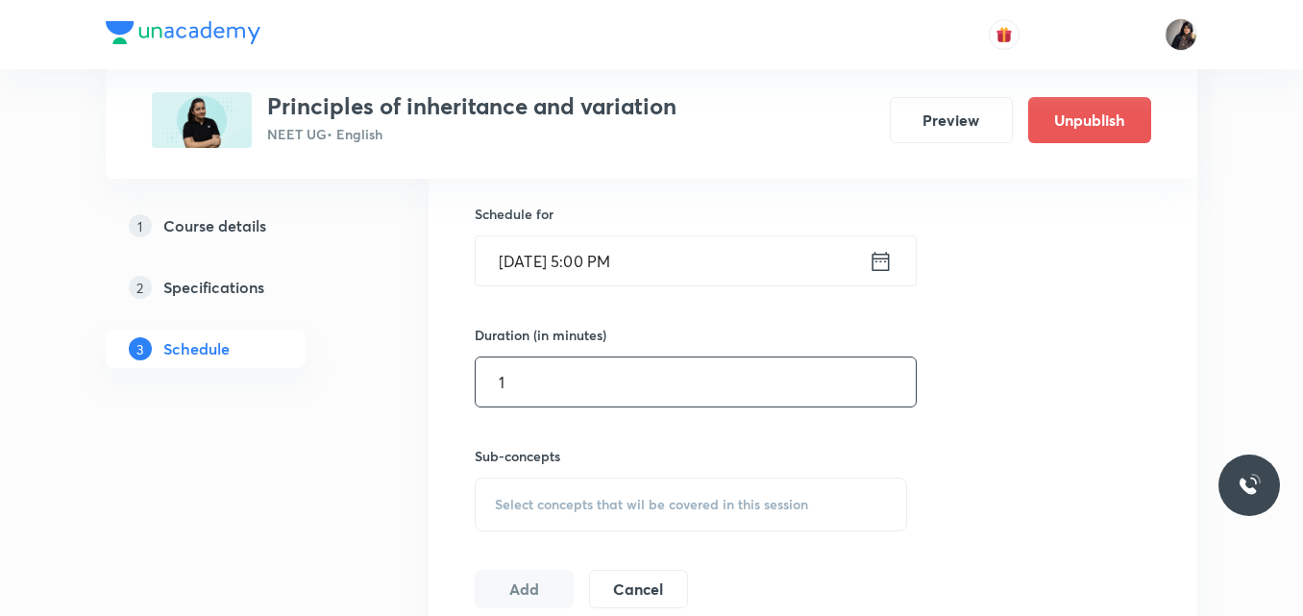
click at [585, 385] on input "1" at bounding box center [696, 381] width 440 height 49
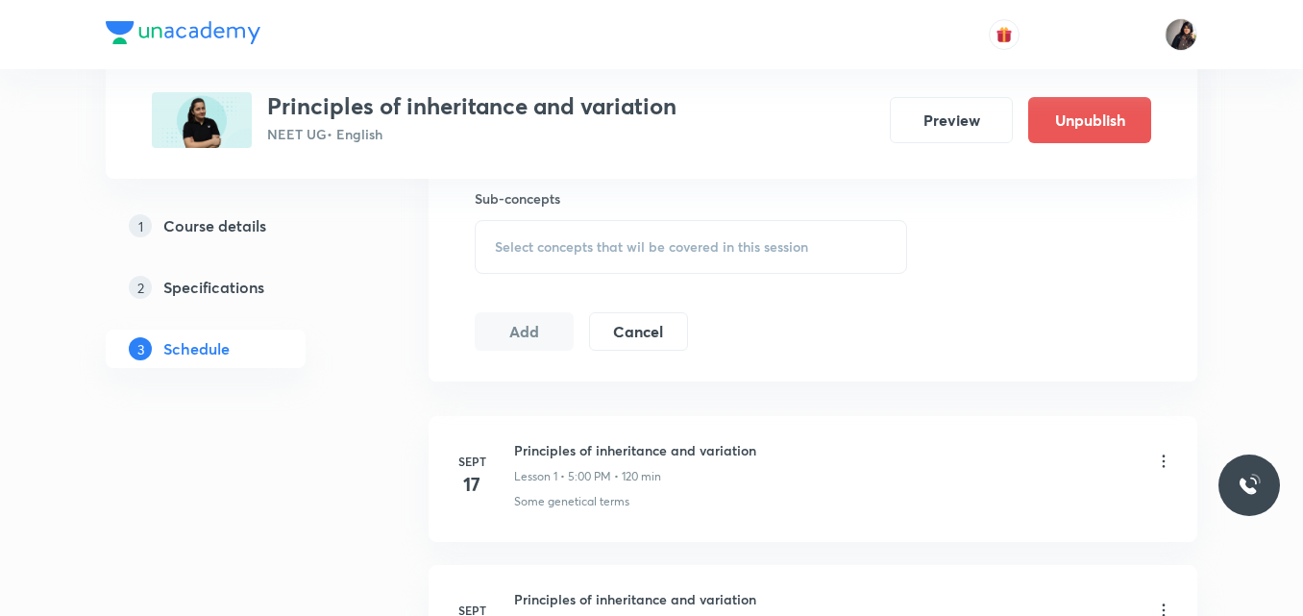
scroll to position [875, 0]
type input "120"
click at [589, 245] on span "Select concepts that wil be covered in this session" at bounding box center [651, 244] width 313 height 15
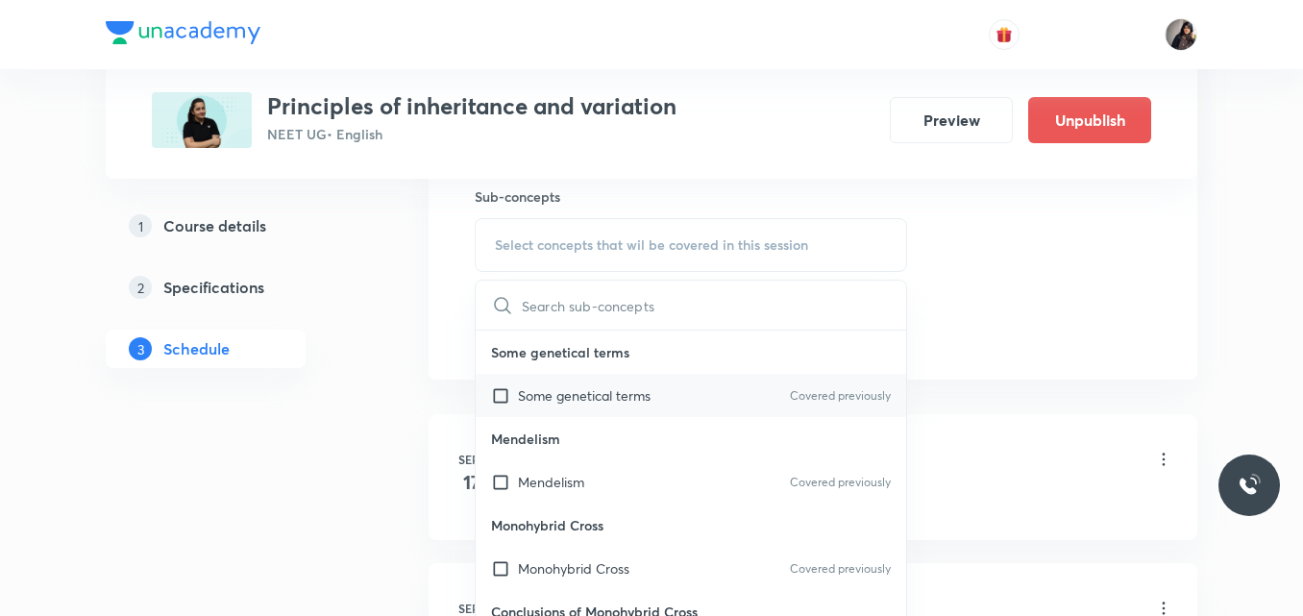
click at [608, 405] on p "Some genetical terms" at bounding box center [584, 395] width 133 height 20
checkbox input "true"
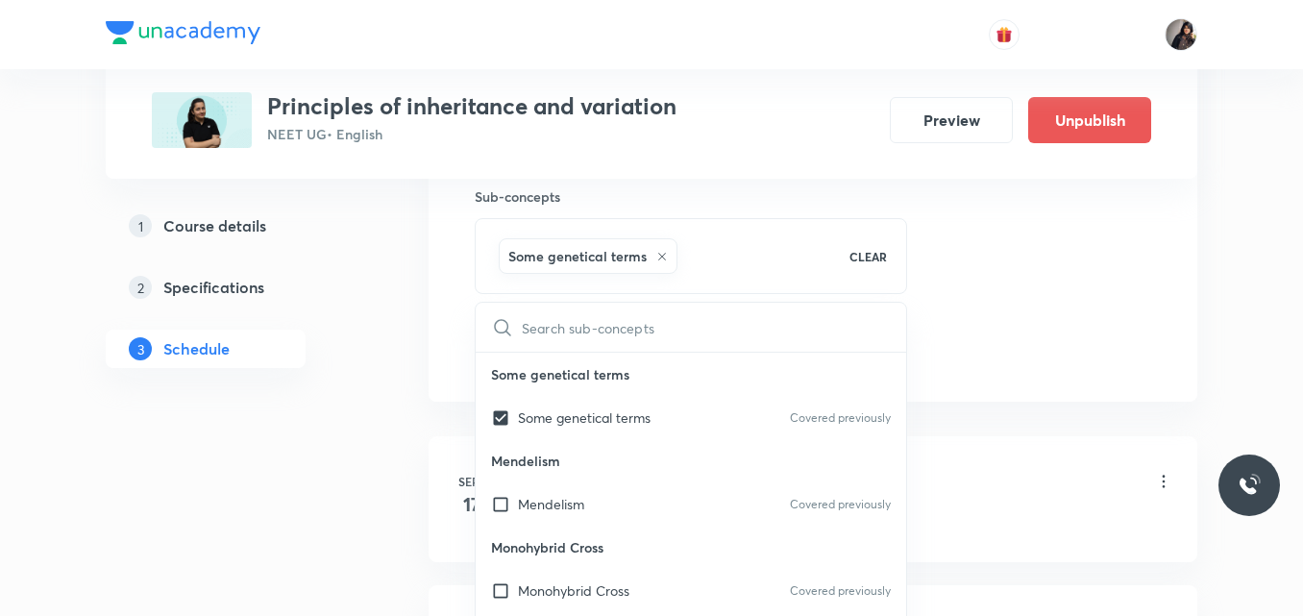
click at [974, 296] on div "Session 11 Live class Quiz Recorded classes Session title 39/99 Principles of i…" at bounding box center [813, 32] width 677 height 678
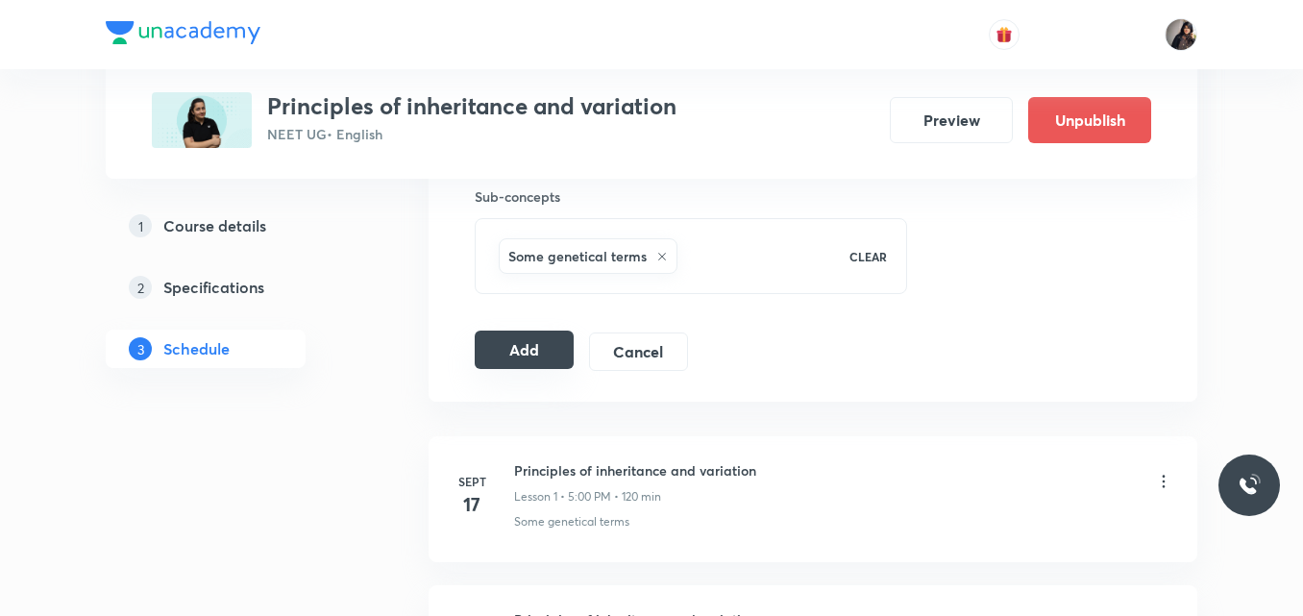
click at [522, 357] on button "Add" at bounding box center [524, 350] width 99 height 38
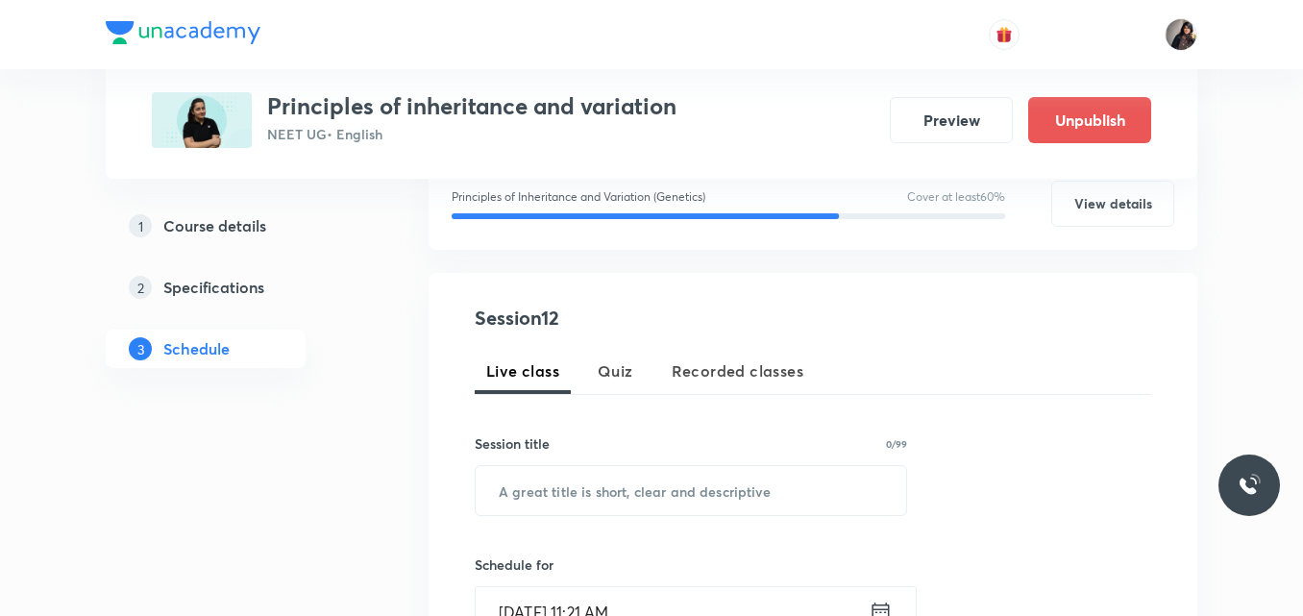
scroll to position [266, 0]
click at [554, 503] on input "text" at bounding box center [691, 489] width 431 height 49
paste input "Principles of inheritance and variation"
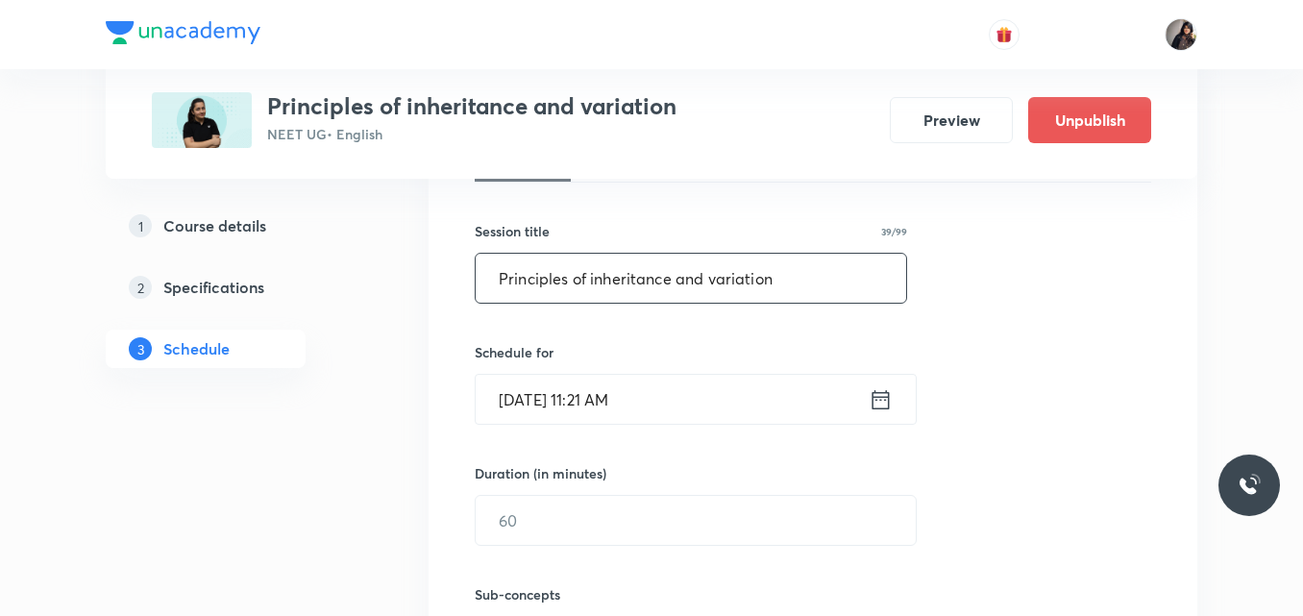
scroll to position [480, 0]
type input "Principles of inheritance and variation"
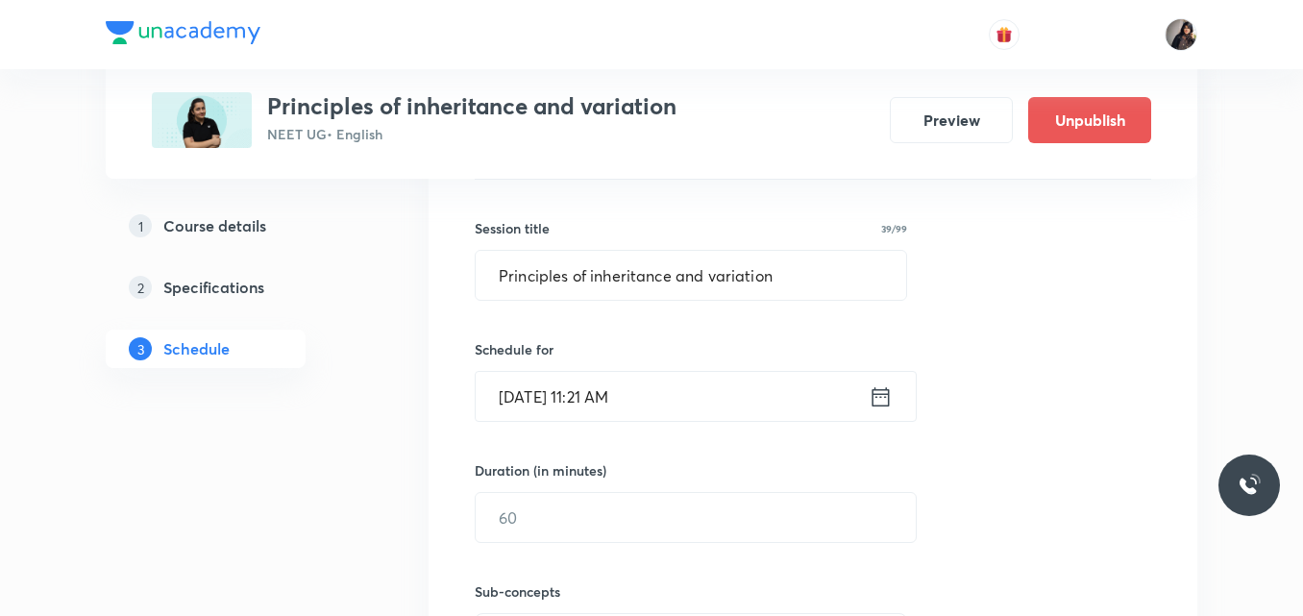
click at [537, 399] on input "[DATE] 11:21 AM" at bounding box center [672, 396] width 393 height 49
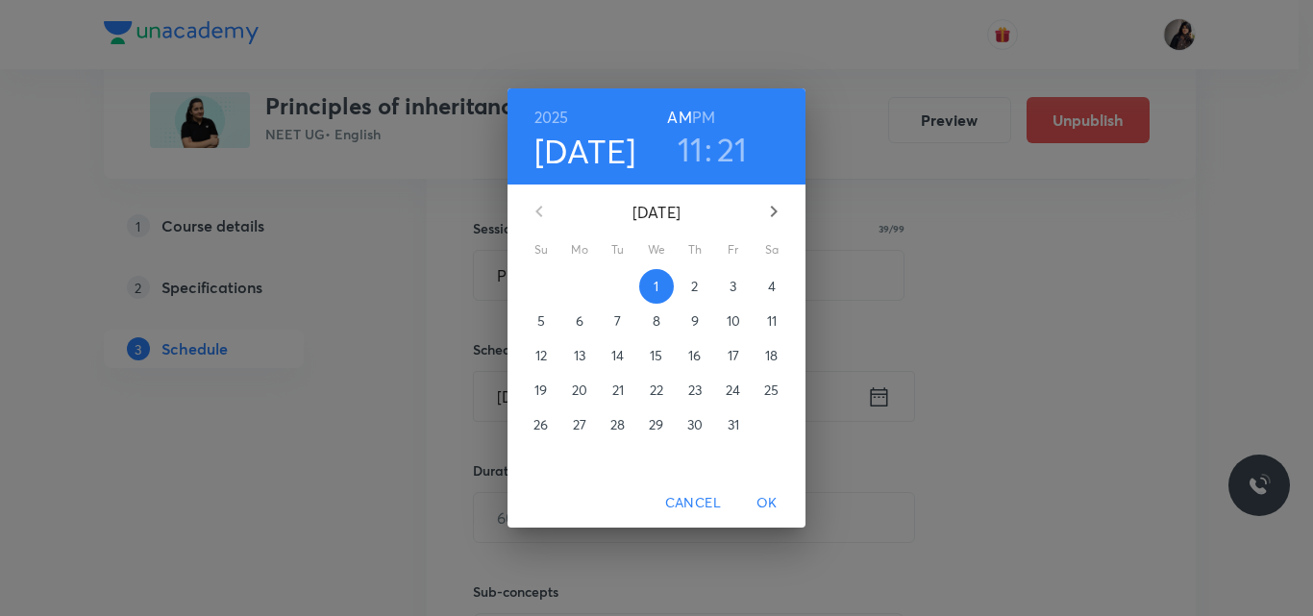
click at [770, 288] on p "4" at bounding box center [772, 286] width 8 height 19
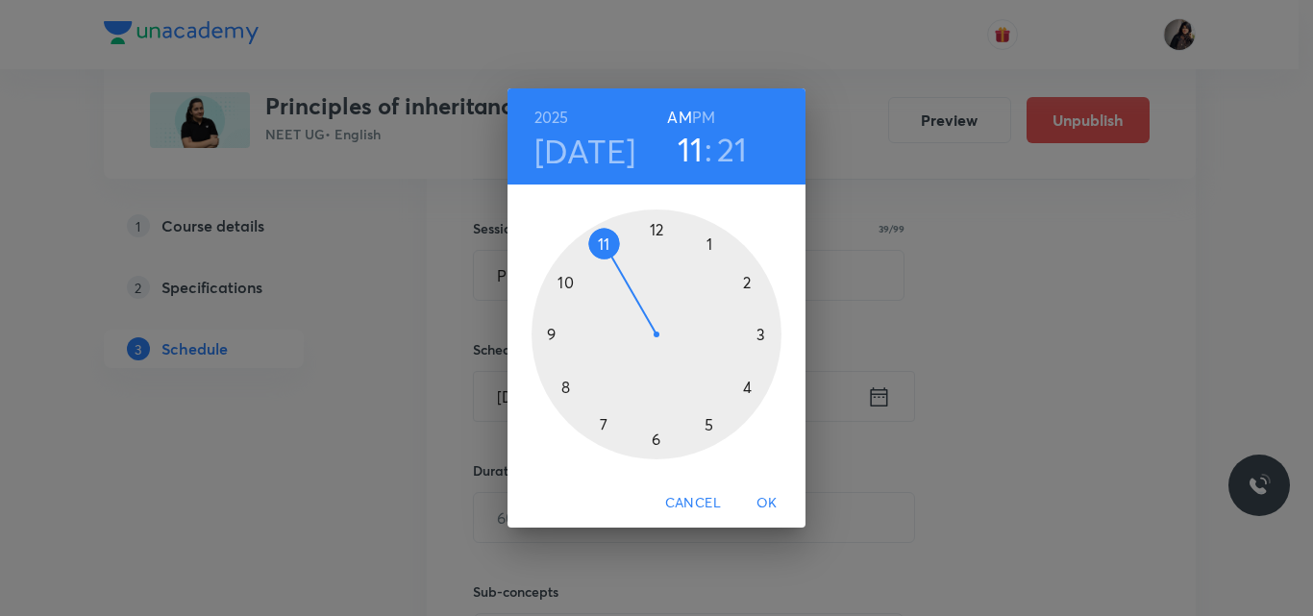
click at [708, 421] on div at bounding box center [656, 334] width 250 height 250
click at [656, 230] on div at bounding box center [656, 334] width 250 height 250
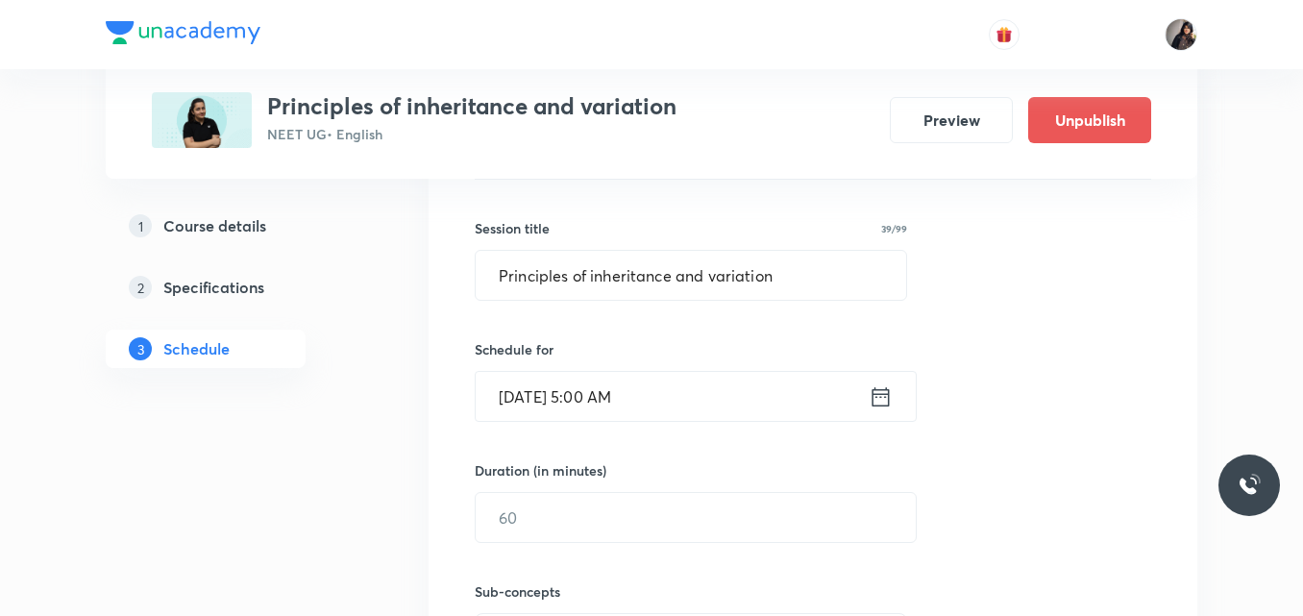
click at [631, 397] on input "Oct 4, 2025, 5:00 AM" at bounding box center [672, 396] width 393 height 49
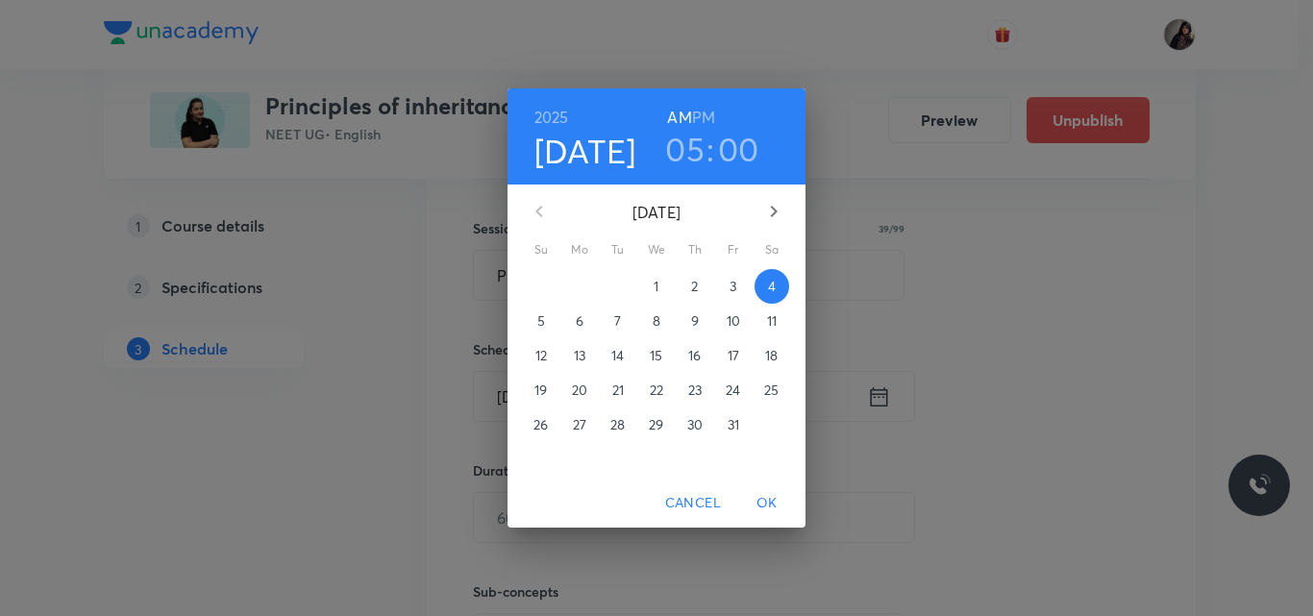
click at [707, 111] on h6 "PM" at bounding box center [703, 117] width 23 height 27
click at [766, 500] on span "OK" at bounding box center [767, 503] width 46 height 24
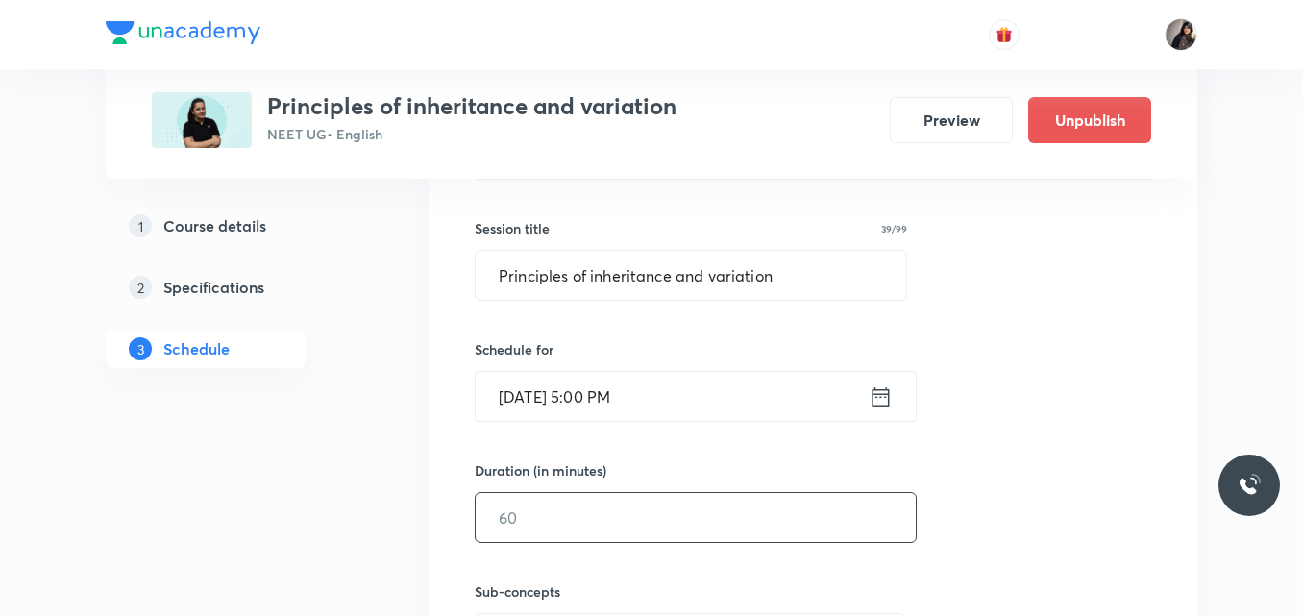
click at [573, 504] on input "text" at bounding box center [696, 517] width 440 height 49
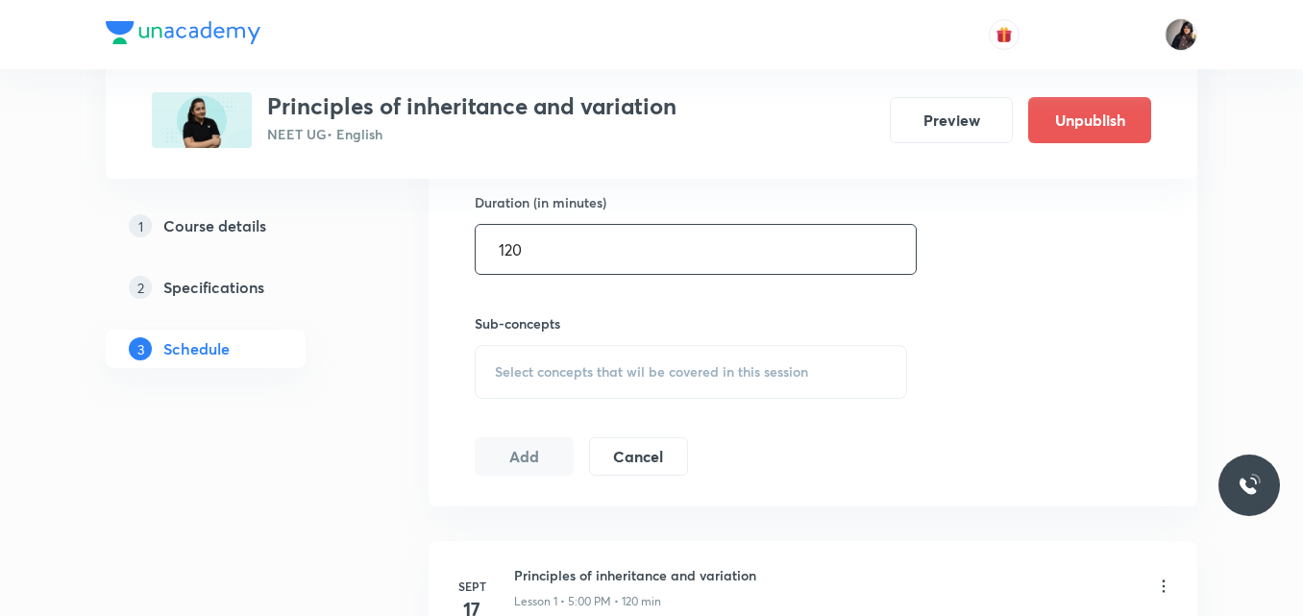
scroll to position [761, 0]
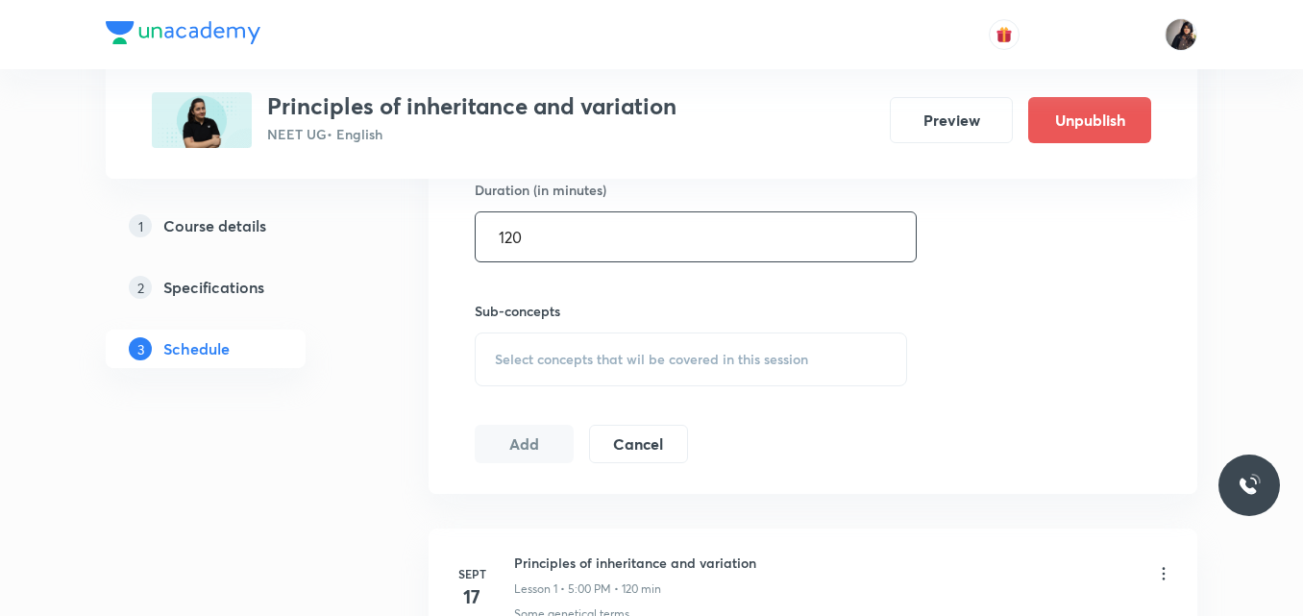
type input "120"
click at [586, 366] on span "Select concepts that wil be covered in this session" at bounding box center [651, 359] width 313 height 15
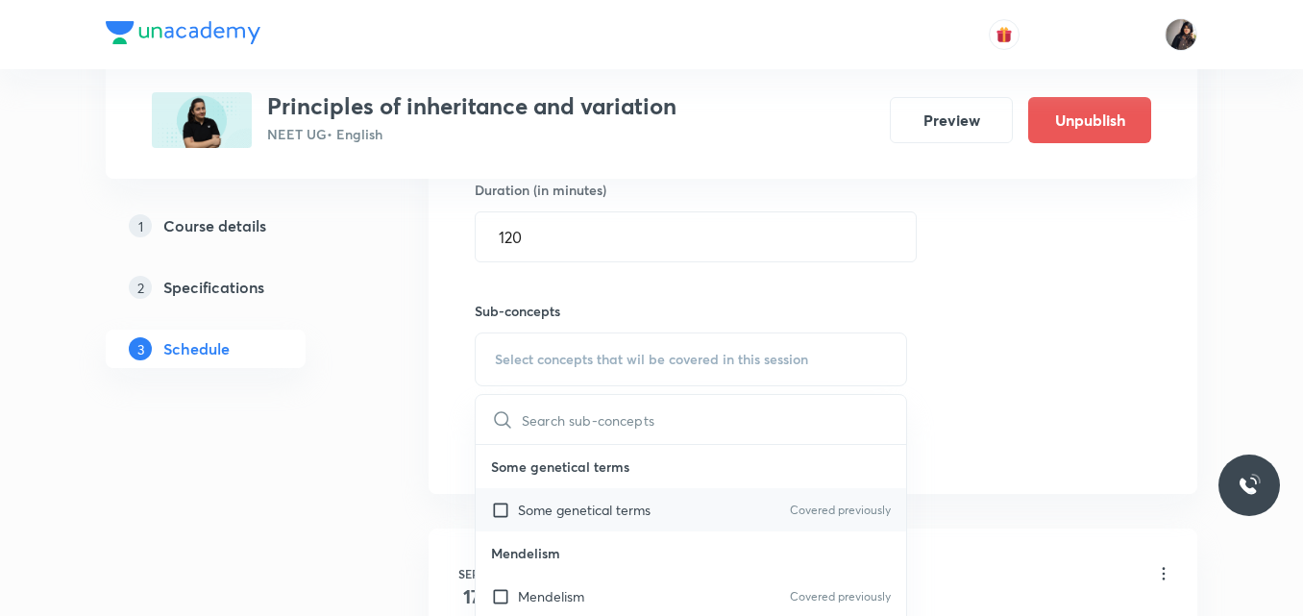
click at [570, 501] on p "Some genetical terms" at bounding box center [584, 510] width 133 height 20
checkbox input "true"
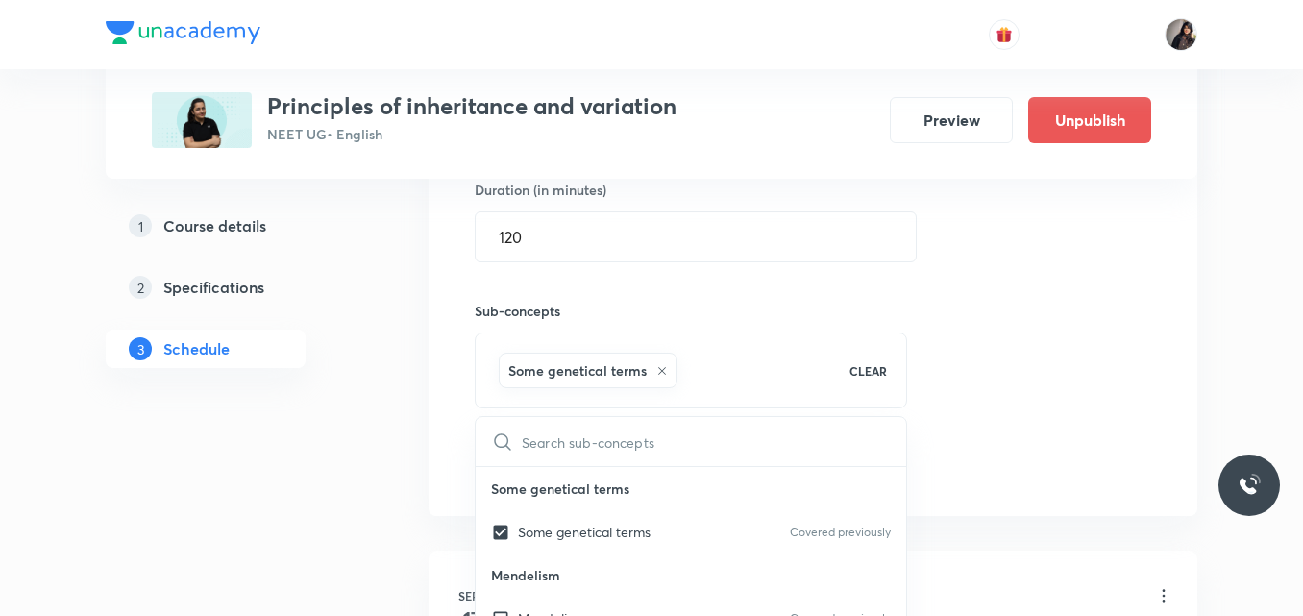
click at [975, 393] on div "Session 12 Live class Quiz Recorded classes Session title 39/99 Principles of i…" at bounding box center [813, 147] width 677 height 678
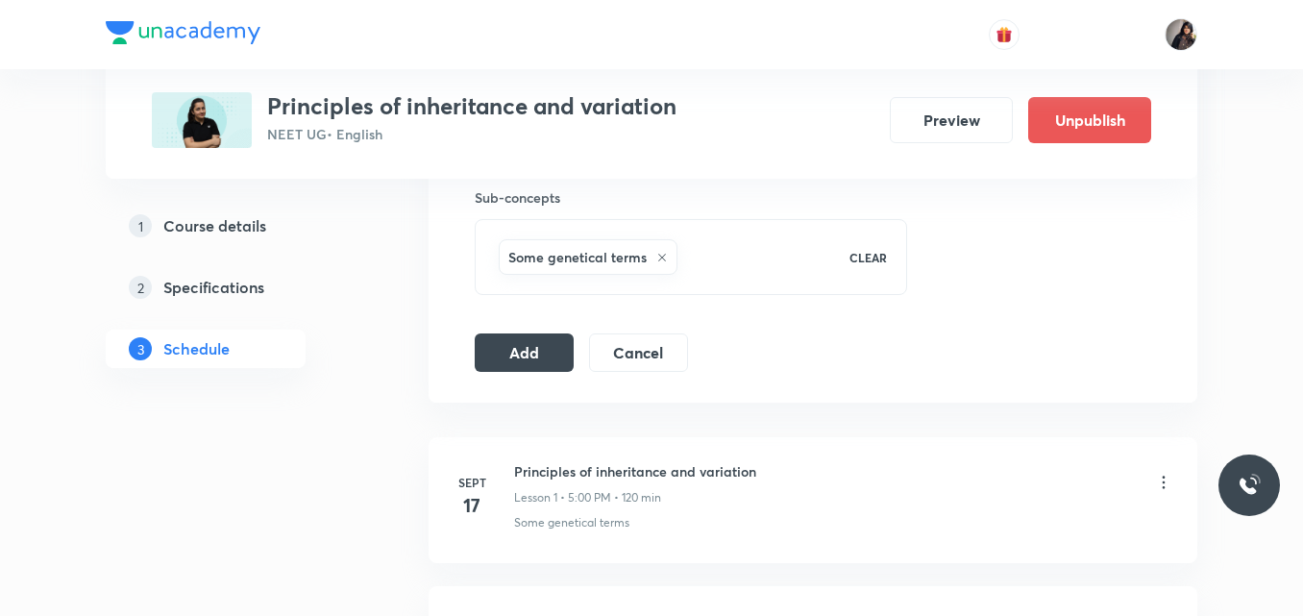
scroll to position [875, 0]
click at [529, 350] on button "Add" at bounding box center [524, 350] width 99 height 38
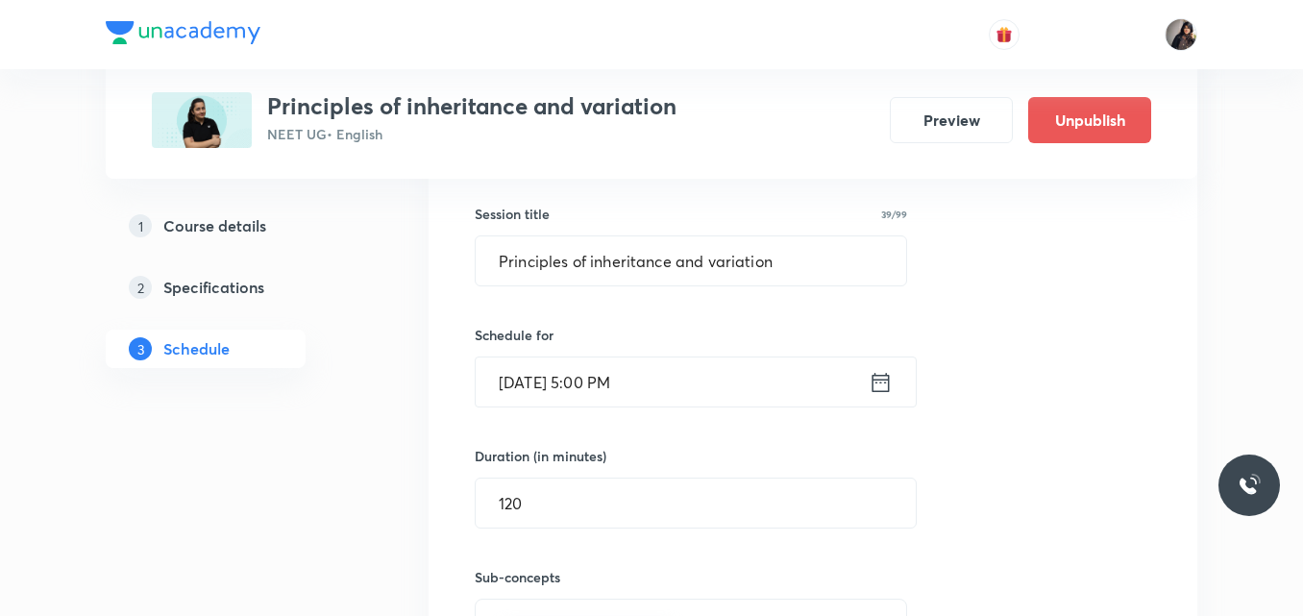
scroll to position [494, 0]
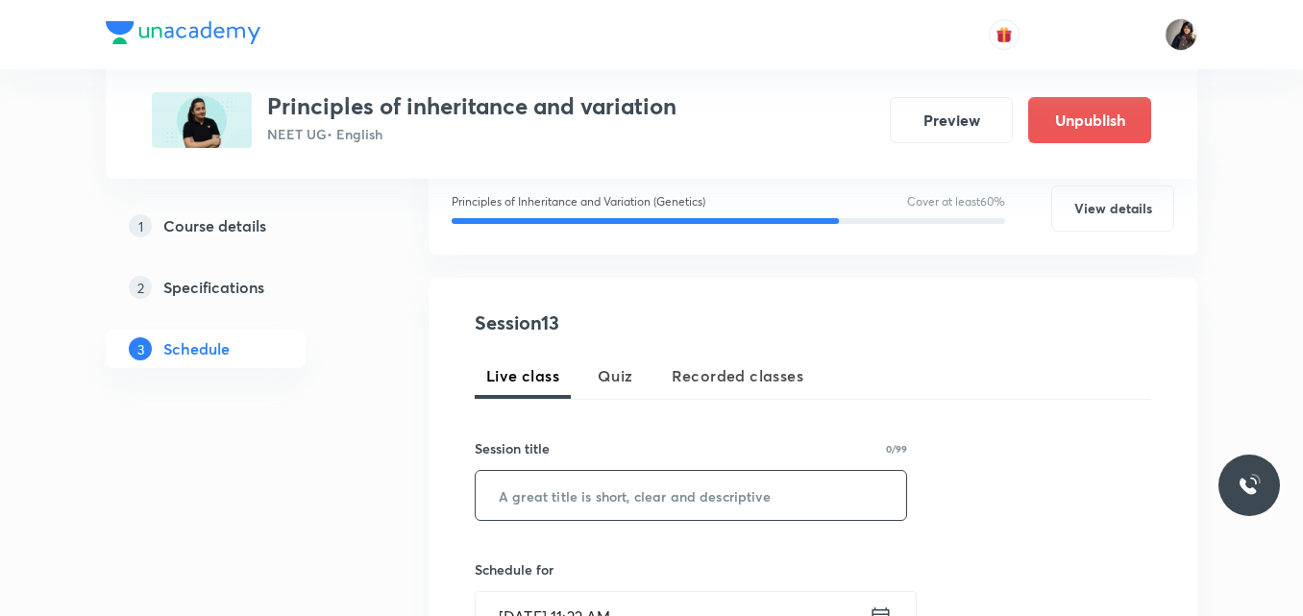
click at [568, 517] on input "text" at bounding box center [691, 495] width 431 height 49
paste input "Principles of inheritance and variation"
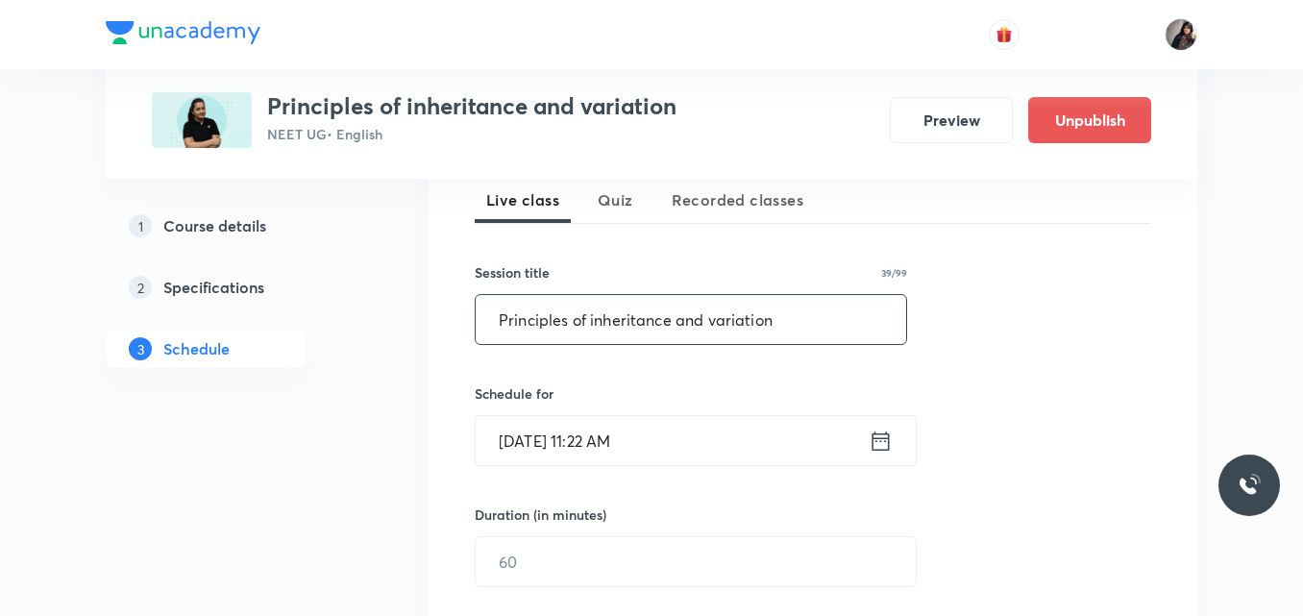
scroll to position [437, 0]
type input "Principles of inheritance and variation"
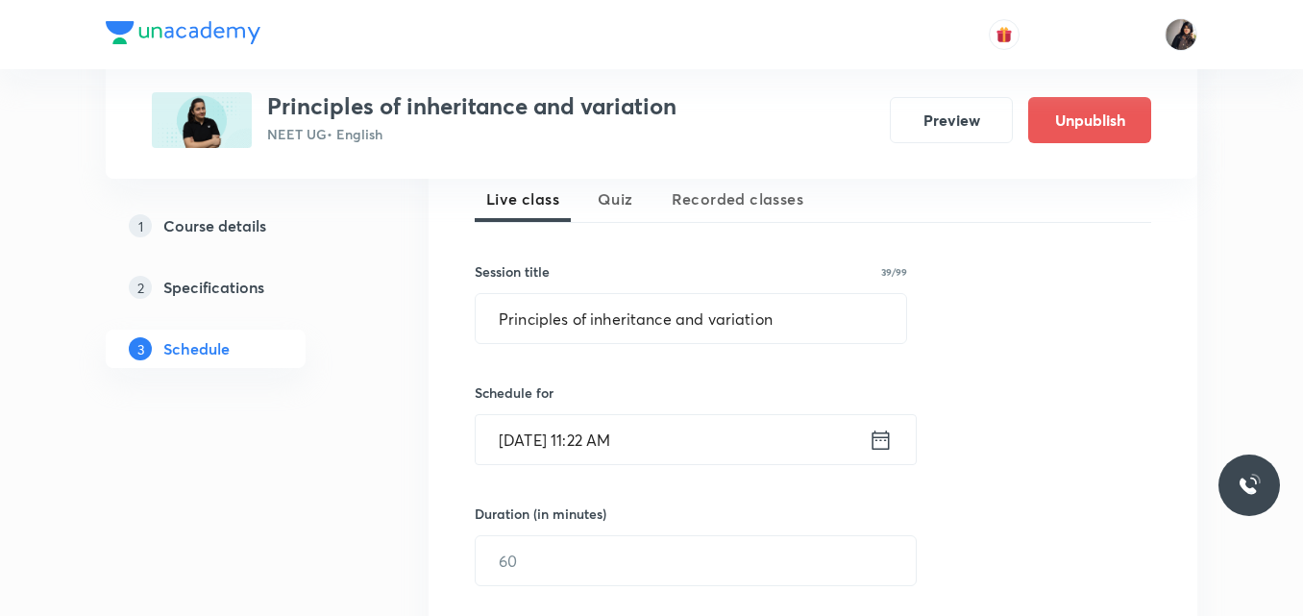
click at [536, 442] on input "[DATE] 11:22 AM" at bounding box center [672, 439] width 393 height 49
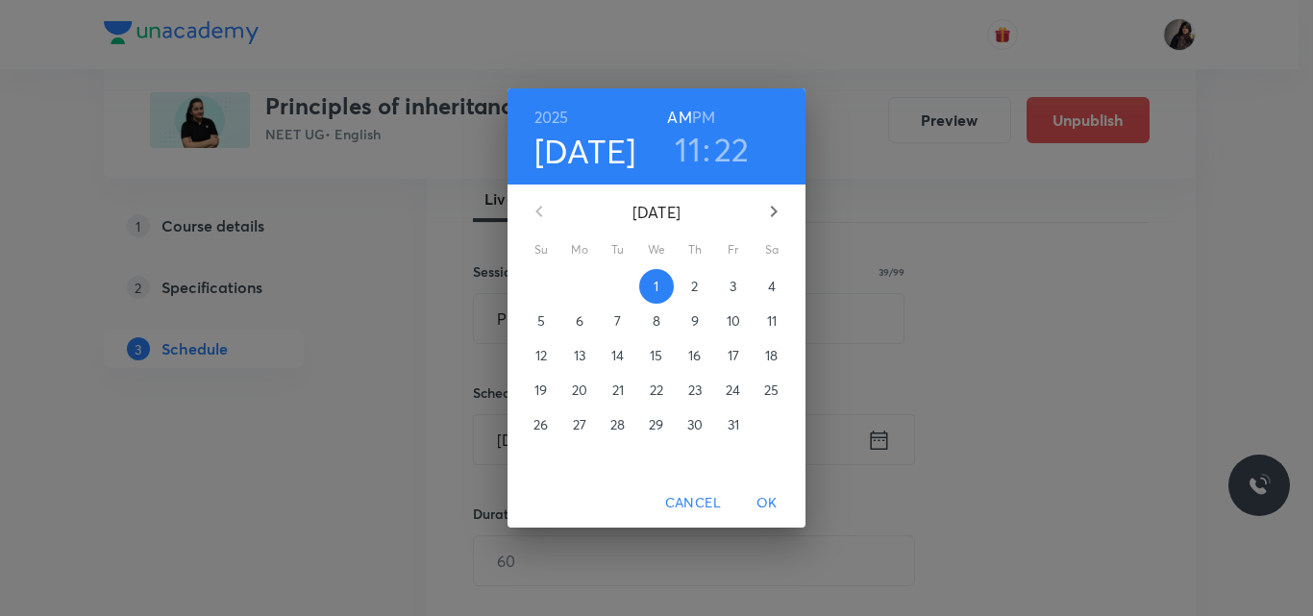
click at [583, 322] on p "6" at bounding box center [580, 320] width 8 height 19
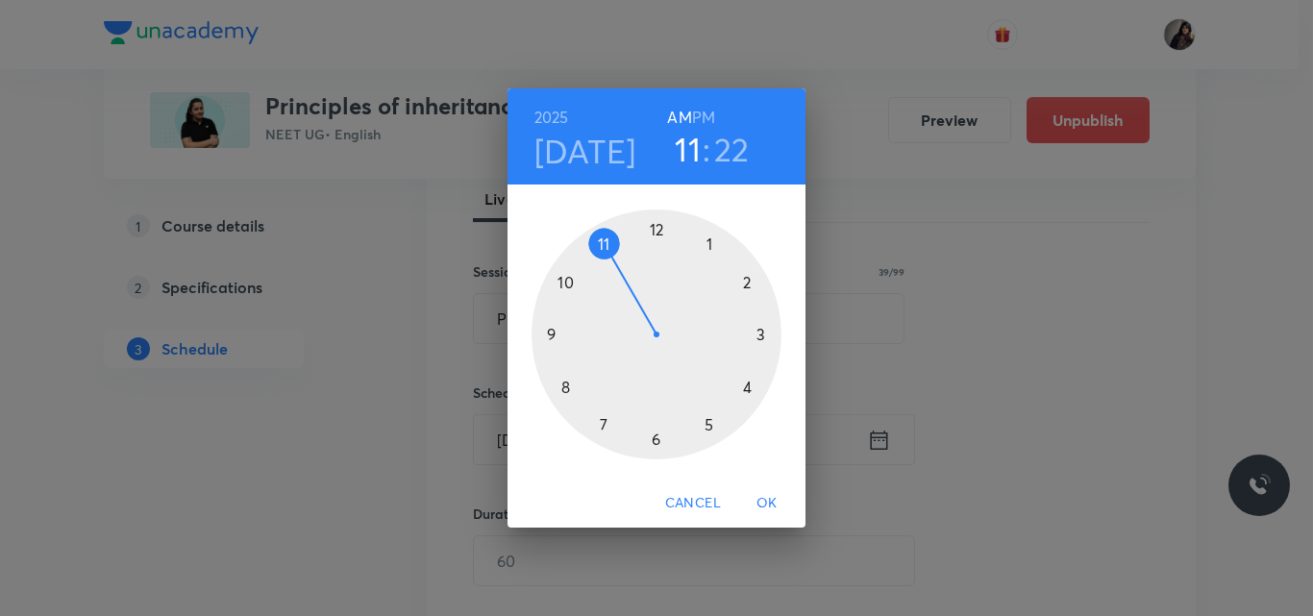
click at [713, 424] on div at bounding box center [656, 334] width 250 height 250
click at [656, 227] on div at bounding box center [656, 334] width 250 height 250
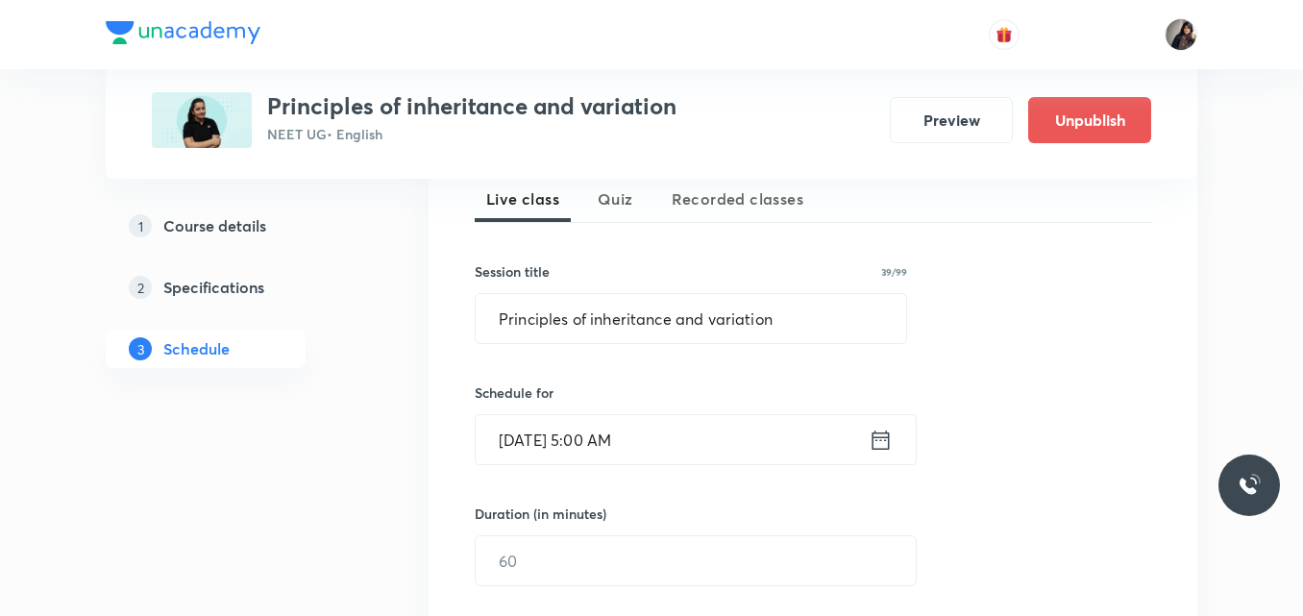
click at [635, 433] on input "[DATE] 5:00 AM" at bounding box center [672, 439] width 393 height 49
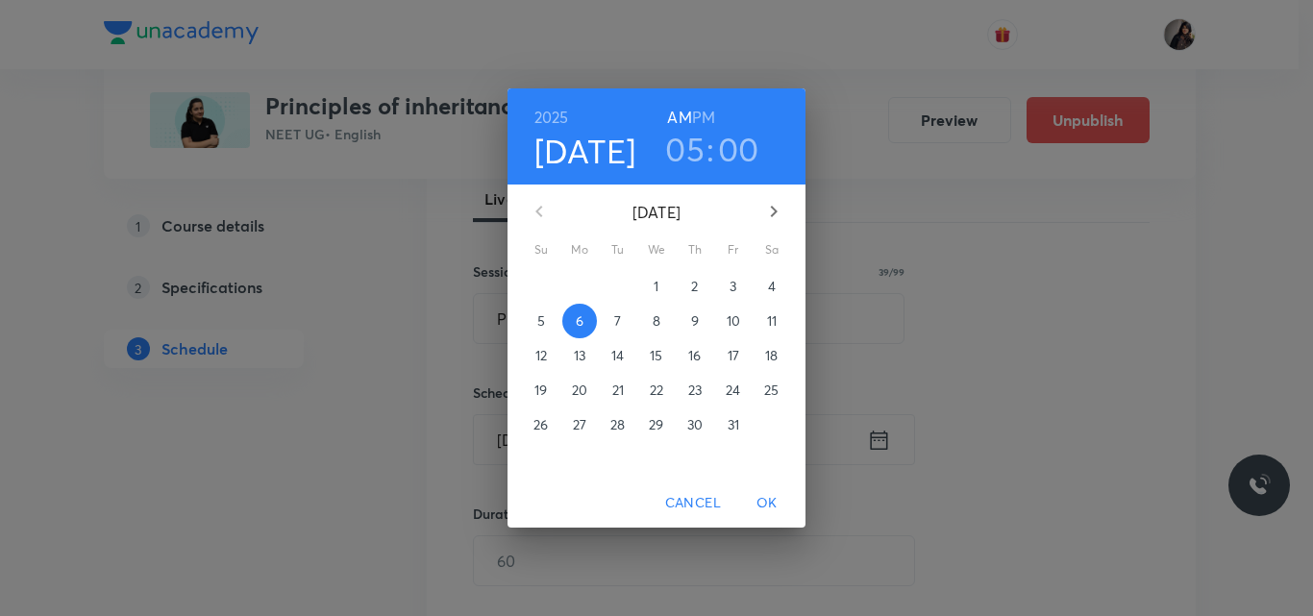
click at [705, 115] on h6 "PM" at bounding box center [703, 117] width 23 height 27
click at [769, 512] on span "OK" at bounding box center [767, 503] width 46 height 24
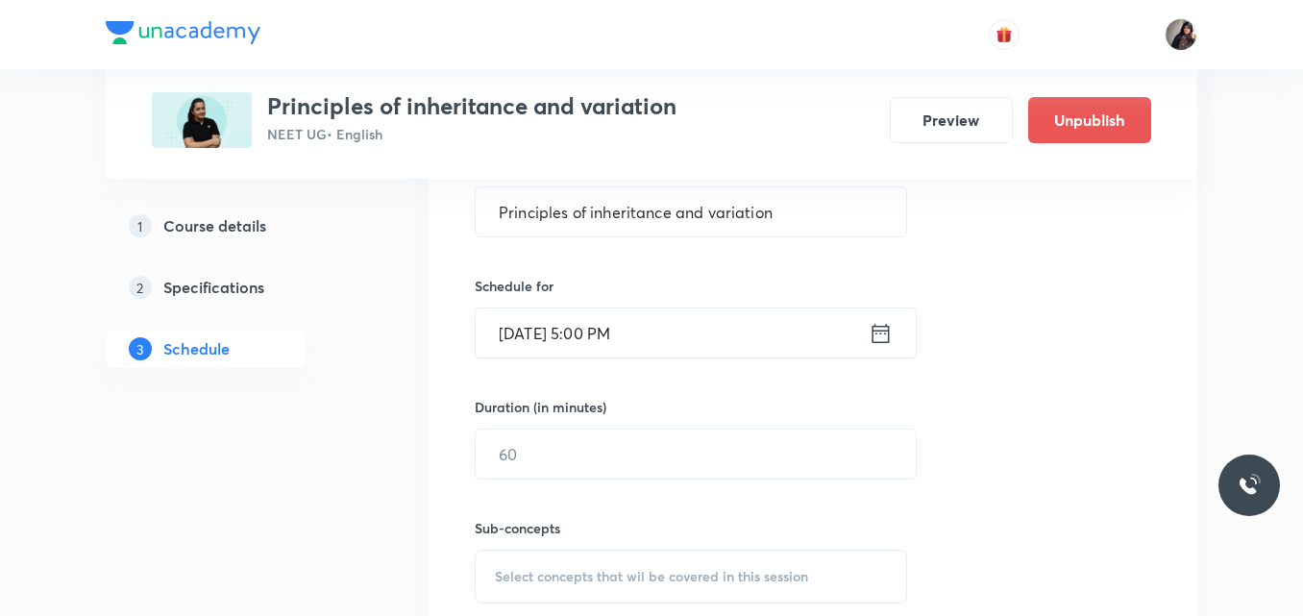
scroll to position [610, 0]
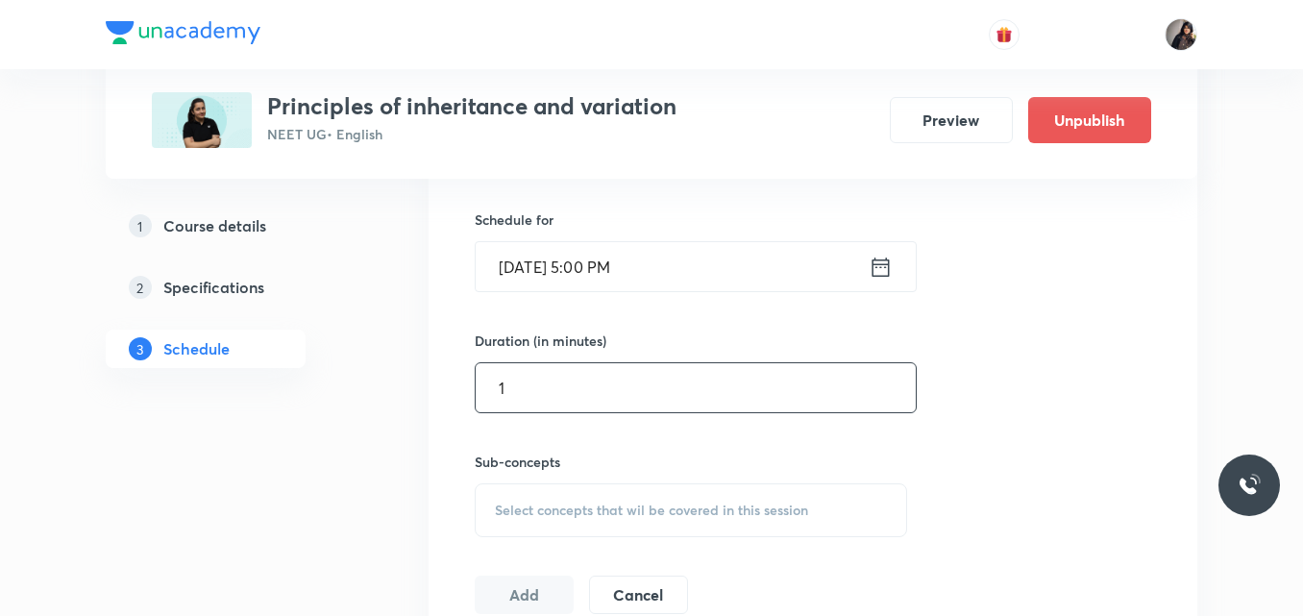
click at [543, 389] on input "1" at bounding box center [696, 387] width 440 height 49
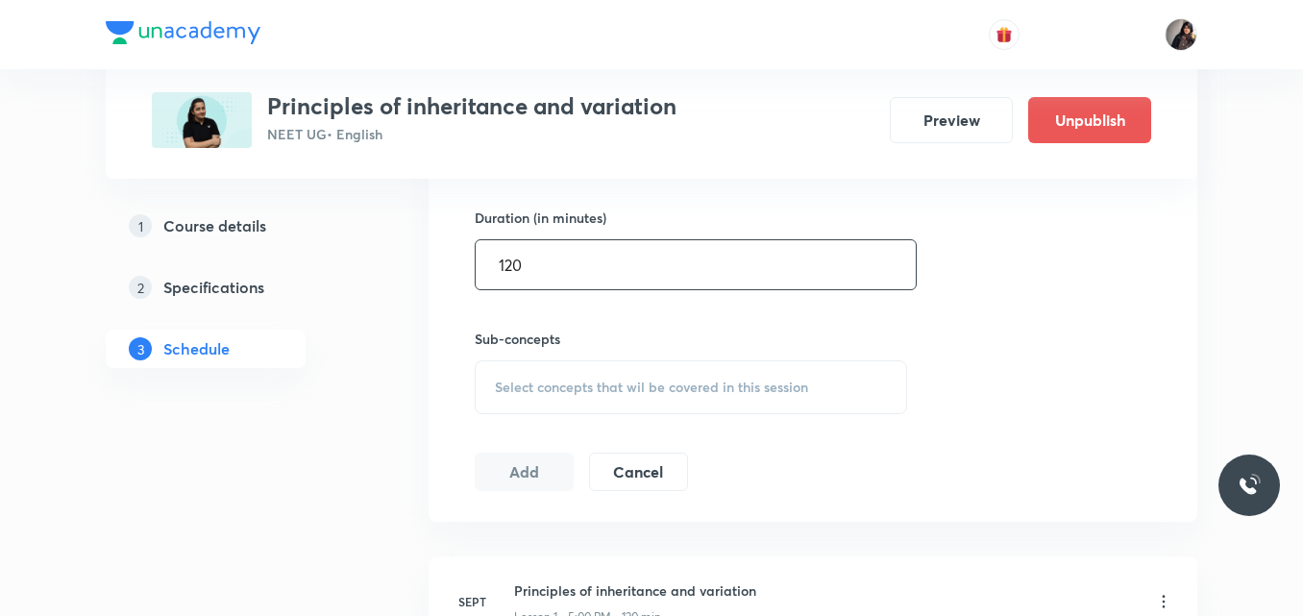
scroll to position [742, 0]
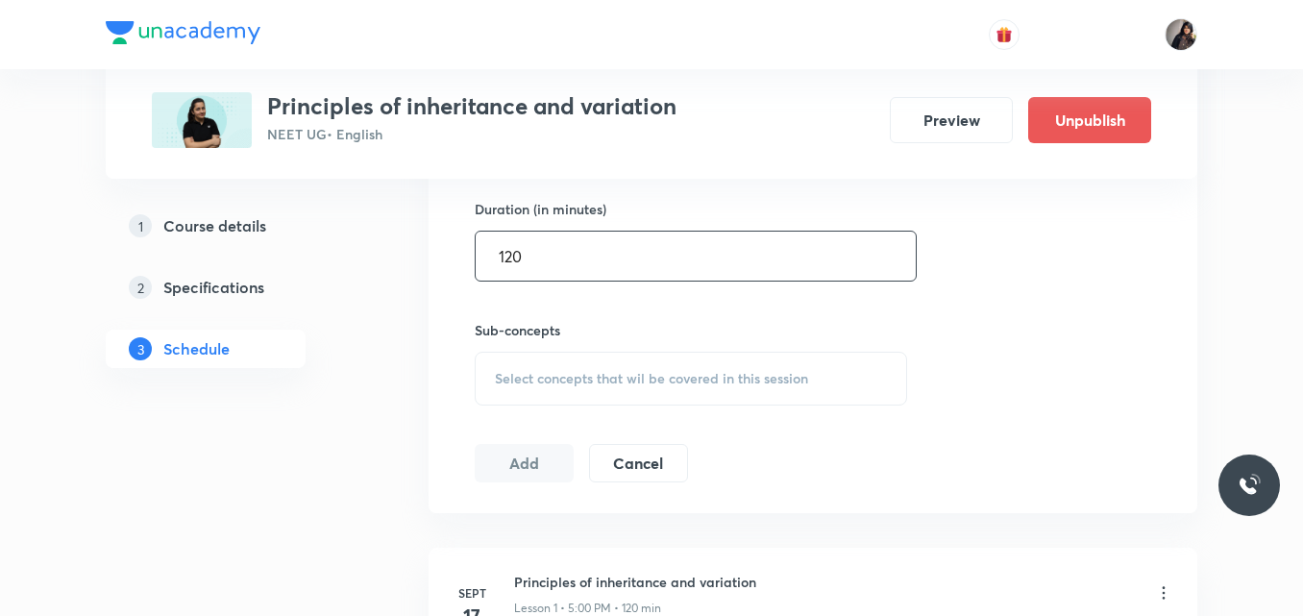
type input "120"
click at [538, 377] on span "Select concepts that wil be covered in this session" at bounding box center [651, 378] width 313 height 15
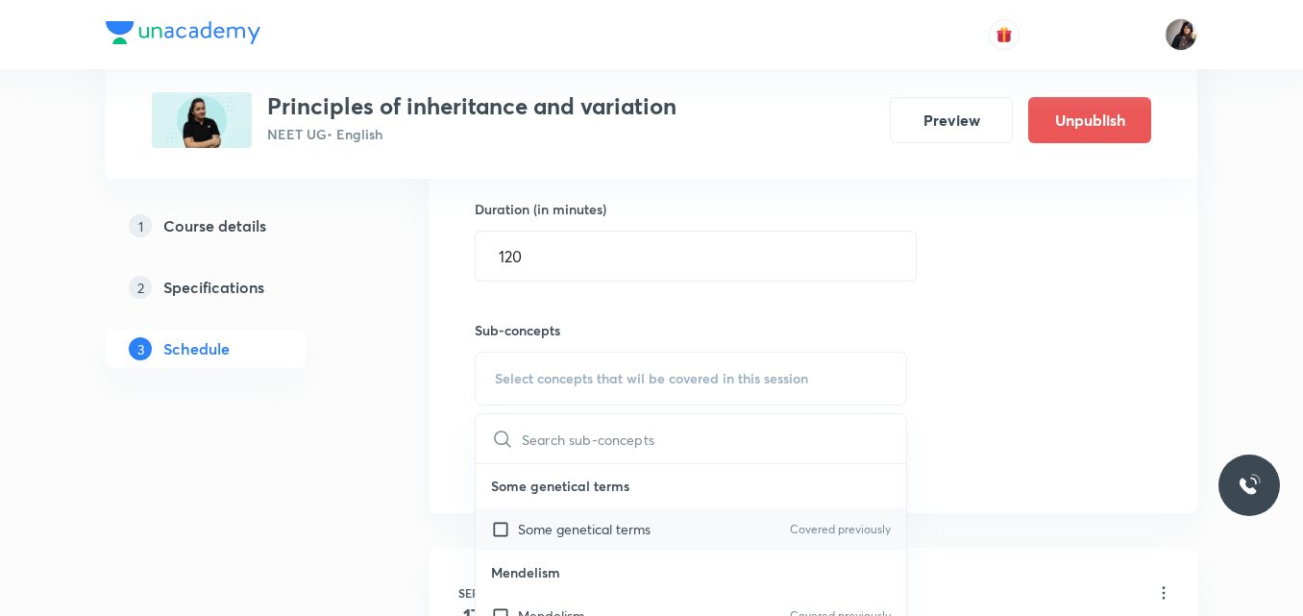
click at [570, 531] on p "Some genetical terms" at bounding box center [584, 529] width 133 height 20
checkbox input "true"
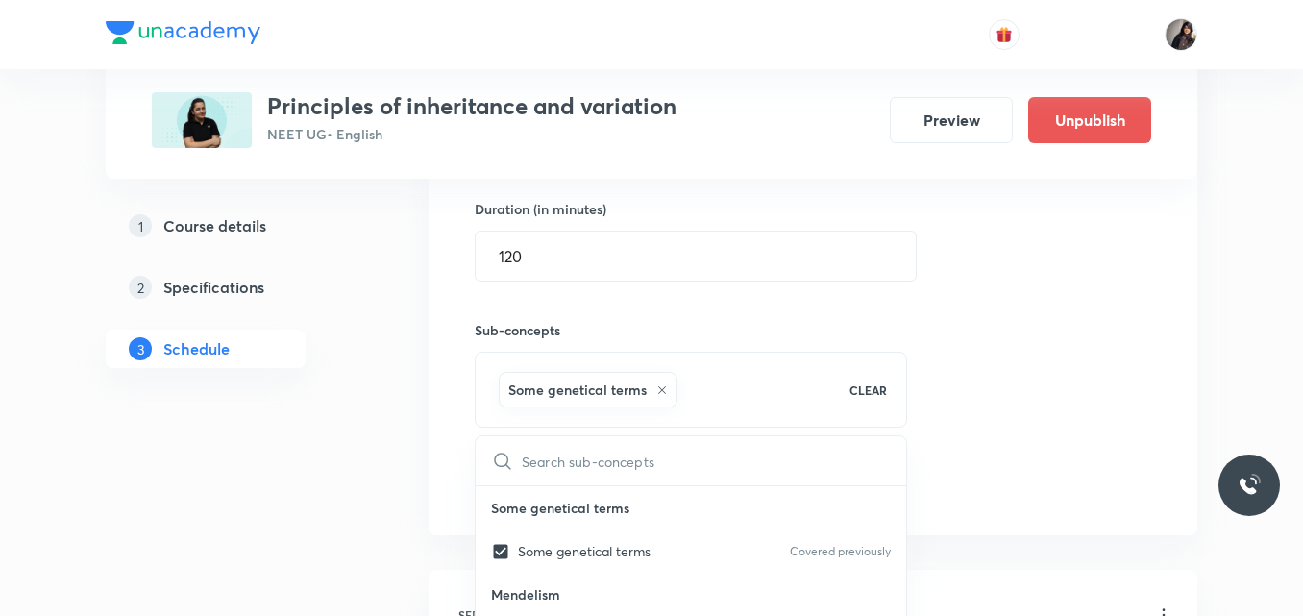
click at [1025, 367] on div "Session 13 Live class Quiz Recorded classes Session title 39/99 Principles of i…" at bounding box center [813, 166] width 677 height 678
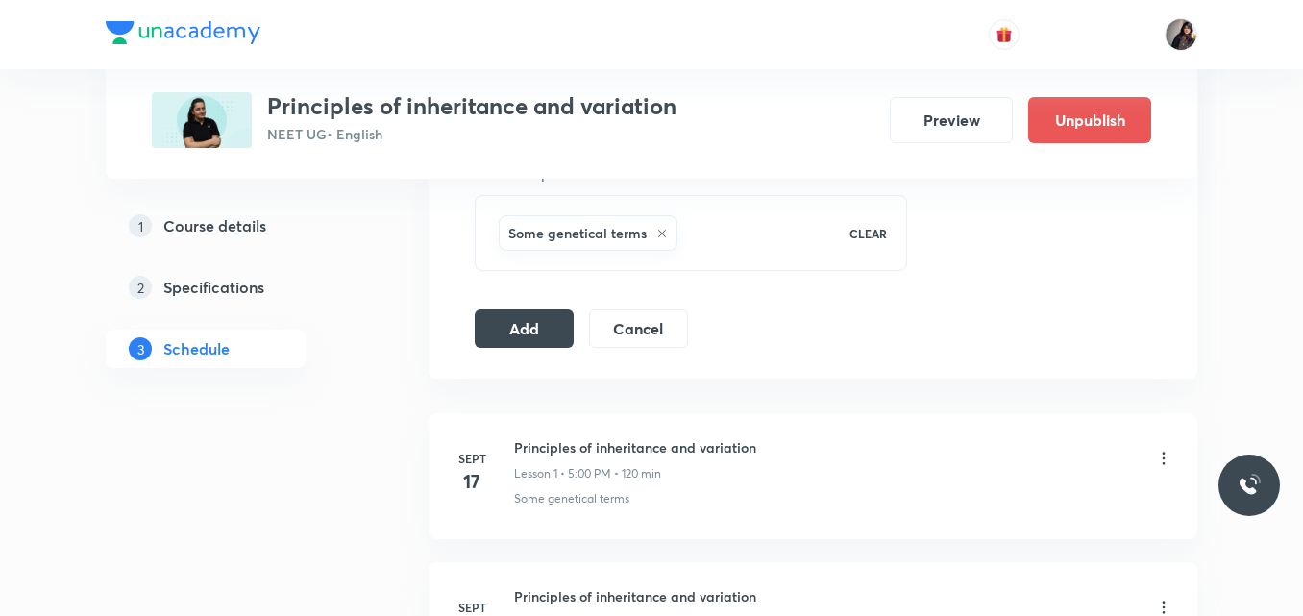
scroll to position [900, 0]
click at [550, 324] on button "Add" at bounding box center [524, 325] width 99 height 38
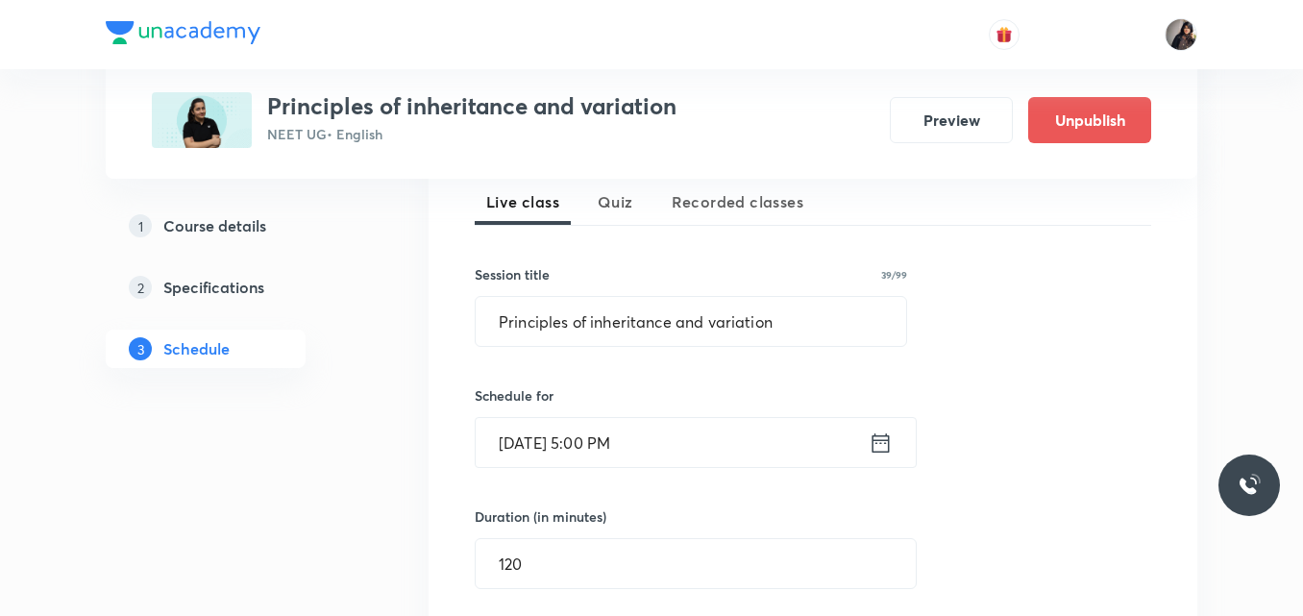
scroll to position [433, 0]
click at [500, 320] on input "text" at bounding box center [691, 322] width 431 height 49
paste input "Principles of inheritance and variation"
type input "Principles of inheritance and variation"
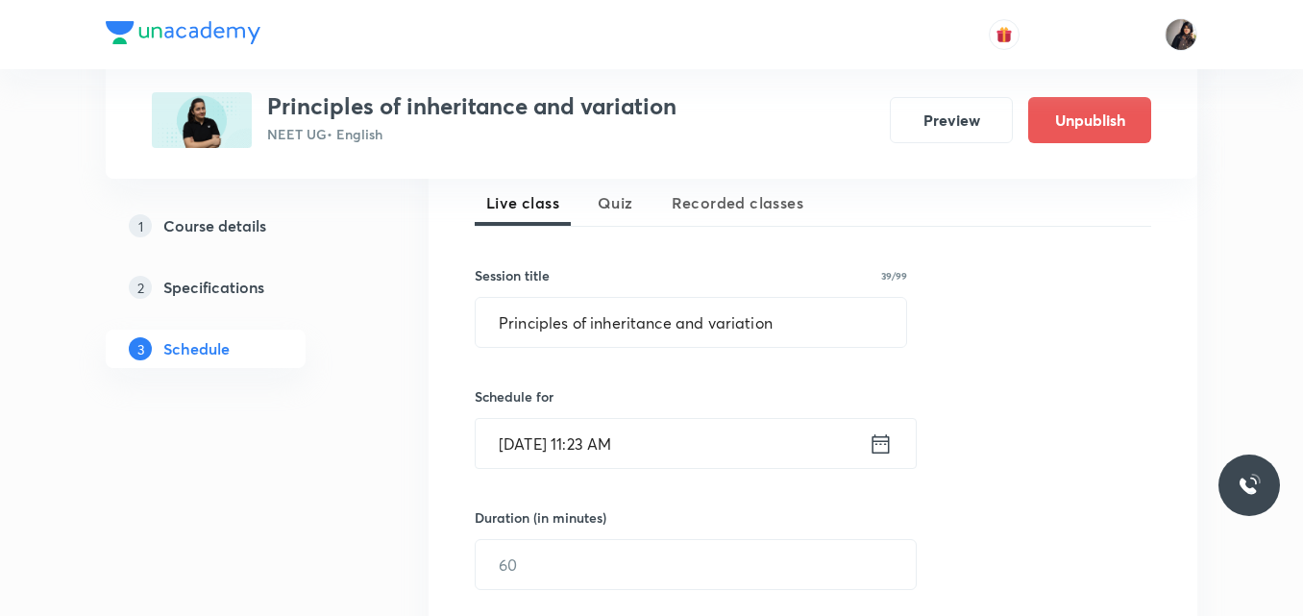
click at [514, 442] on input "[DATE] 11:23 AM" at bounding box center [672, 443] width 393 height 49
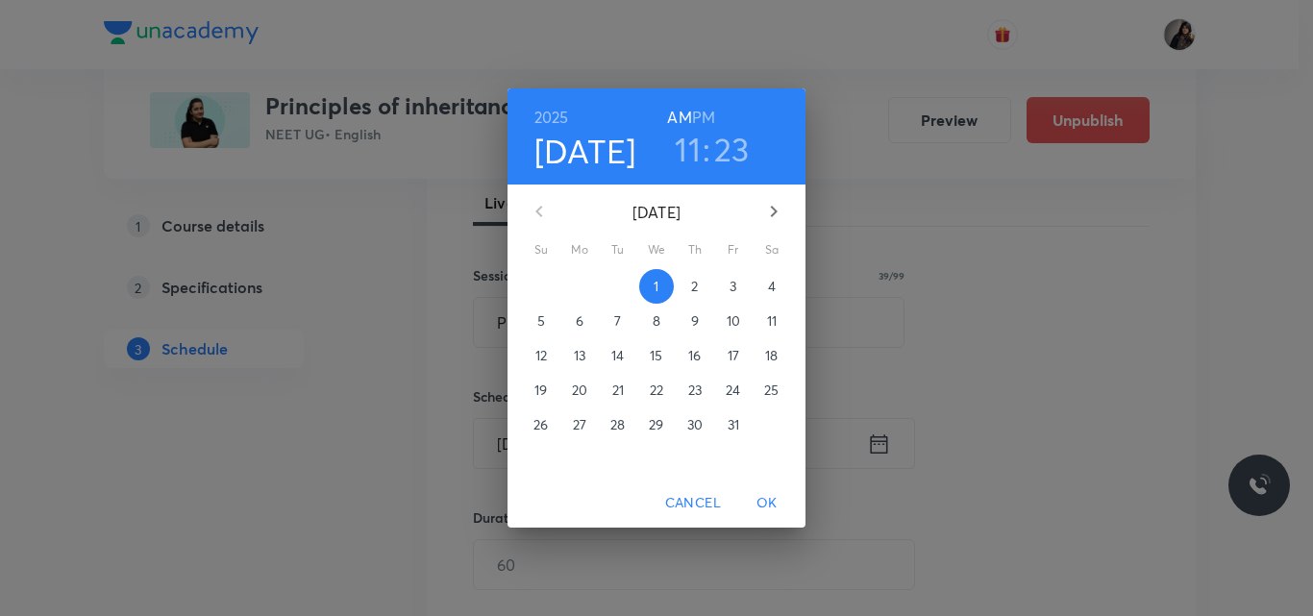
click at [621, 322] on p "7" at bounding box center [617, 320] width 7 height 19
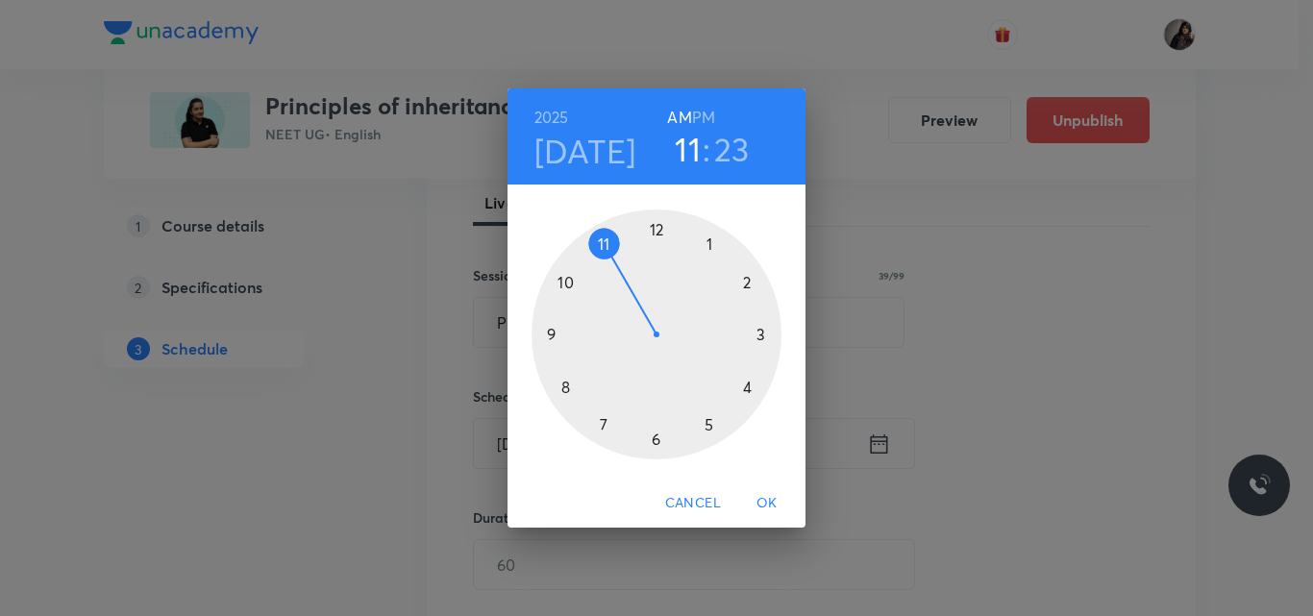
click at [709, 425] on div at bounding box center [656, 334] width 250 height 250
click at [654, 224] on div at bounding box center [656, 334] width 250 height 250
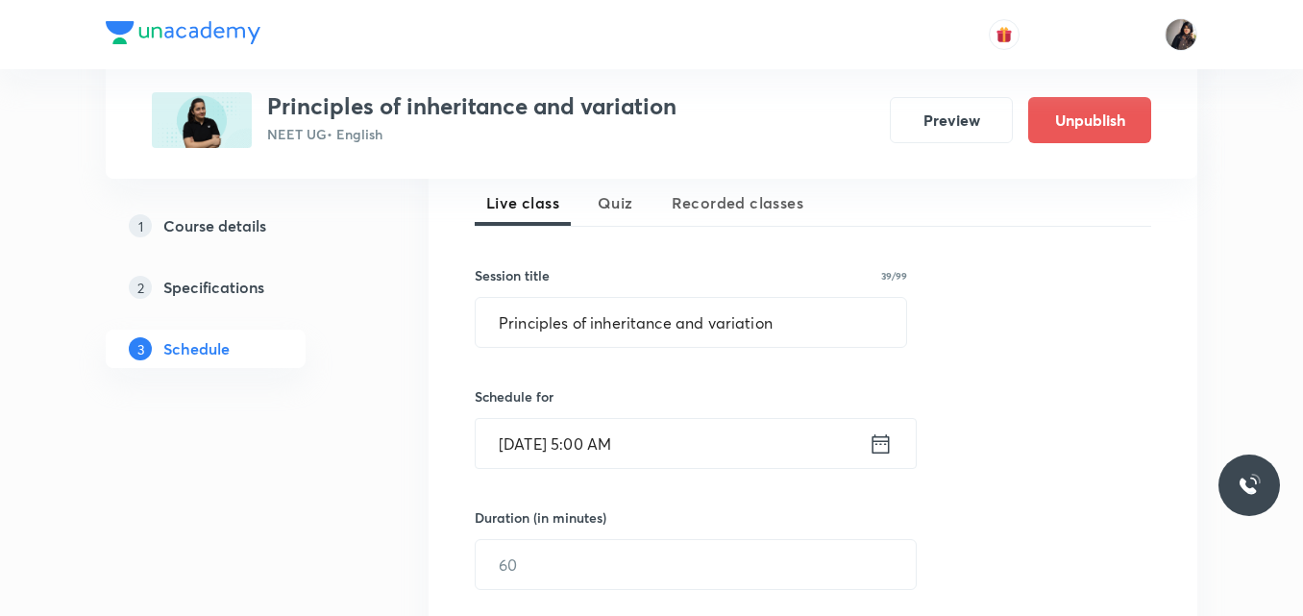
click at [638, 431] on input "[DATE] 5:00 AM" at bounding box center [672, 443] width 393 height 49
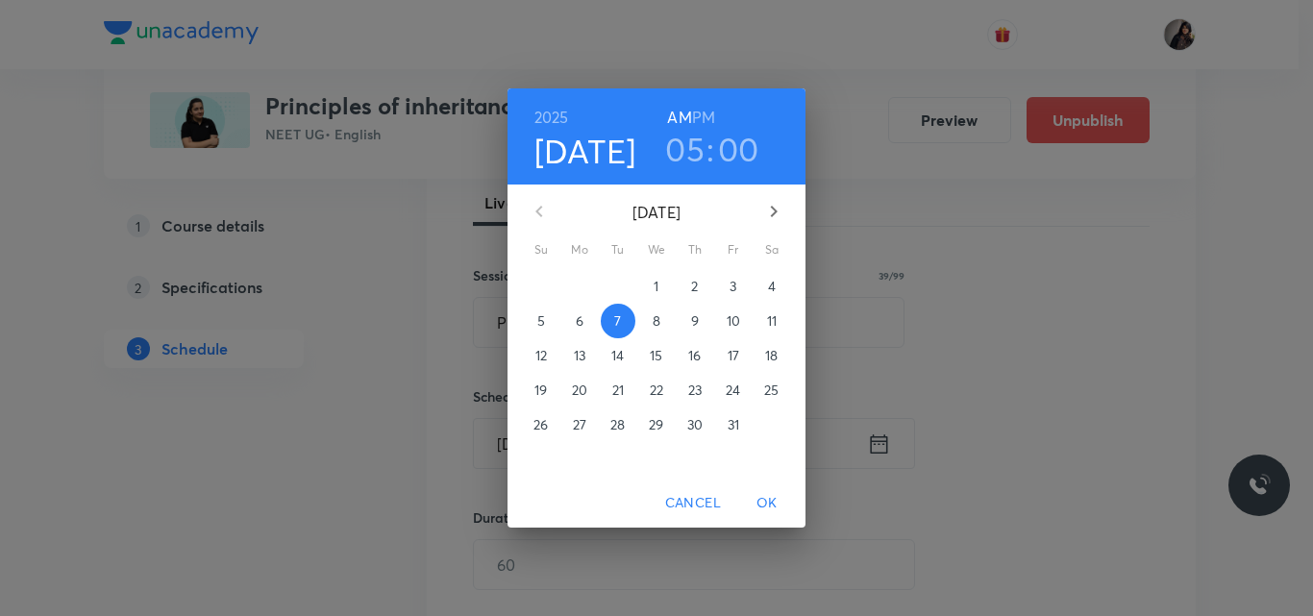
click at [698, 111] on h6 "PM" at bounding box center [703, 117] width 23 height 27
click at [767, 493] on span "OK" at bounding box center [767, 503] width 46 height 24
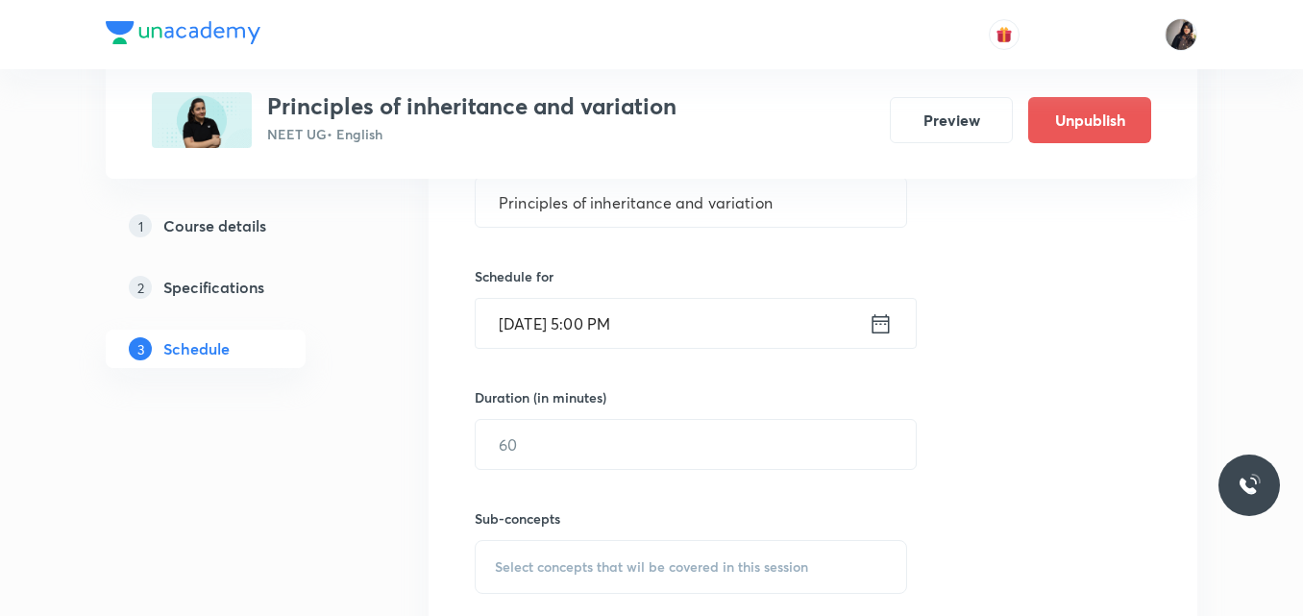
scroll to position [555, 0]
click at [521, 431] on input "1" at bounding box center [696, 442] width 440 height 49
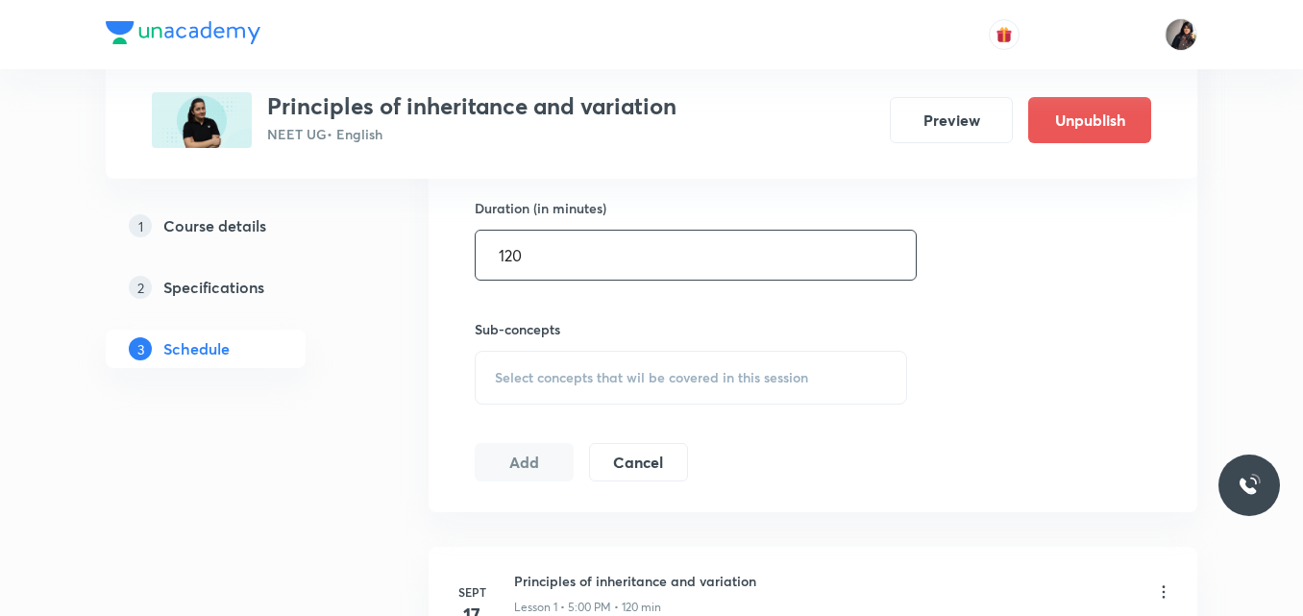
type input "120"
click at [521, 389] on div "Select concepts that wil be covered in this session" at bounding box center [691, 378] width 432 height 54
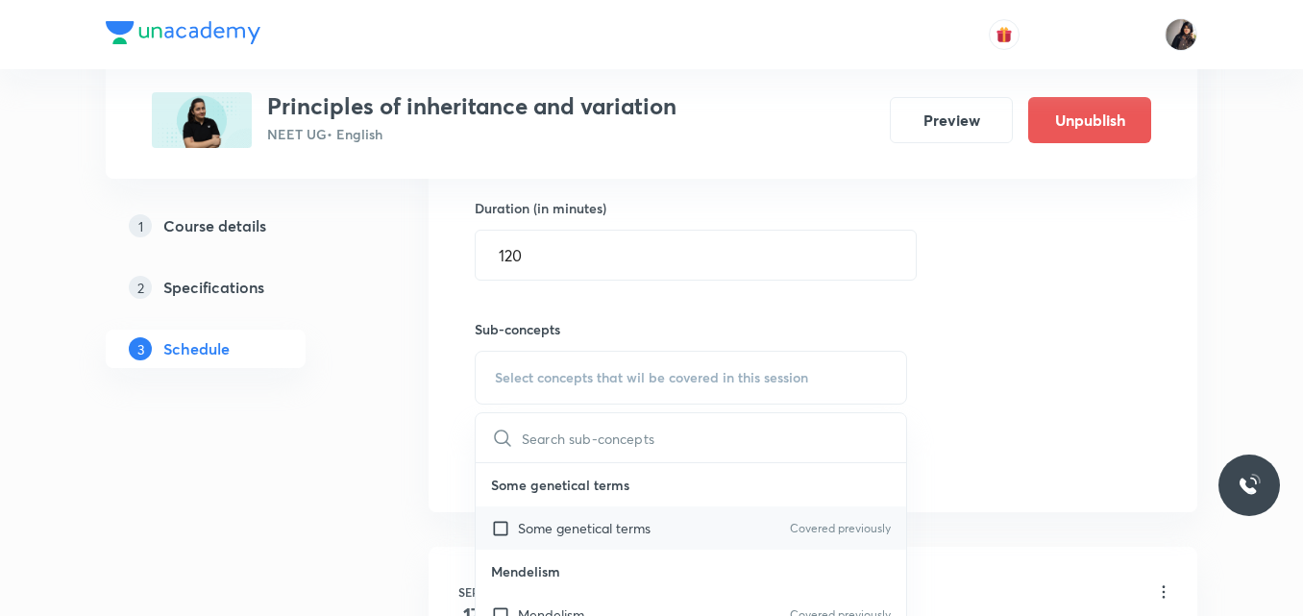
click at [588, 531] on p "Some genetical terms" at bounding box center [584, 528] width 133 height 20
checkbox input "true"
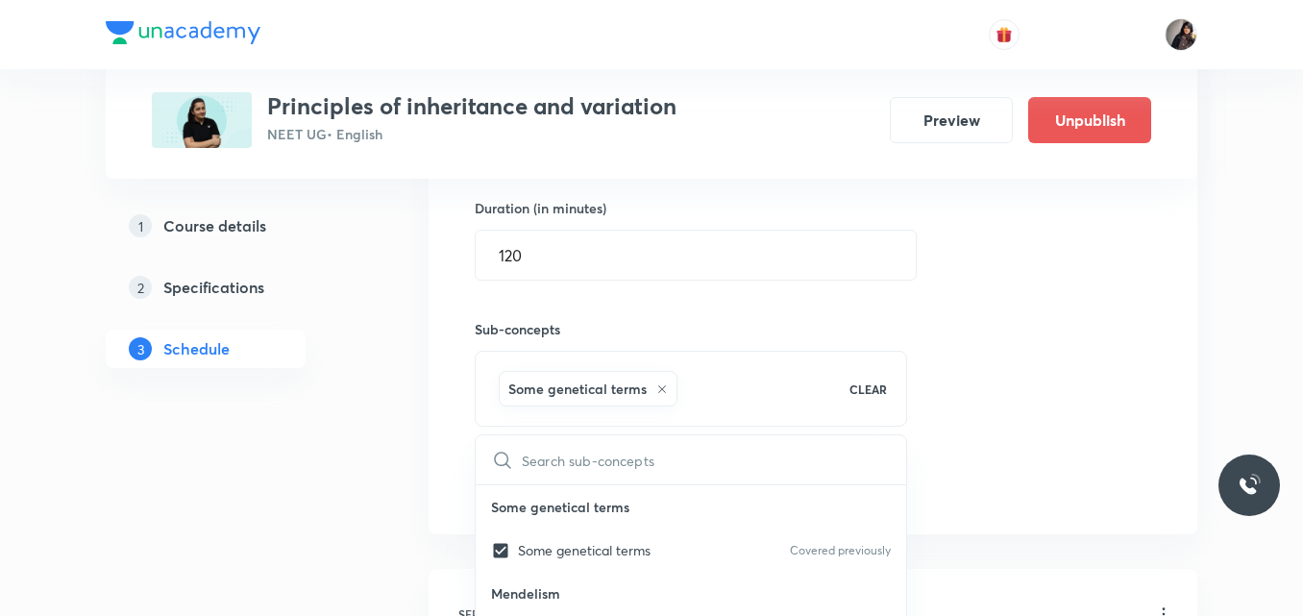
click at [1048, 423] on div "Session 14 Live class Quiz Recorded classes Session title 39/99 Principles of i…" at bounding box center [813, 165] width 677 height 678
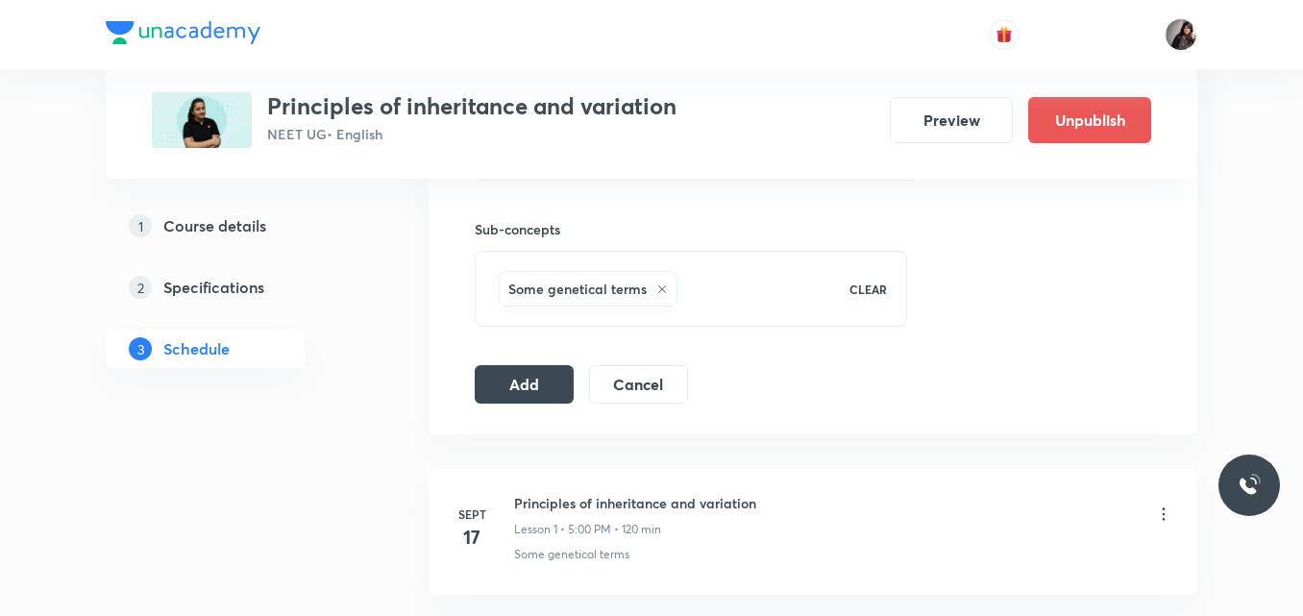
scroll to position [855, 0]
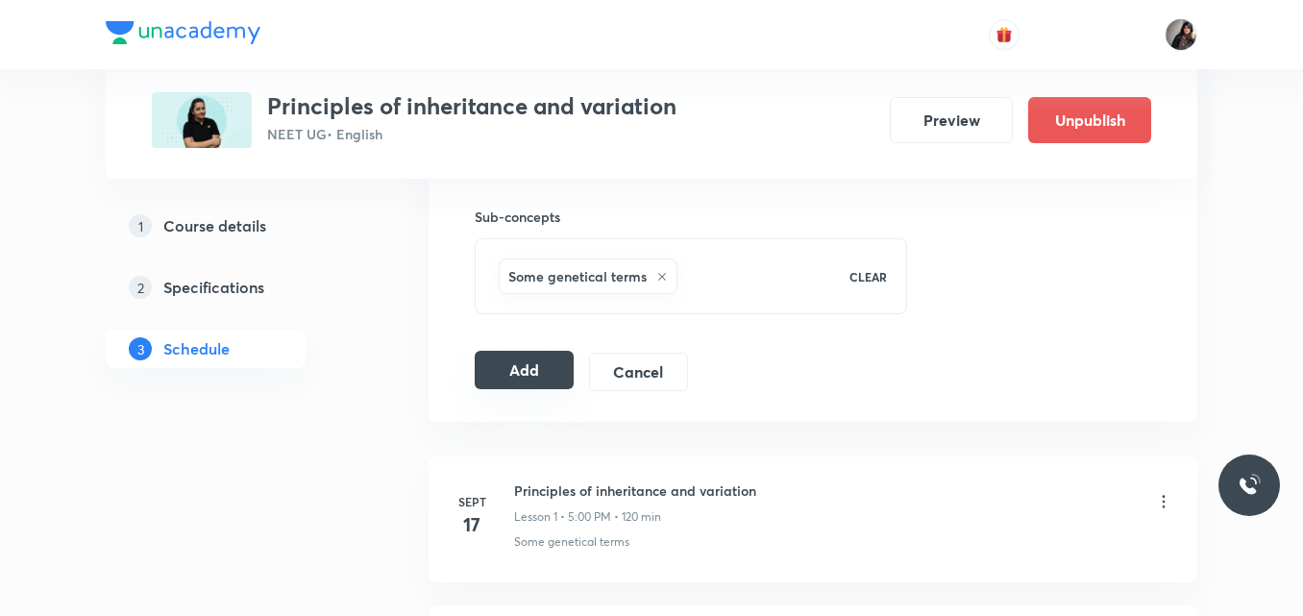
click at [554, 366] on button "Add" at bounding box center [524, 370] width 99 height 38
